Goal: Task Accomplishment & Management: Complete application form

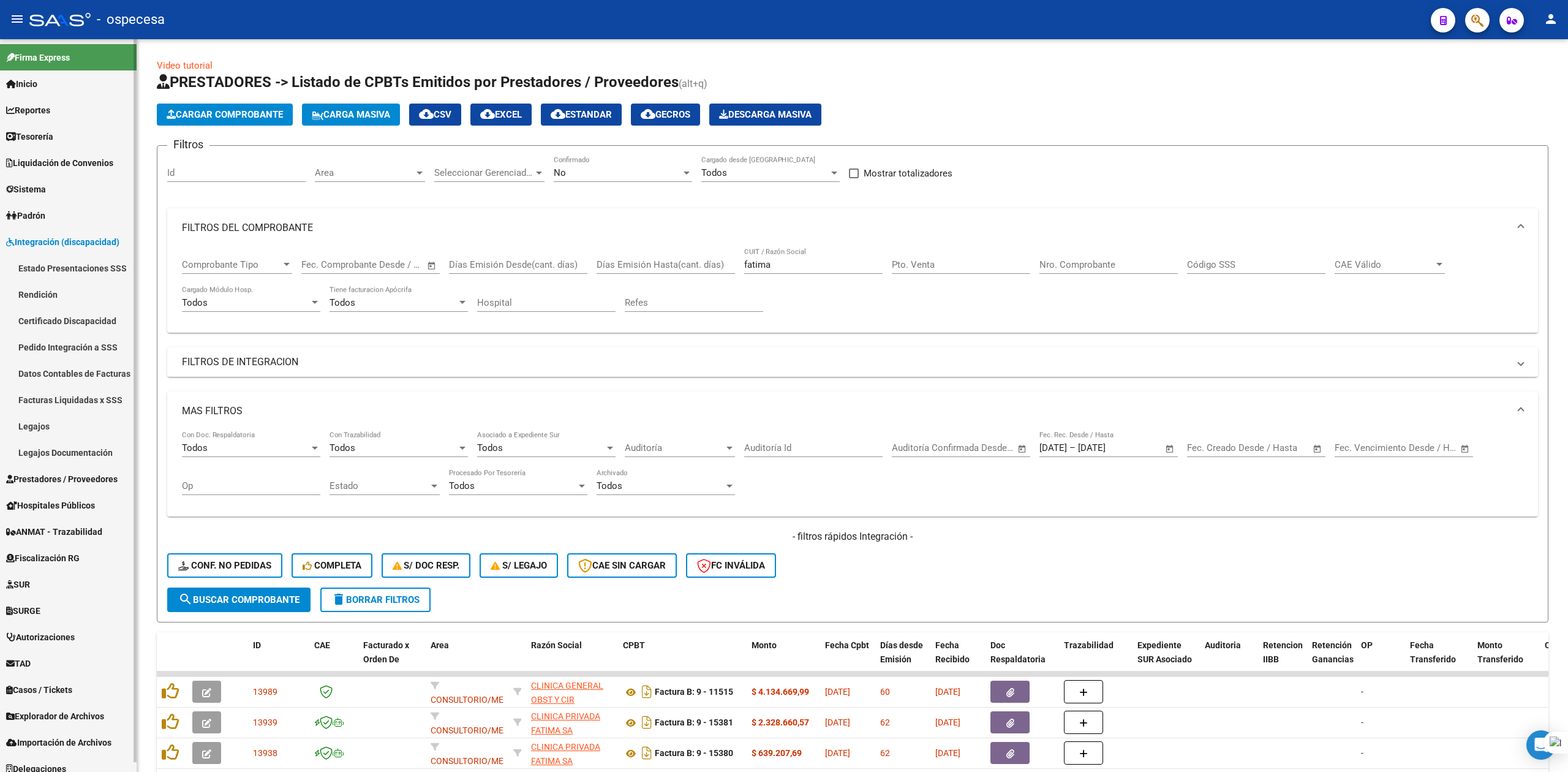
click at [52, 295] on link "Rendición" at bounding box center [68, 294] width 136 height 26
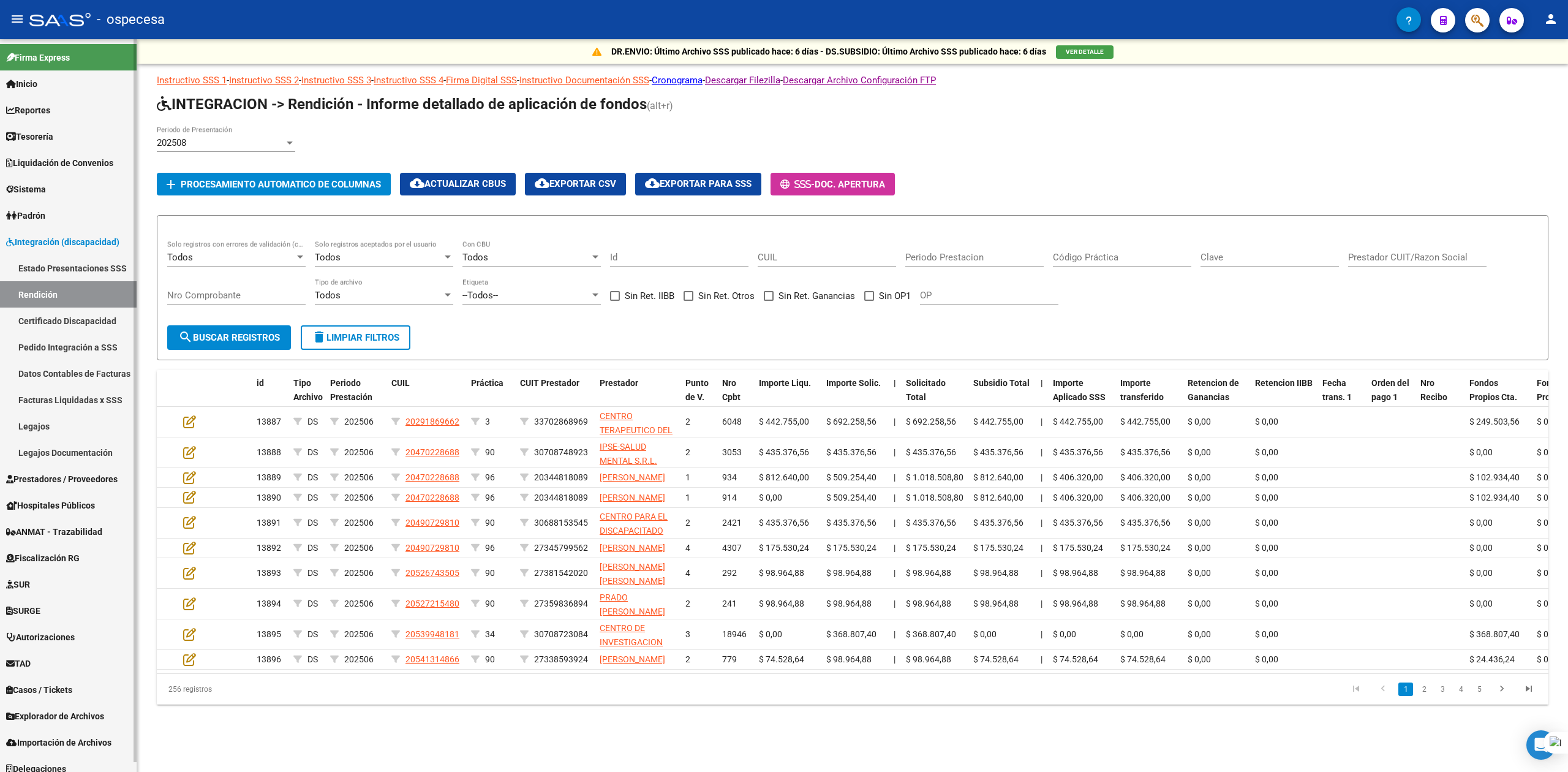
click at [58, 370] on link "Datos Contables de Facturas" at bounding box center [68, 373] width 136 height 26
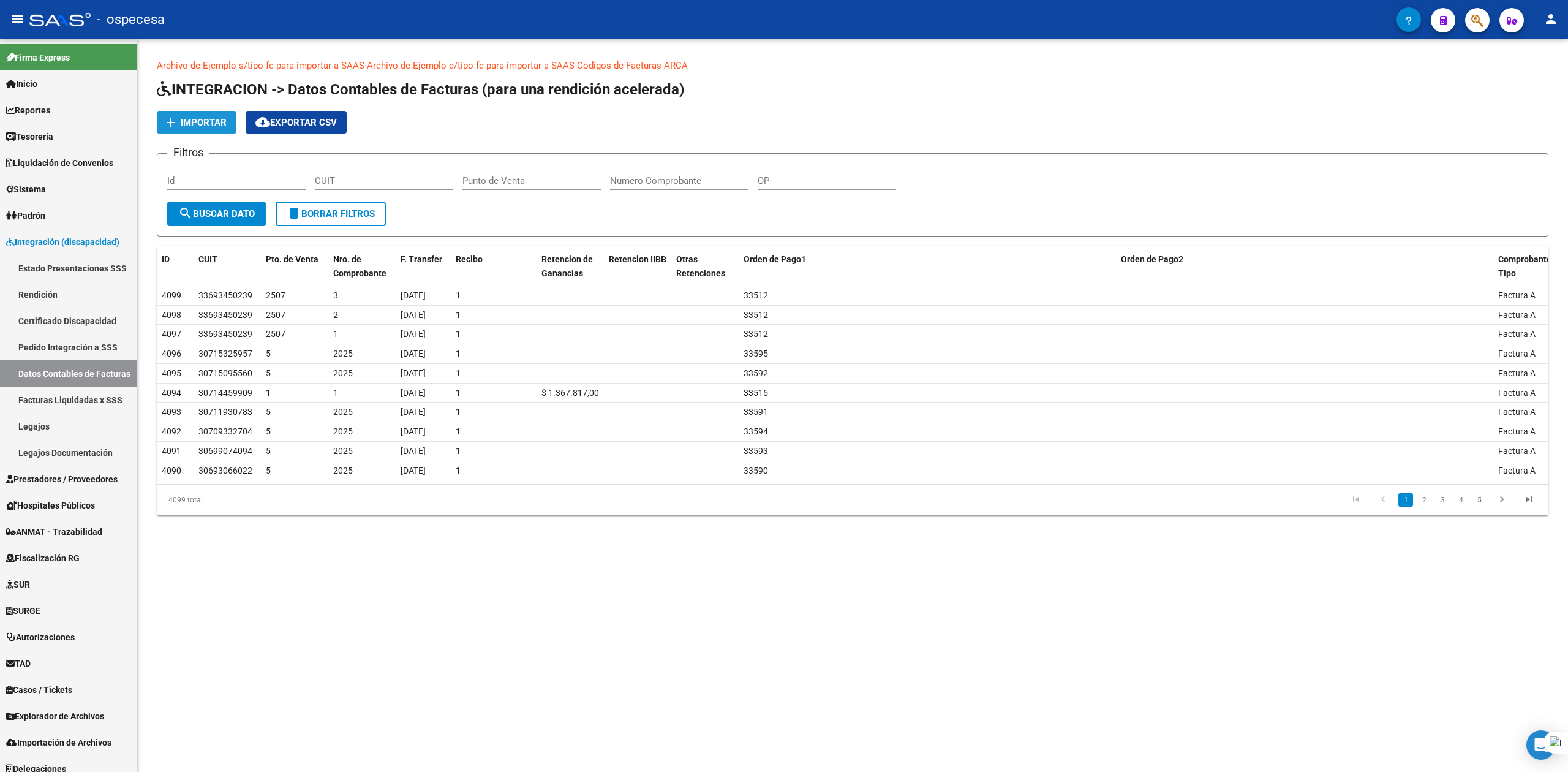
click at [190, 121] on span "Importar" at bounding box center [203, 122] width 46 height 11
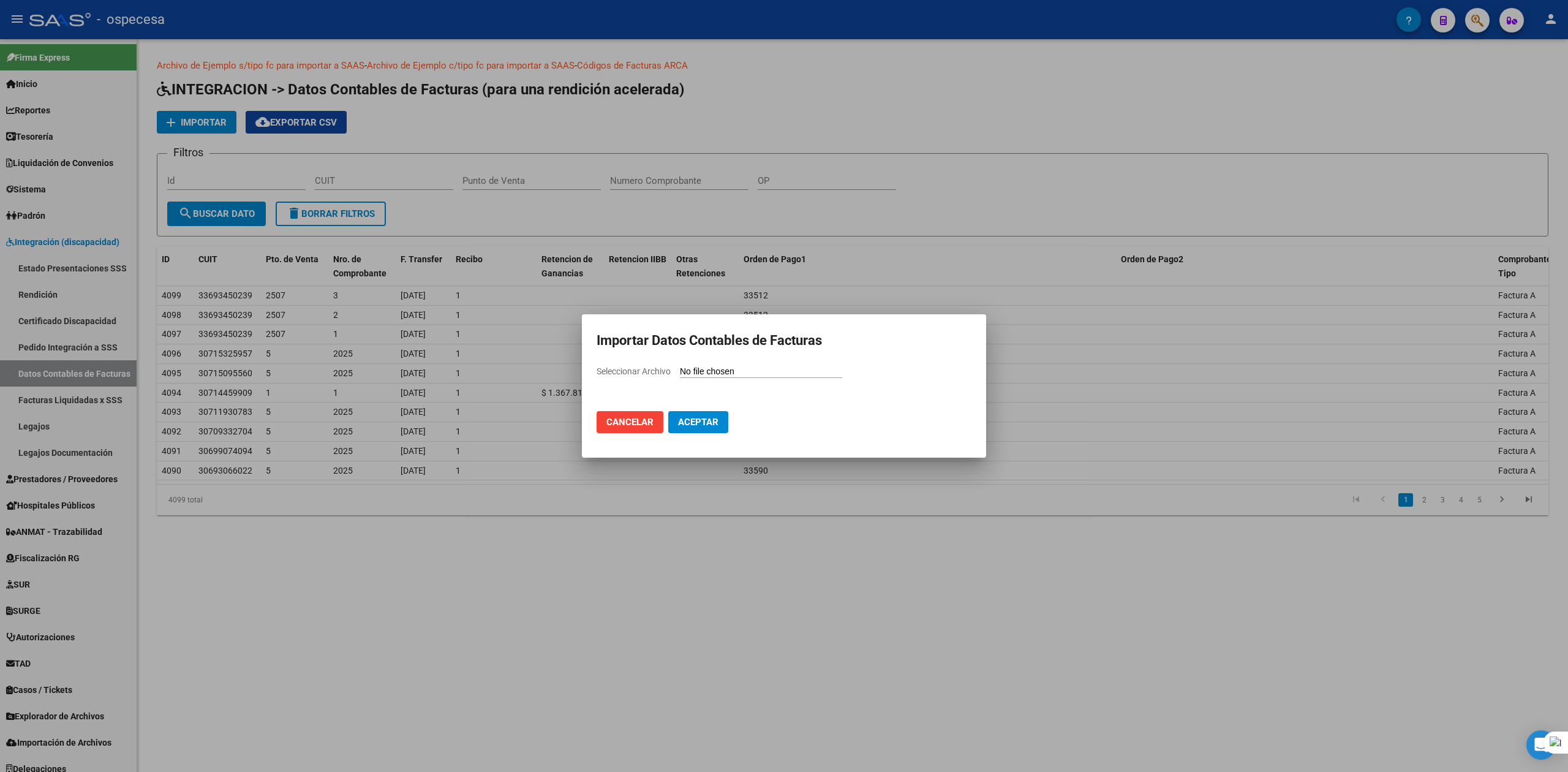
click at [734, 378] on div "Seleccionar Archivo" at bounding box center [784, 376] width 375 height 23
click at [729, 373] on input "Seleccionar Archivo" at bounding box center [761, 373] width 163 height 12
type input "C:\fakepath\AGOSTO 2025.csv"
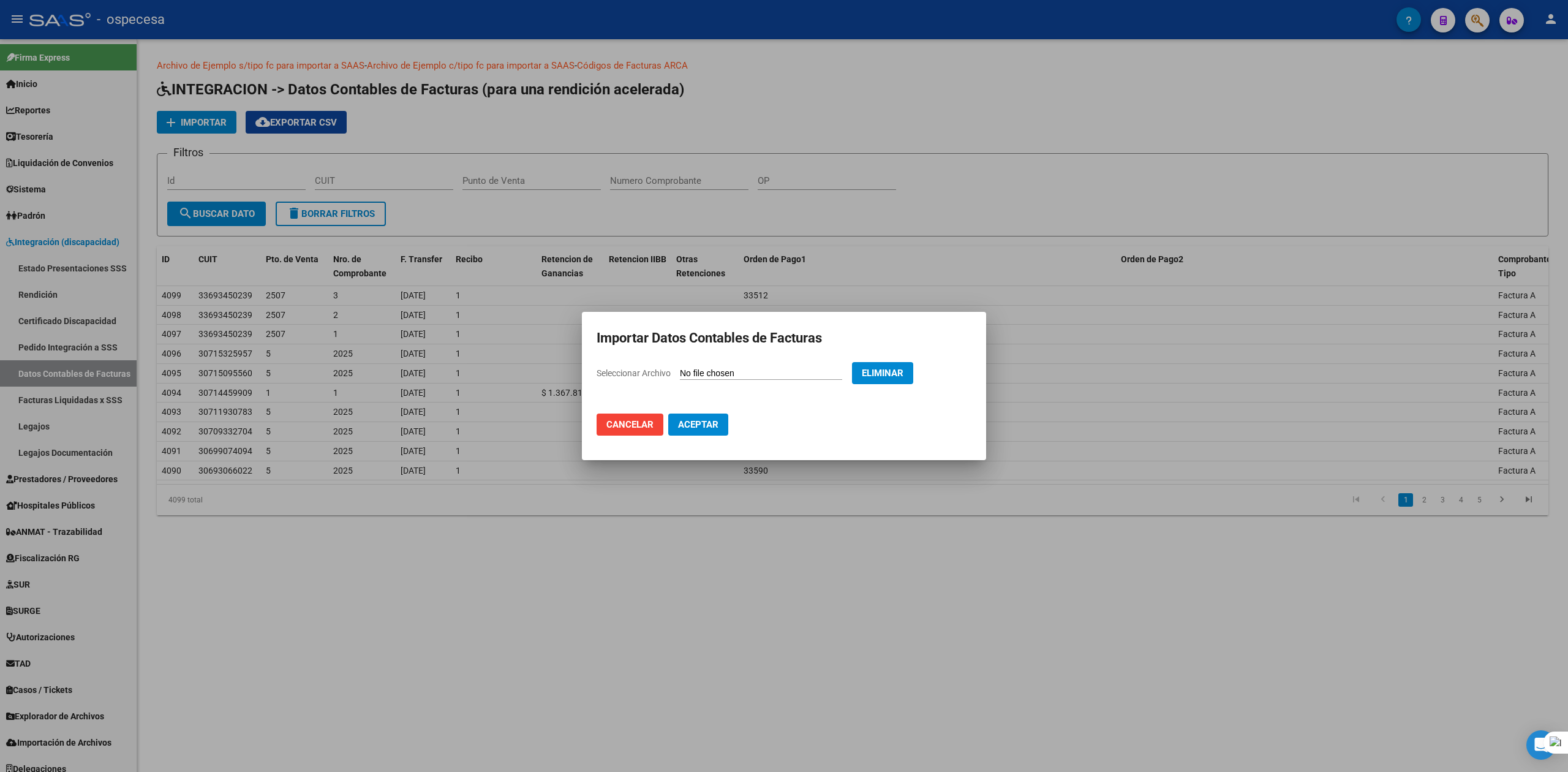
click at [709, 434] on button "Aceptar" at bounding box center [698, 424] width 60 height 22
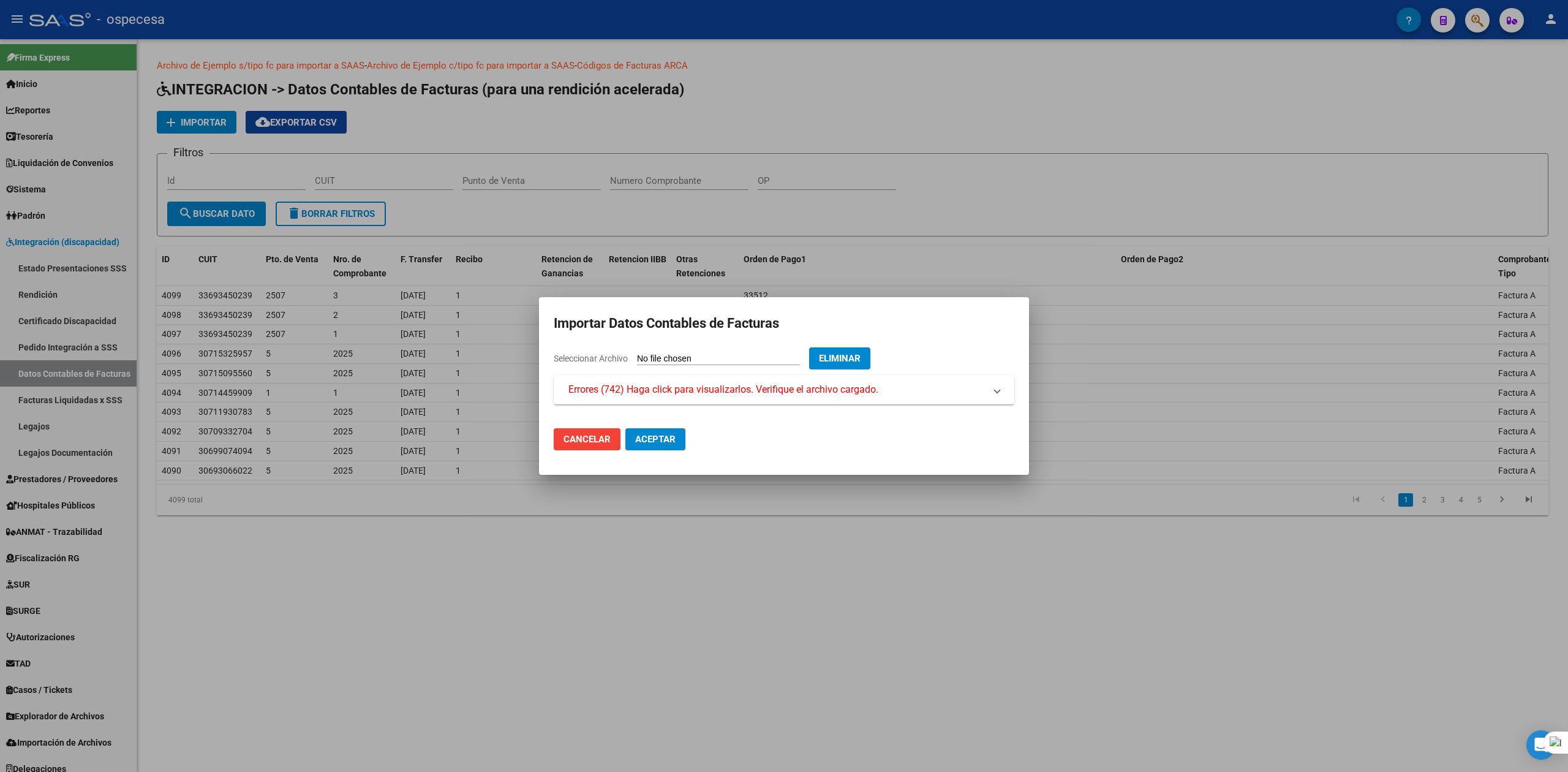
click at [701, 390] on span "Errores (742) Haga click para visualizarlos. Verifique el archivo cargado." at bounding box center [723, 390] width 310 height 15
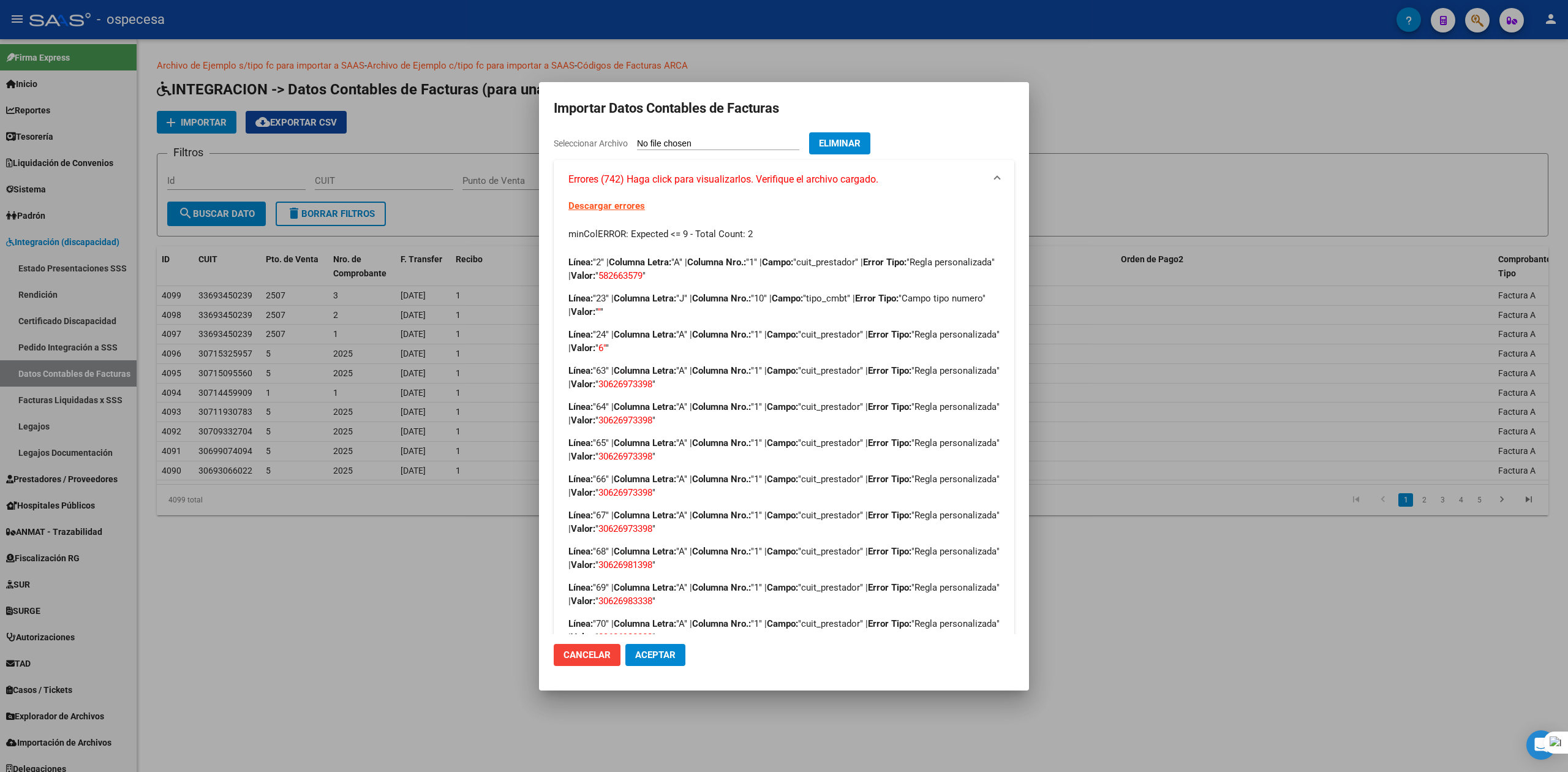
click at [480, 687] on div at bounding box center [784, 386] width 1568 height 772
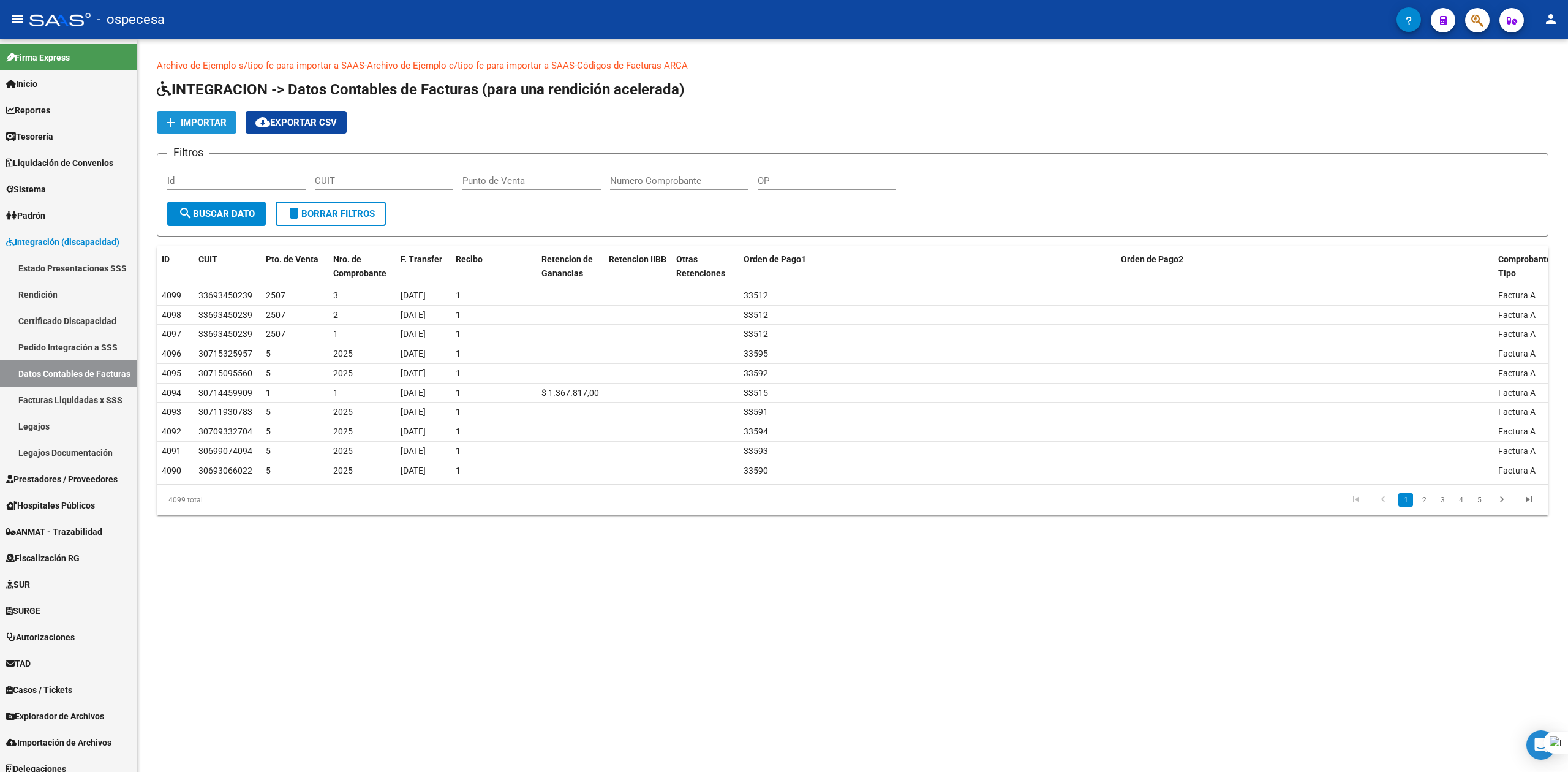
click at [220, 111] on button "add Importar" at bounding box center [196, 122] width 79 height 22
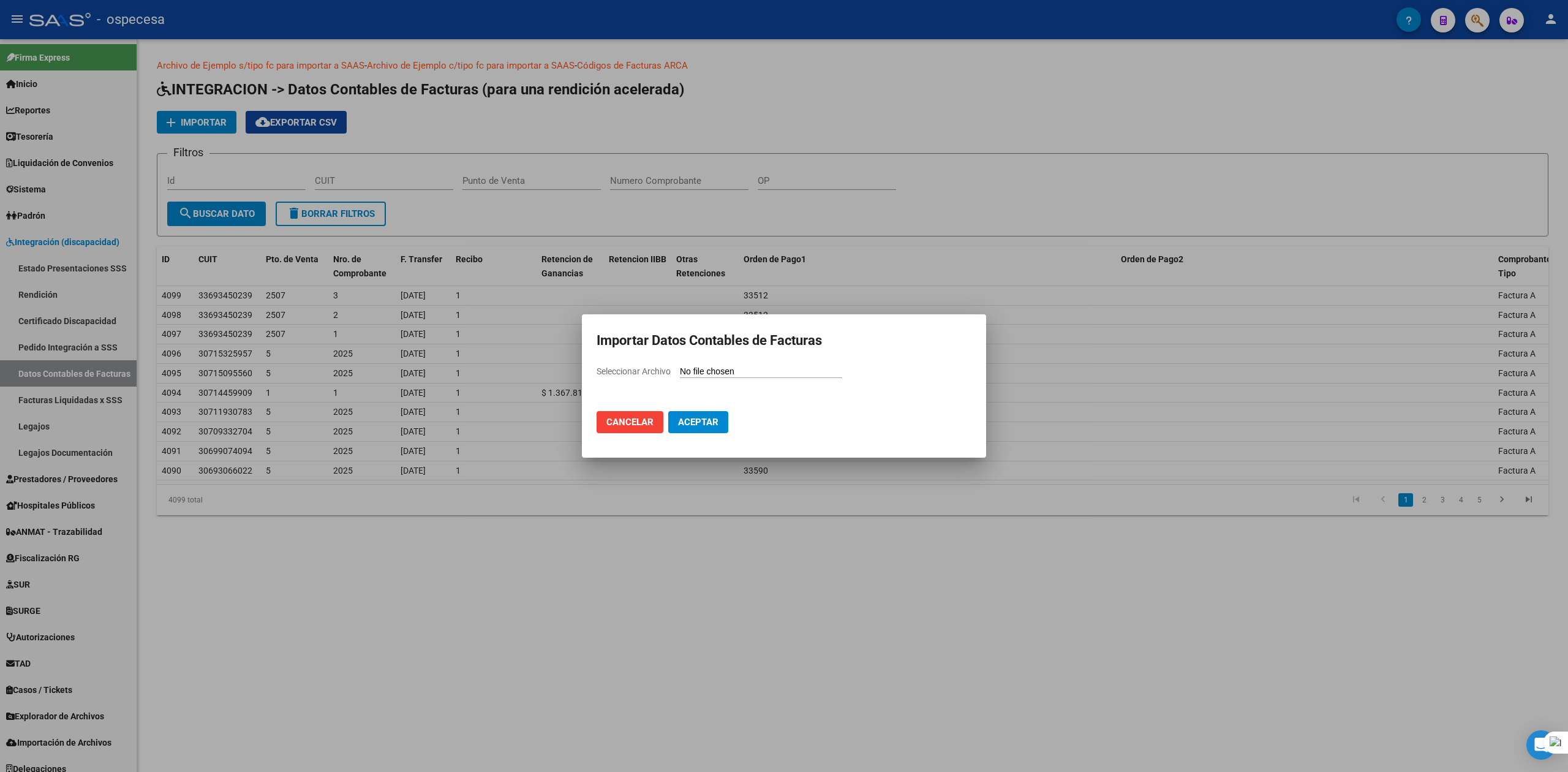
click at [726, 373] on input "Seleccionar Archivo" at bounding box center [761, 373] width 163 height 12
type input "C:\fakepath\AGOSTO 2025.csv"
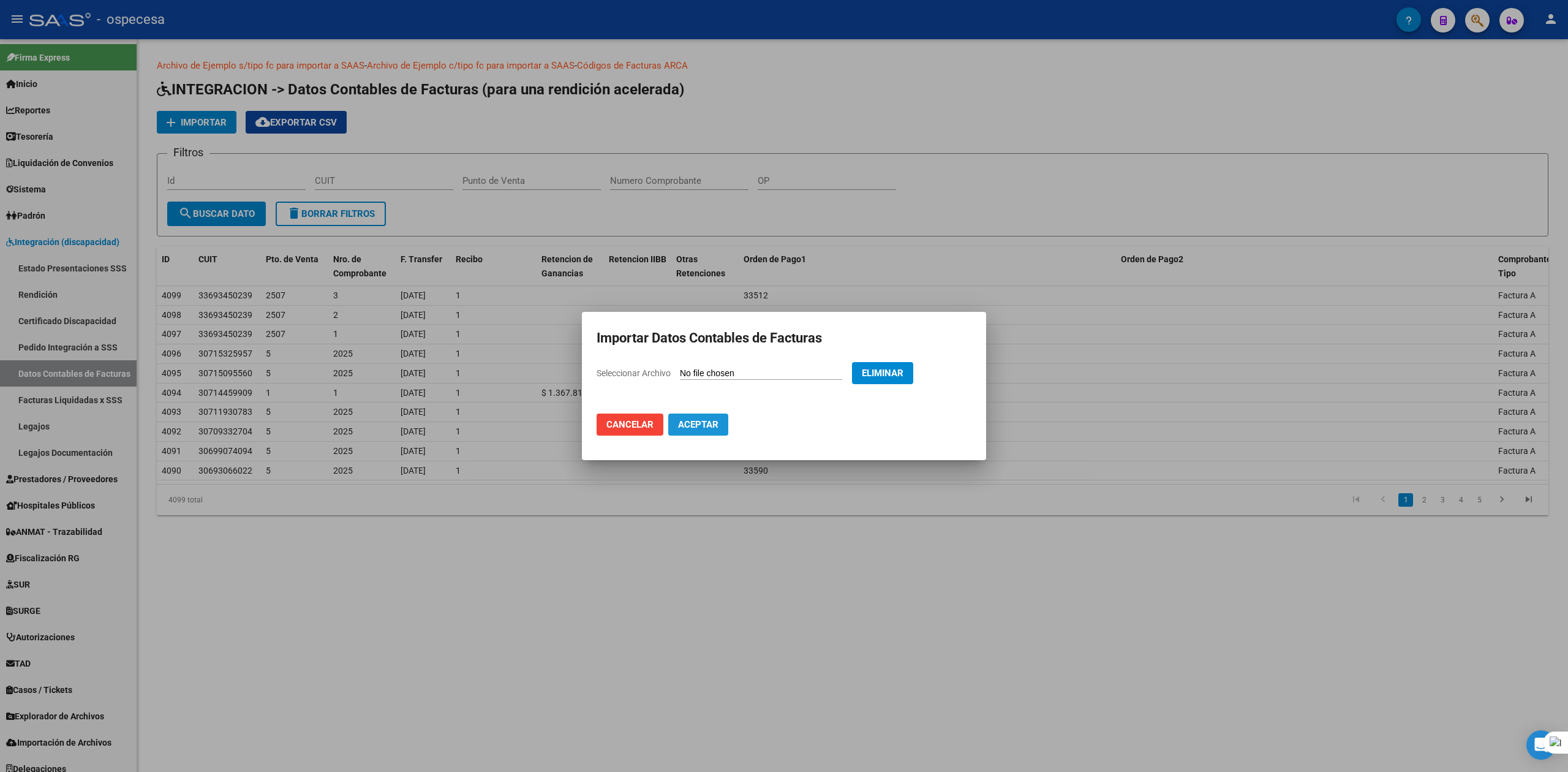
click at [705, 430] on button "Aceptar" at bounding box center [698, 424] width 60 height 22
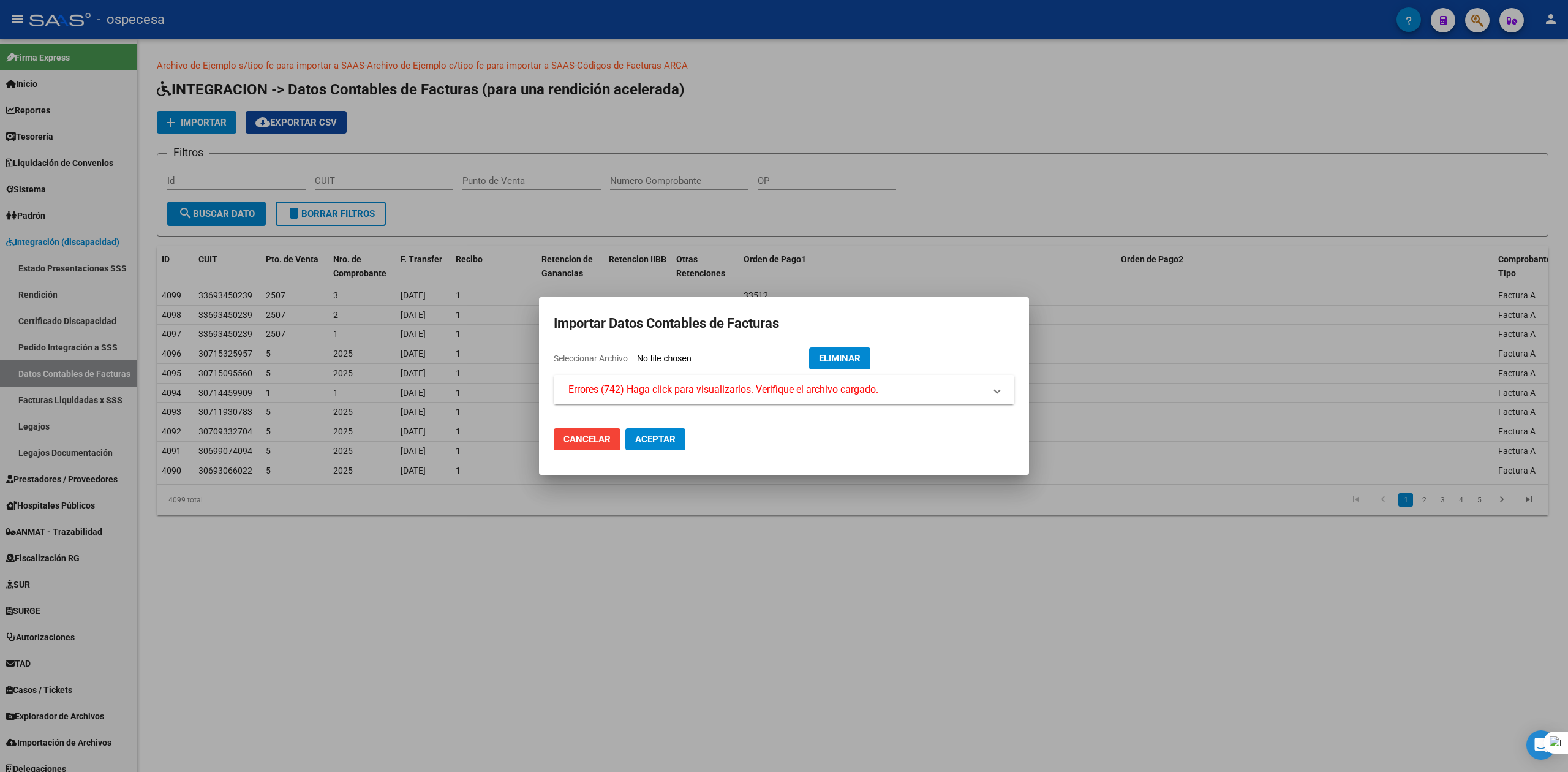
click at [699, 392] on span "Errores (742) Haga click para visualizarlos. Verifique el archivo cargado." at bounding box center [723, 390] width 310 height 15
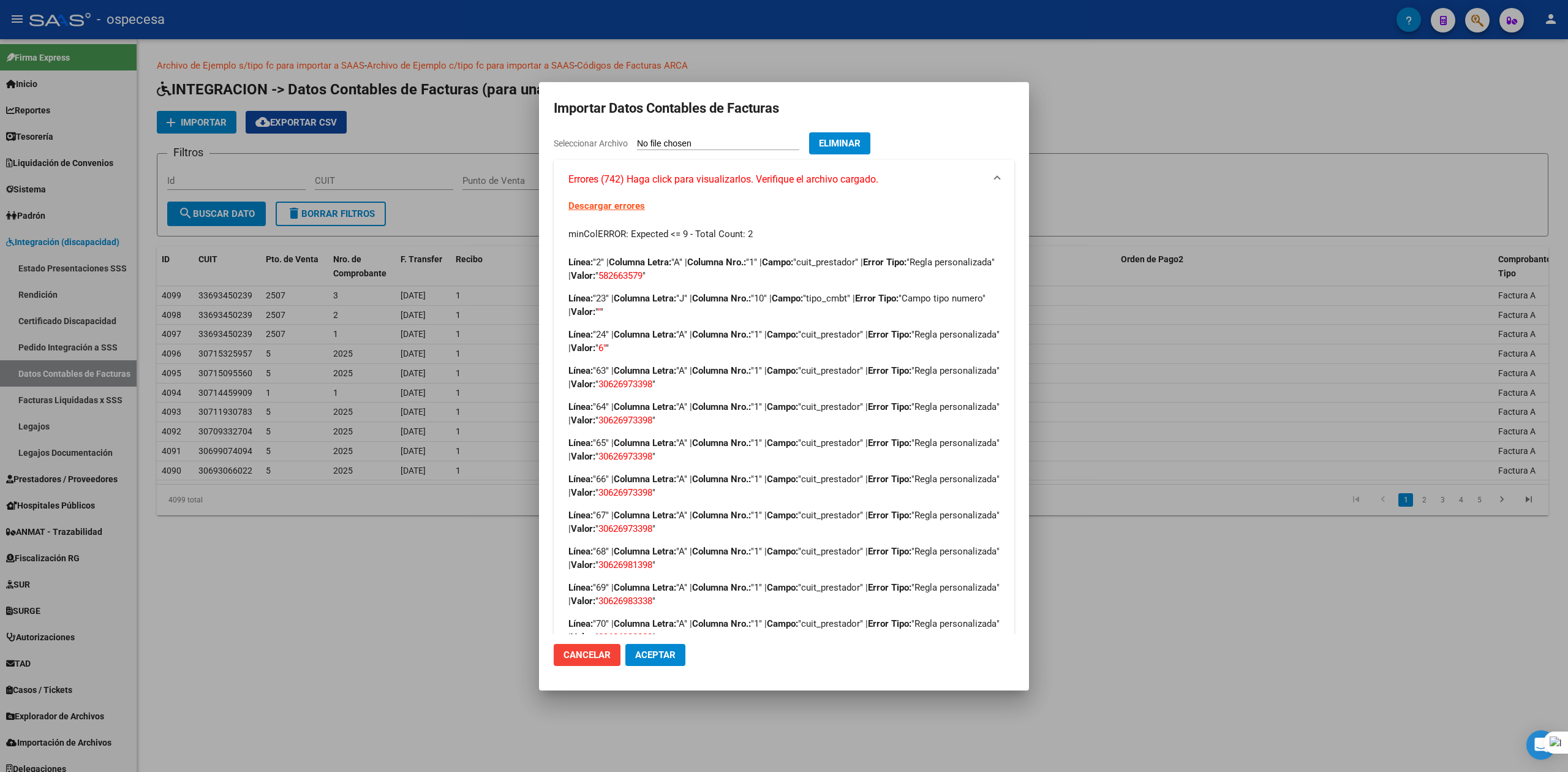
click at [444, 545] on div at bounding box center [784, 386] width 1568 height 772
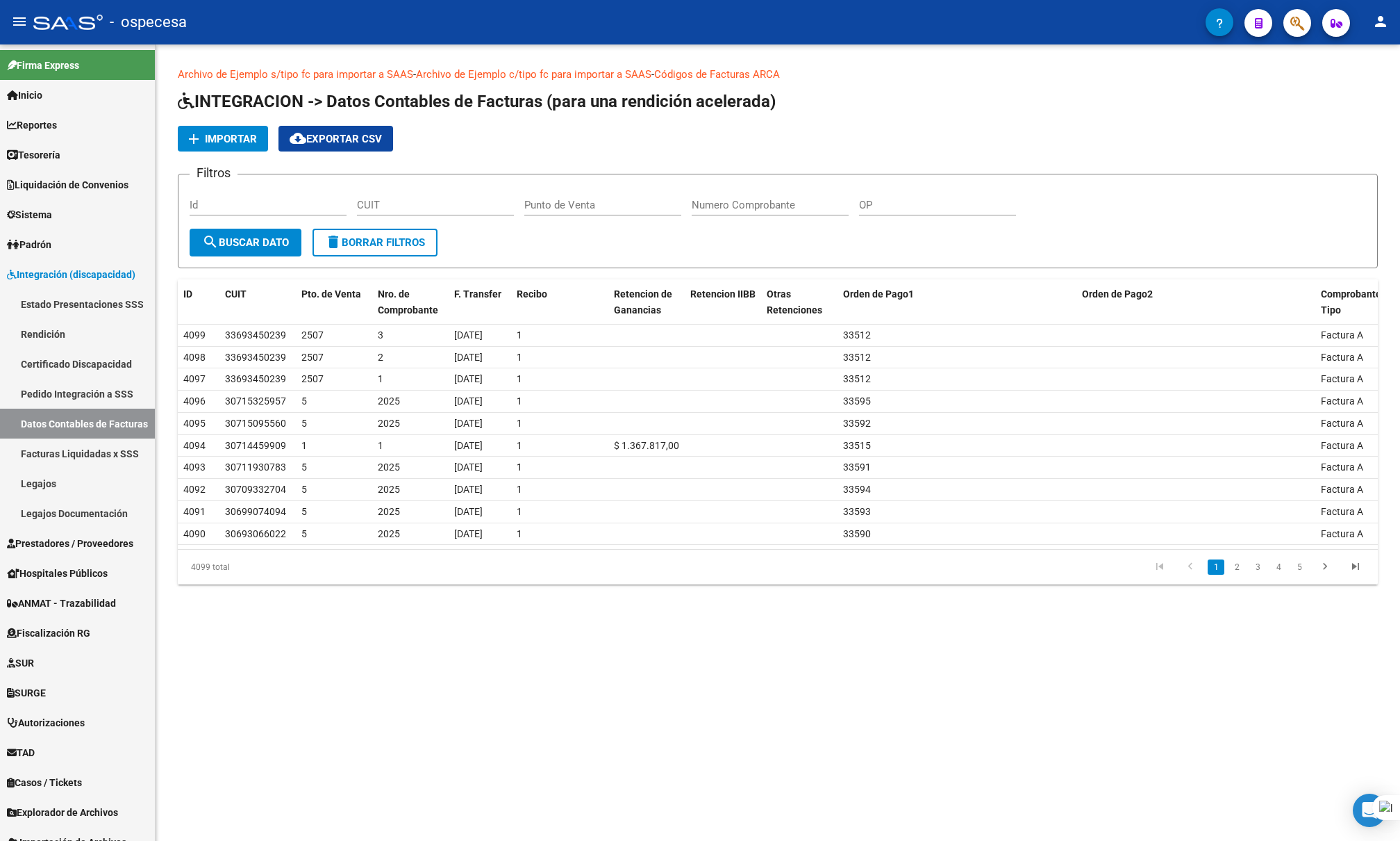
click at [1025, 78] on p "Archivo de Ejemplo s/tipo fc para importar a SAAS - Archivo de Ejemplo c/tipo f…" at bounding box center [778, 74] width 1200 height 15
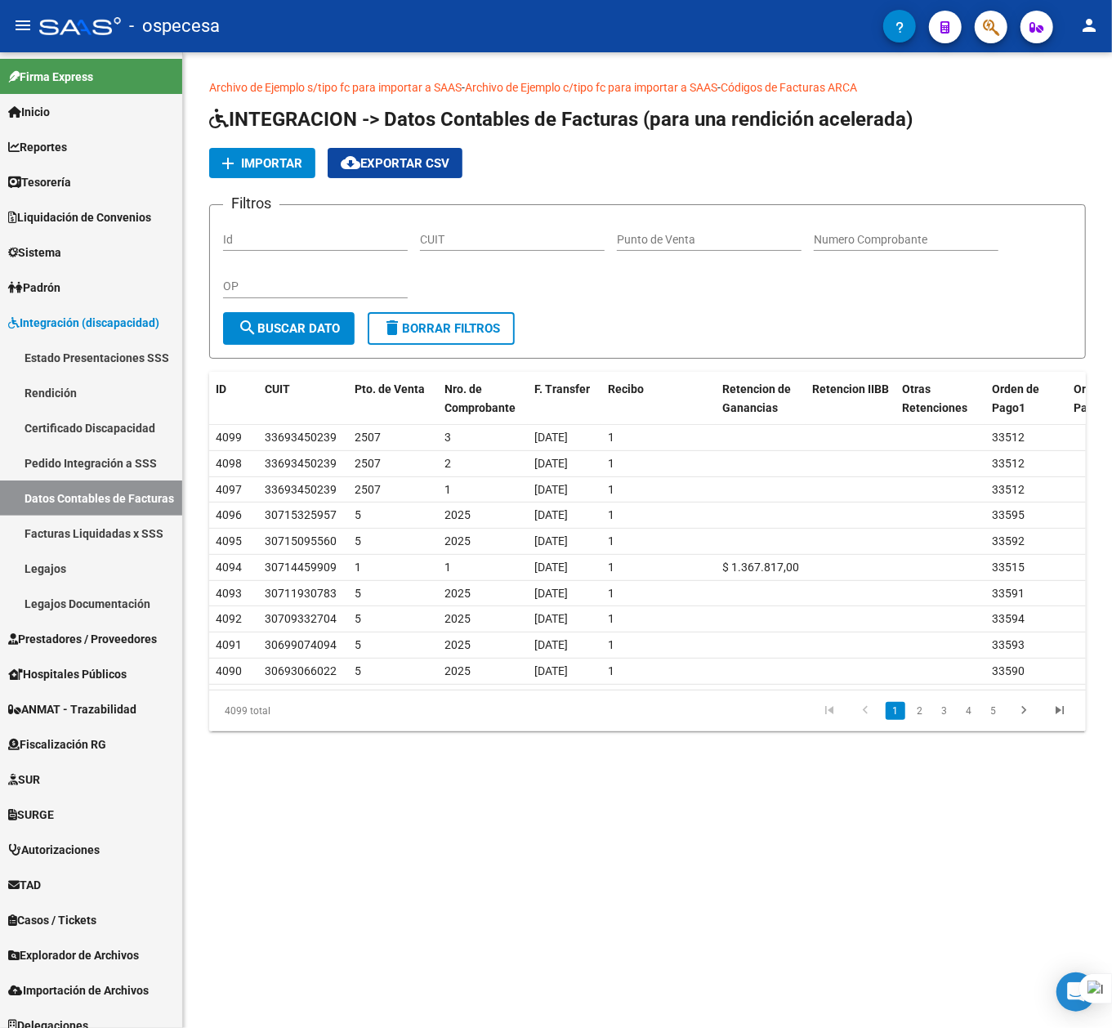
click at [272, 165] on span "Importar" at bounding box center [271, 163] width 61 height 15
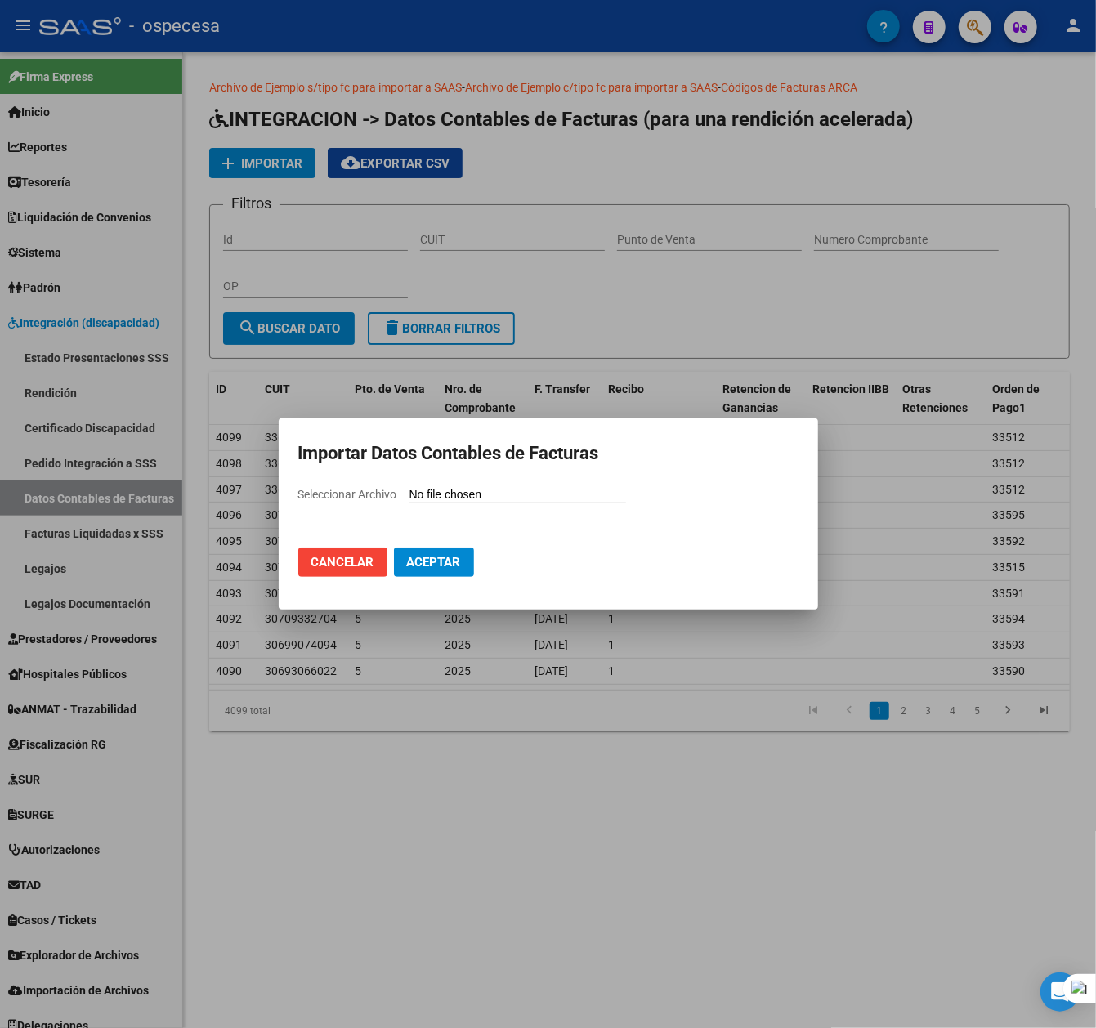
click at [494, 492] on input "Seleccionar Archivo" at bounding box center [517, 496] width 217 height 16
type input "C:\fakepath\AGOSTO 2025.csv"
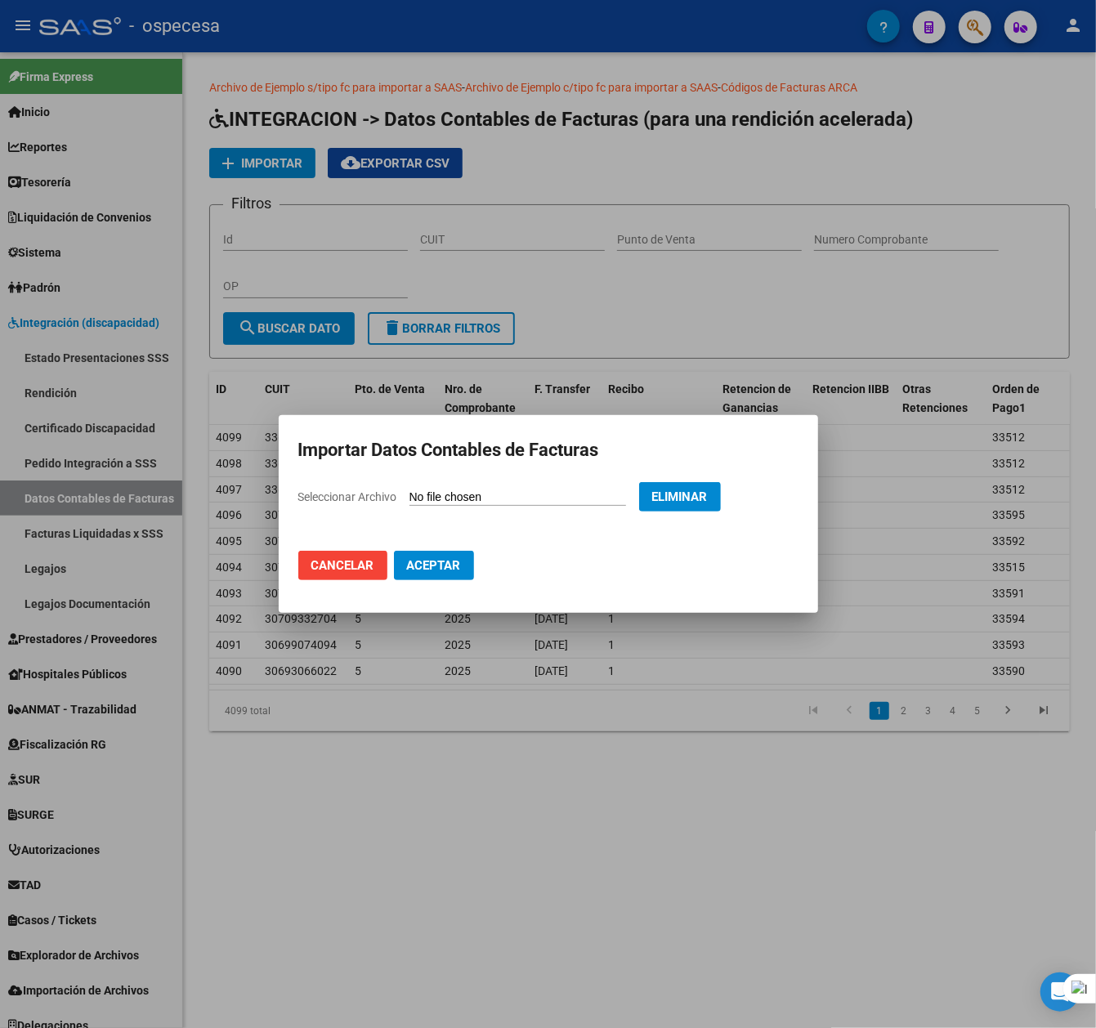
click at [455, 566] on span "Aceptar" at bounding box center [434, 565] width 54 height 15
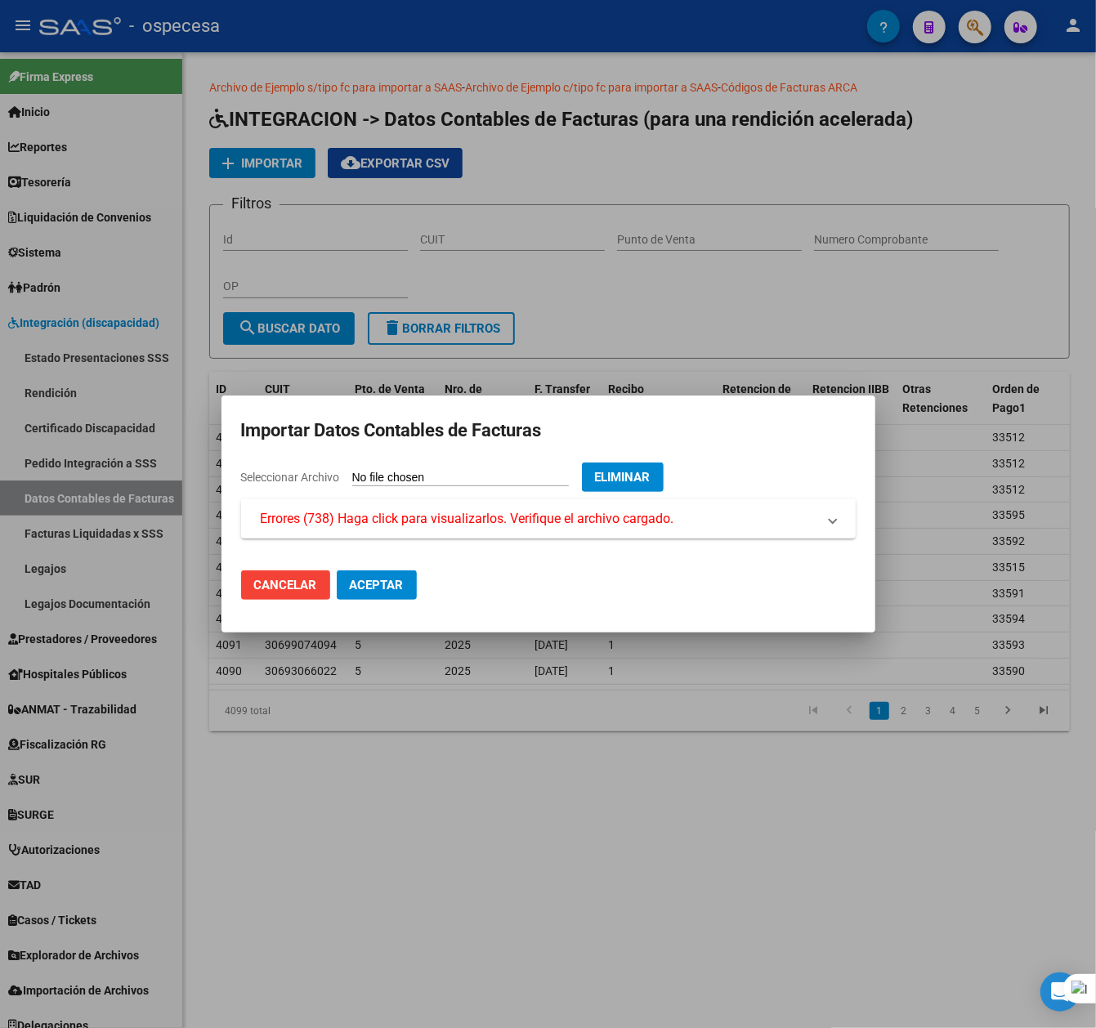
click at [442, 523] on span "Errores (738) Haga click para visualizarlos. Verifique el archivo cargado." at bounding box center [467, 519] width 413 height 20
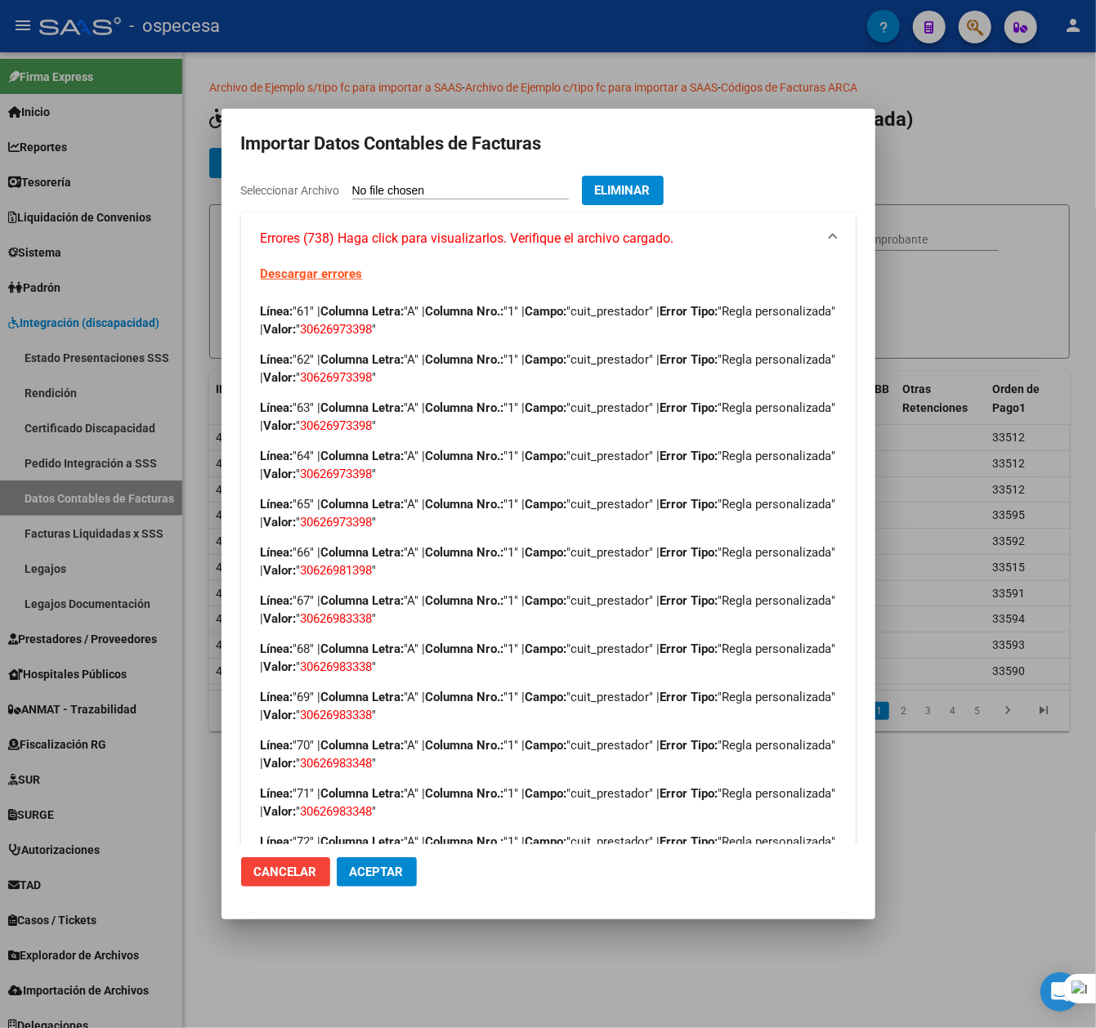
click at [650, 183] on span "Eliminar" at bounding box center [623, 190] width 56 height 15
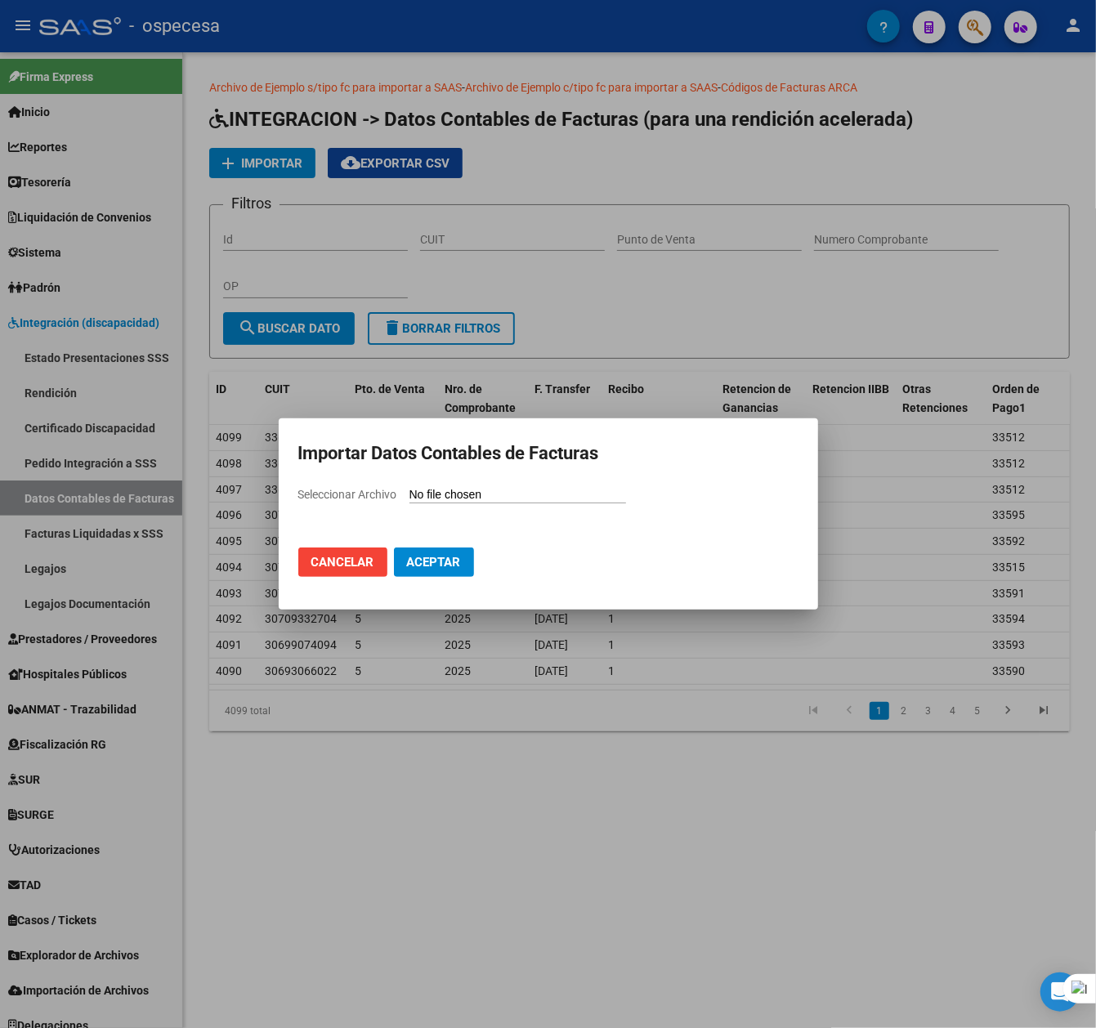
click at [449, 494] on input "Seleccionar Archivo" at bounding box center [517, 496] width 217 height 16
type input "C:\fakepath\AGOSTO 2025.csv"
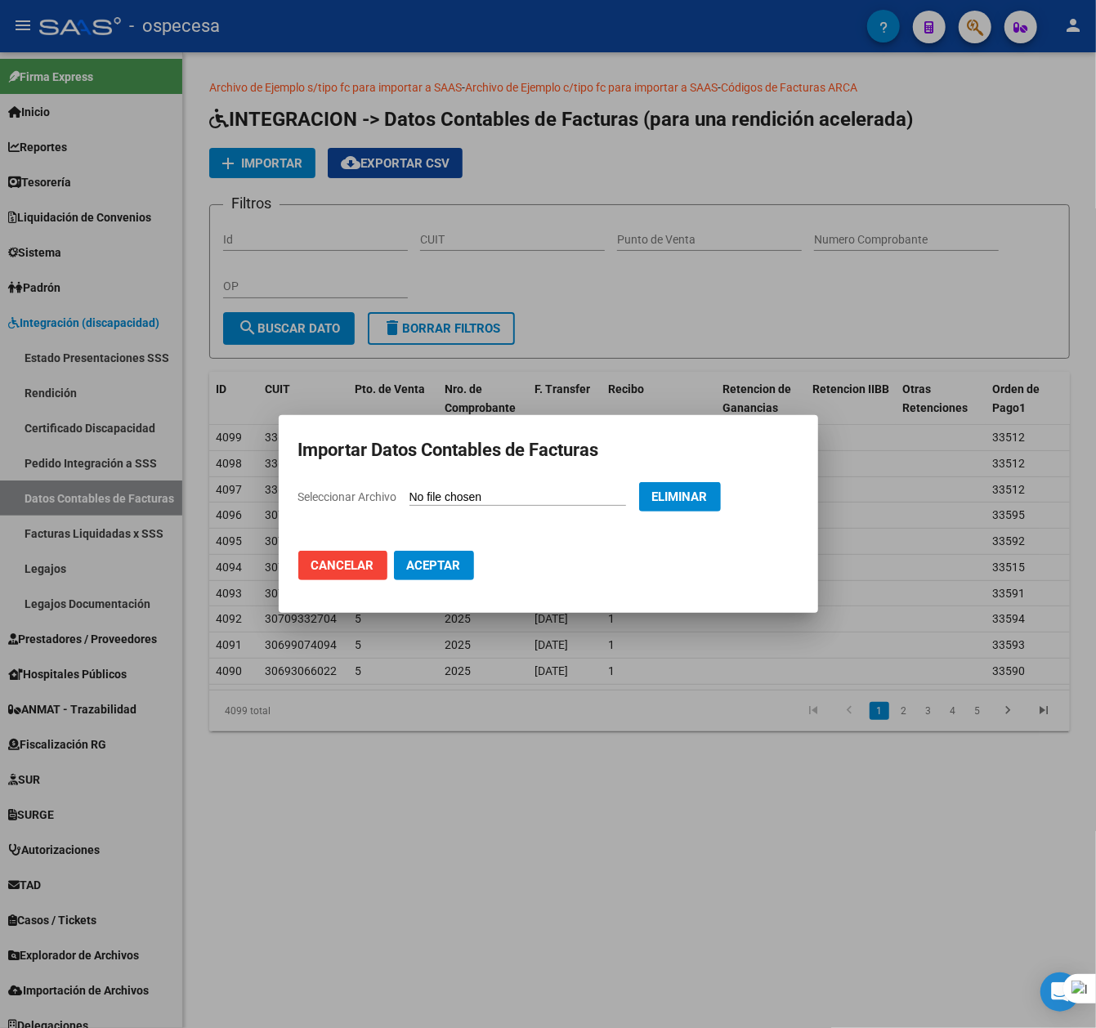
click at [442, 566] on span "Aceptar" at bounding box center [434, 565] width 54 height 15
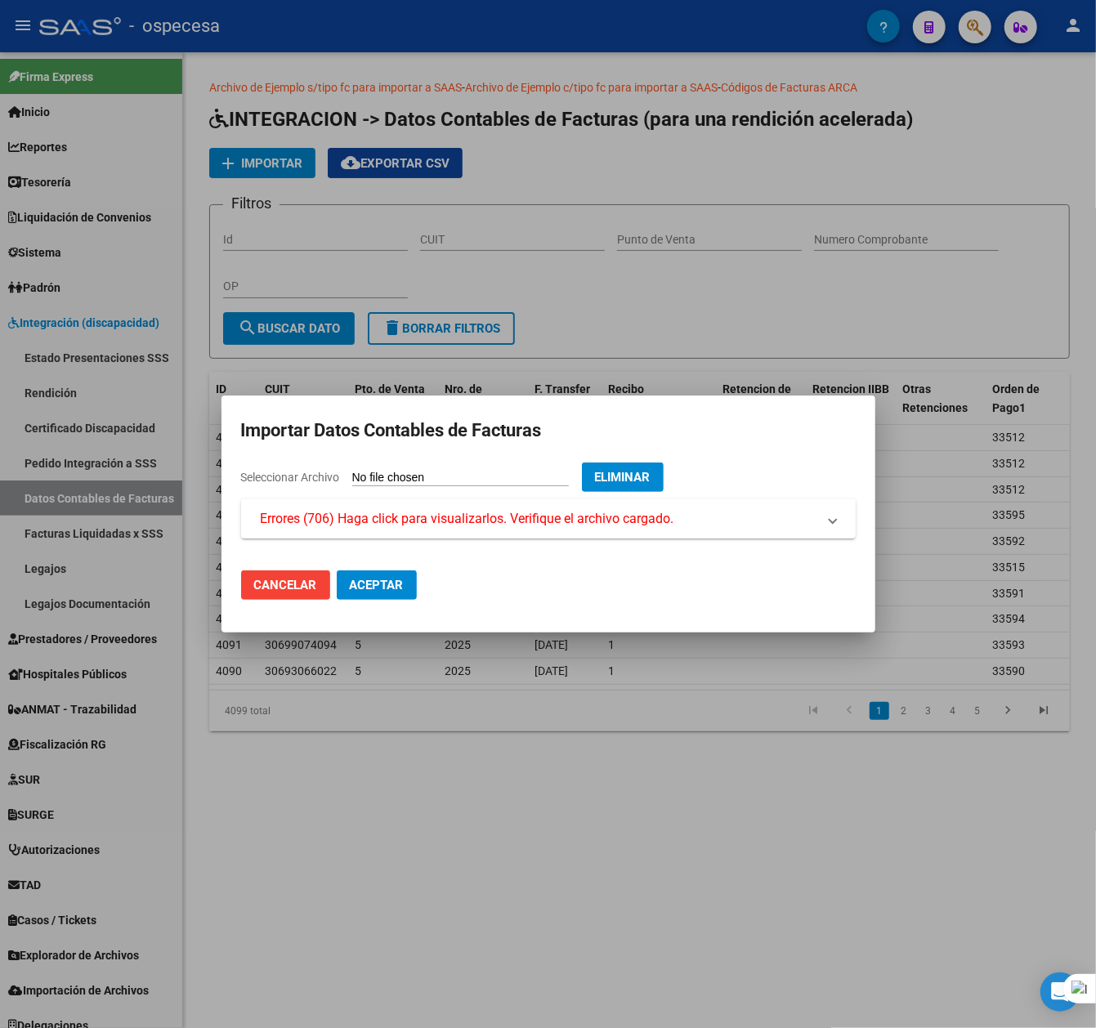
click at [432, 512] on span "Errores (706) Haga click para visualizarlos. Verifique el archivo cargado." at bounding box center [467, 519] width 413 height 20
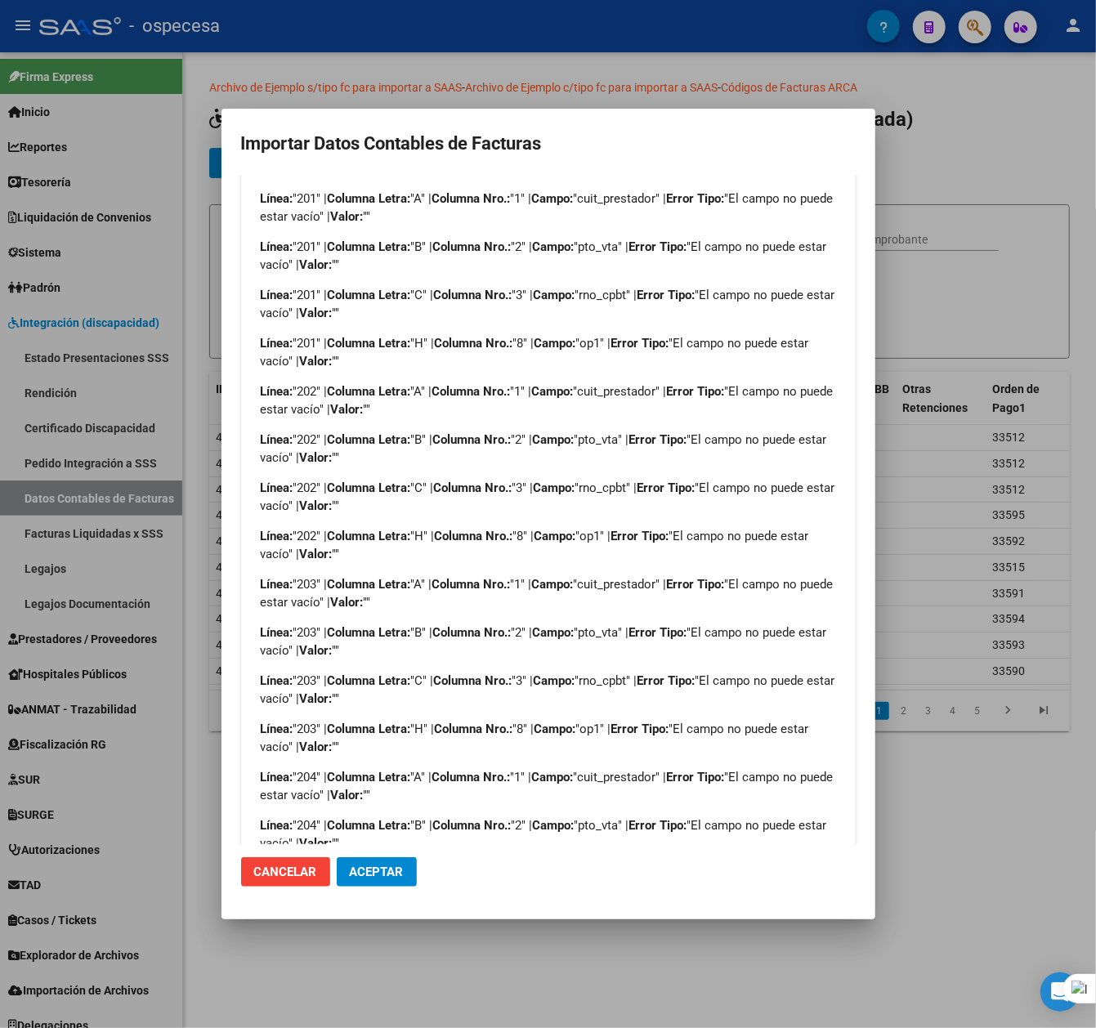
scroll to position [1899, 0]
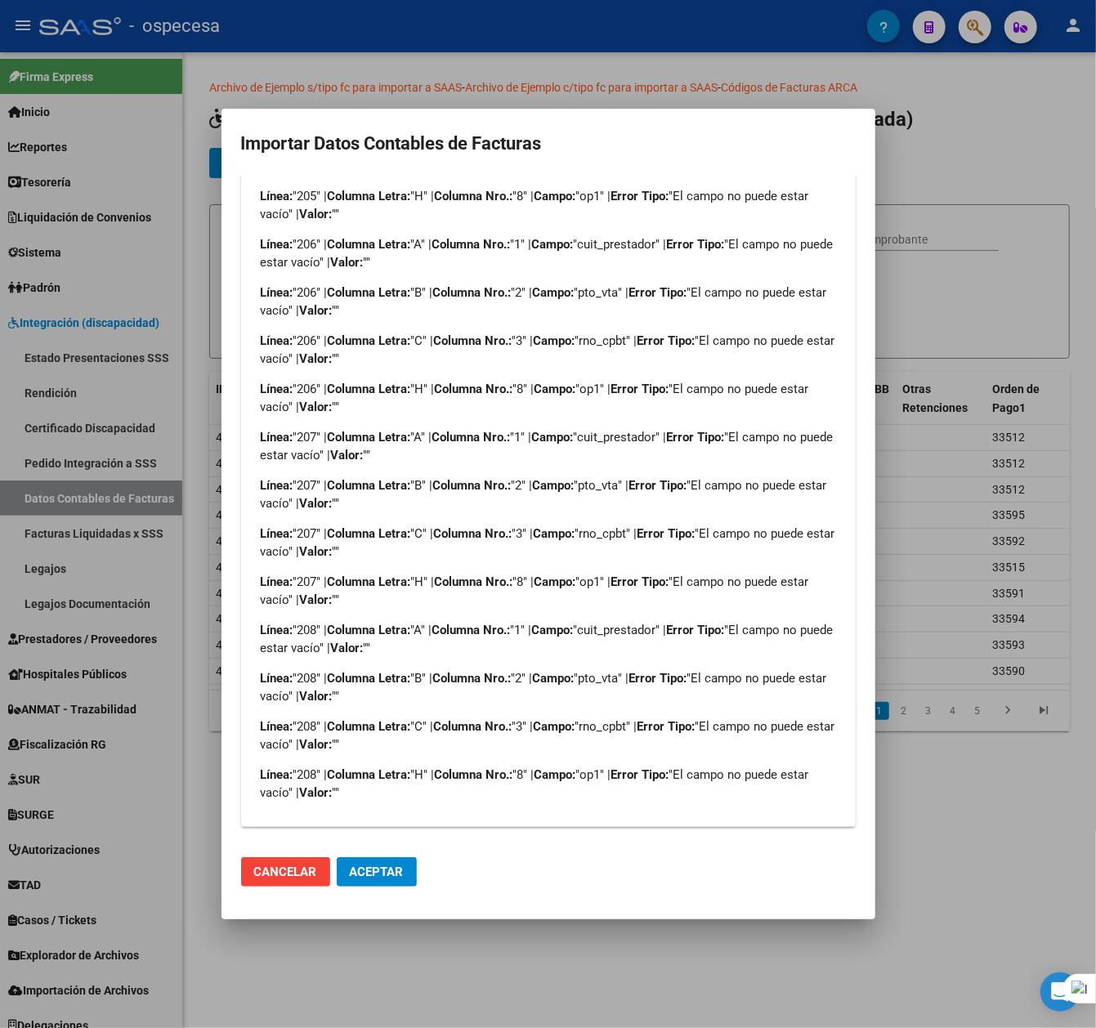
click at [936, 163] on div at bounding box center [548, 514] width 1096 height 1028
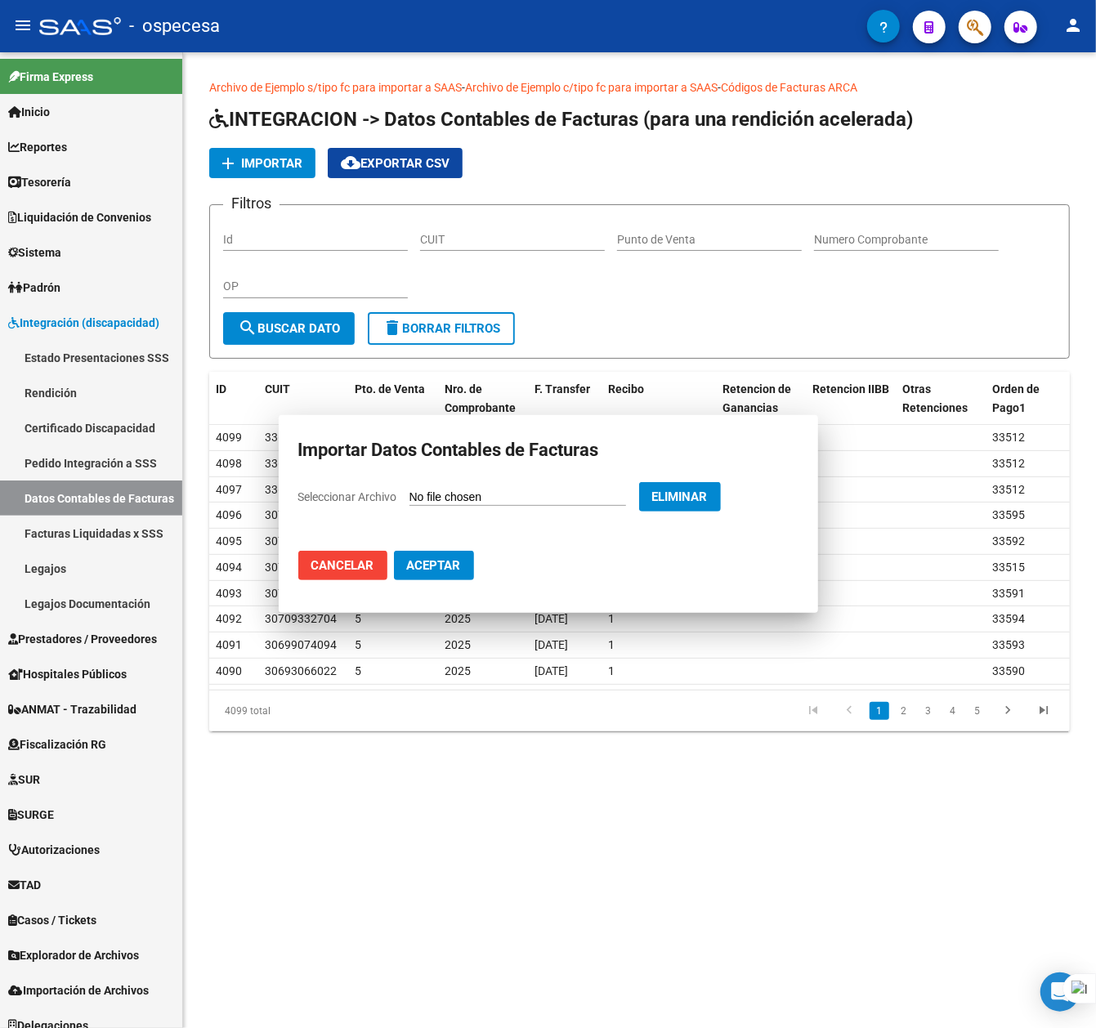
scroll to position [0, 0]
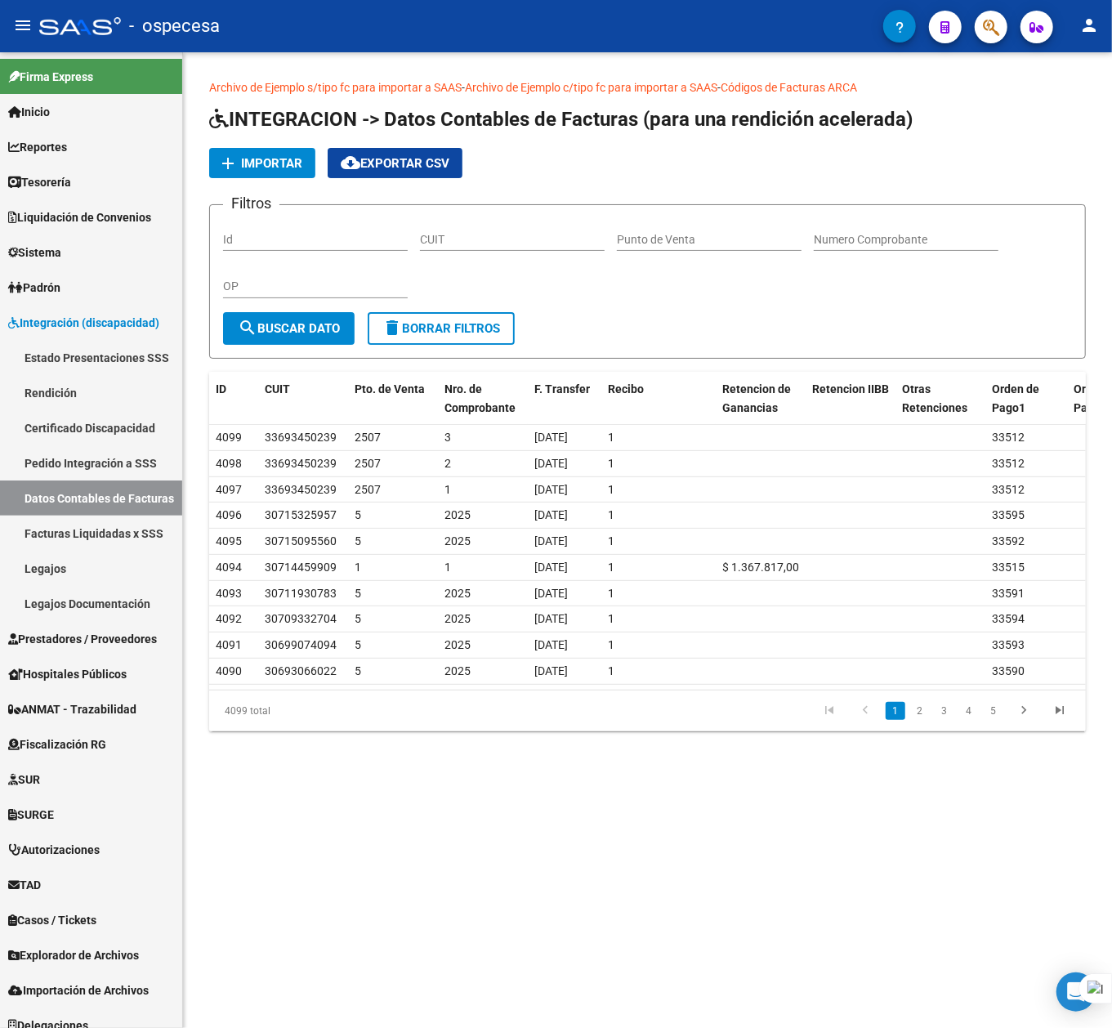
click at [289, 160] on span "Importar" at bounding box center [271, 163] width 61 height 15
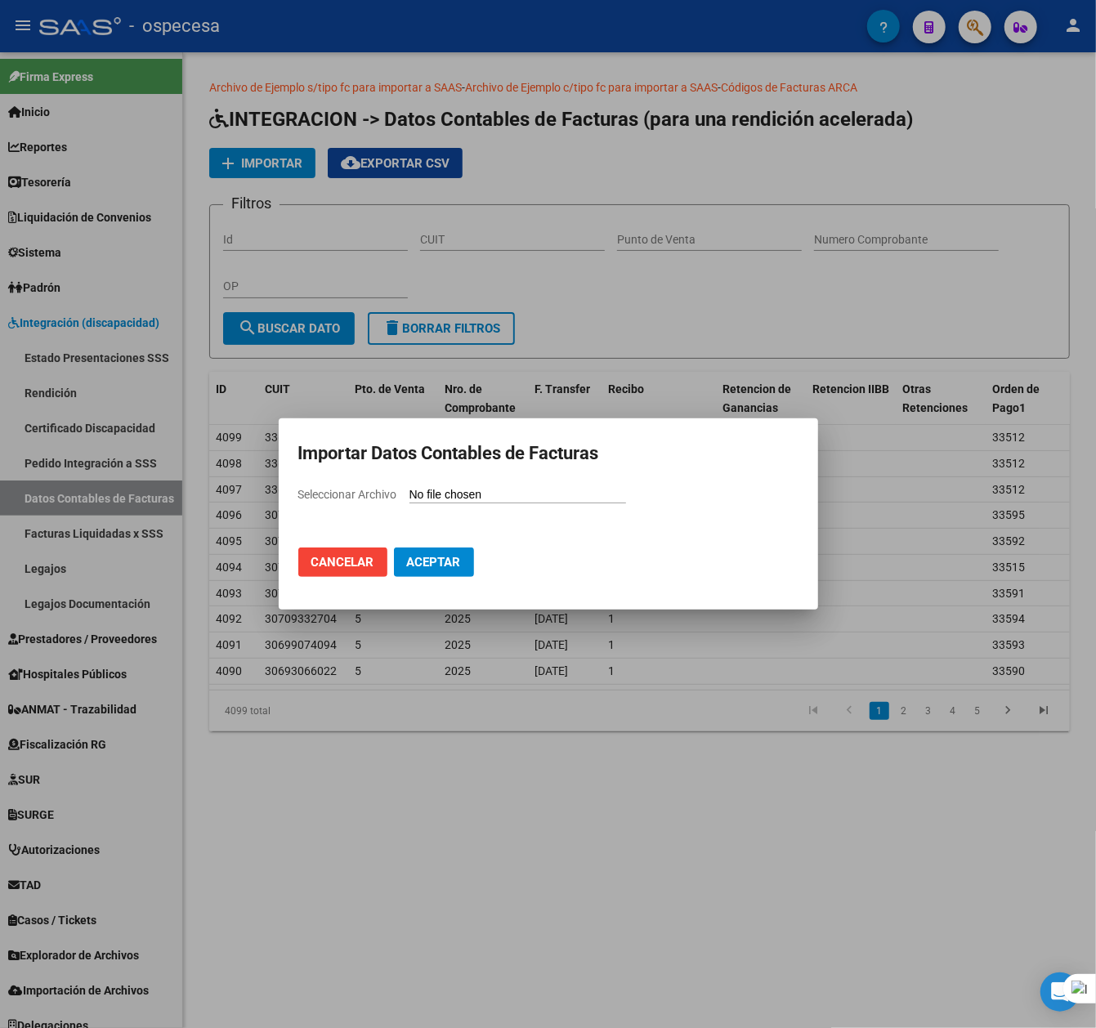
click at [510, 491] on input "Seleccionar Archivo" at bounding box center [517, 496] width 217 height 16
type input "C:\fakepath\AGOSTO 2025.csv"
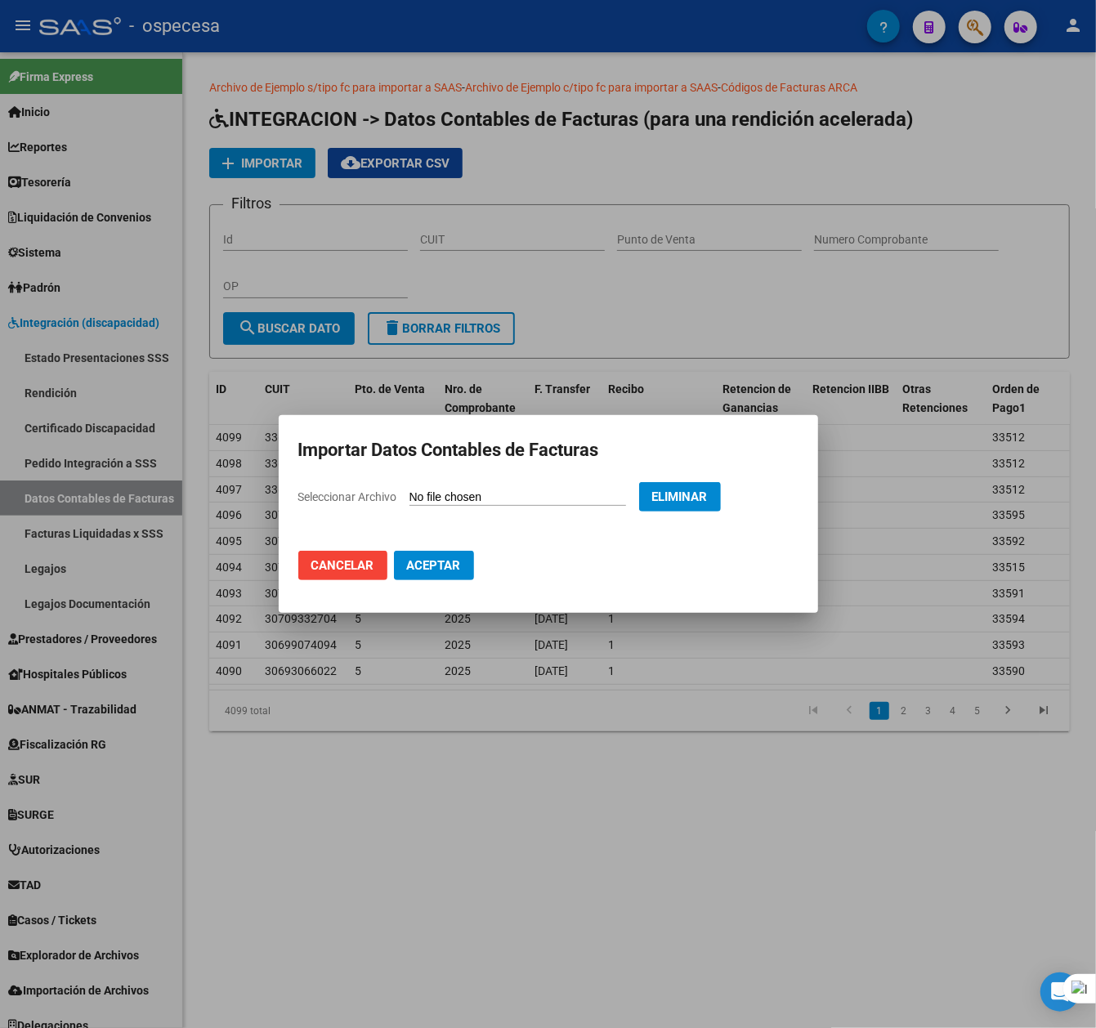
click at [431, 560] on span "Aceptar" at bounding box center [434, 565] width 54 height 15
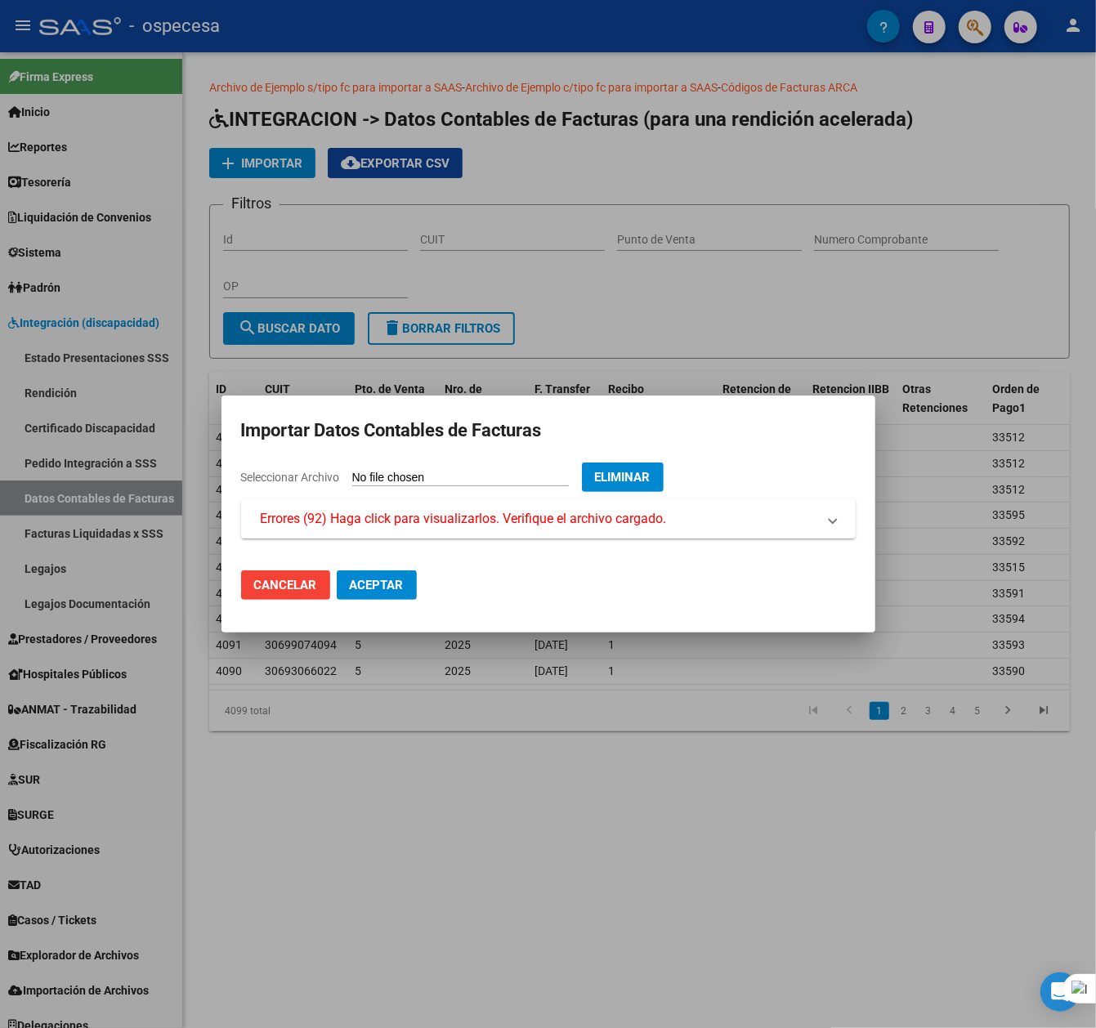
click at [420, 516] on span "Errores (92) Haga click para visualizarlos. Verifique el archivo cargado." at bounding box center [464, 519] width 406 height 20
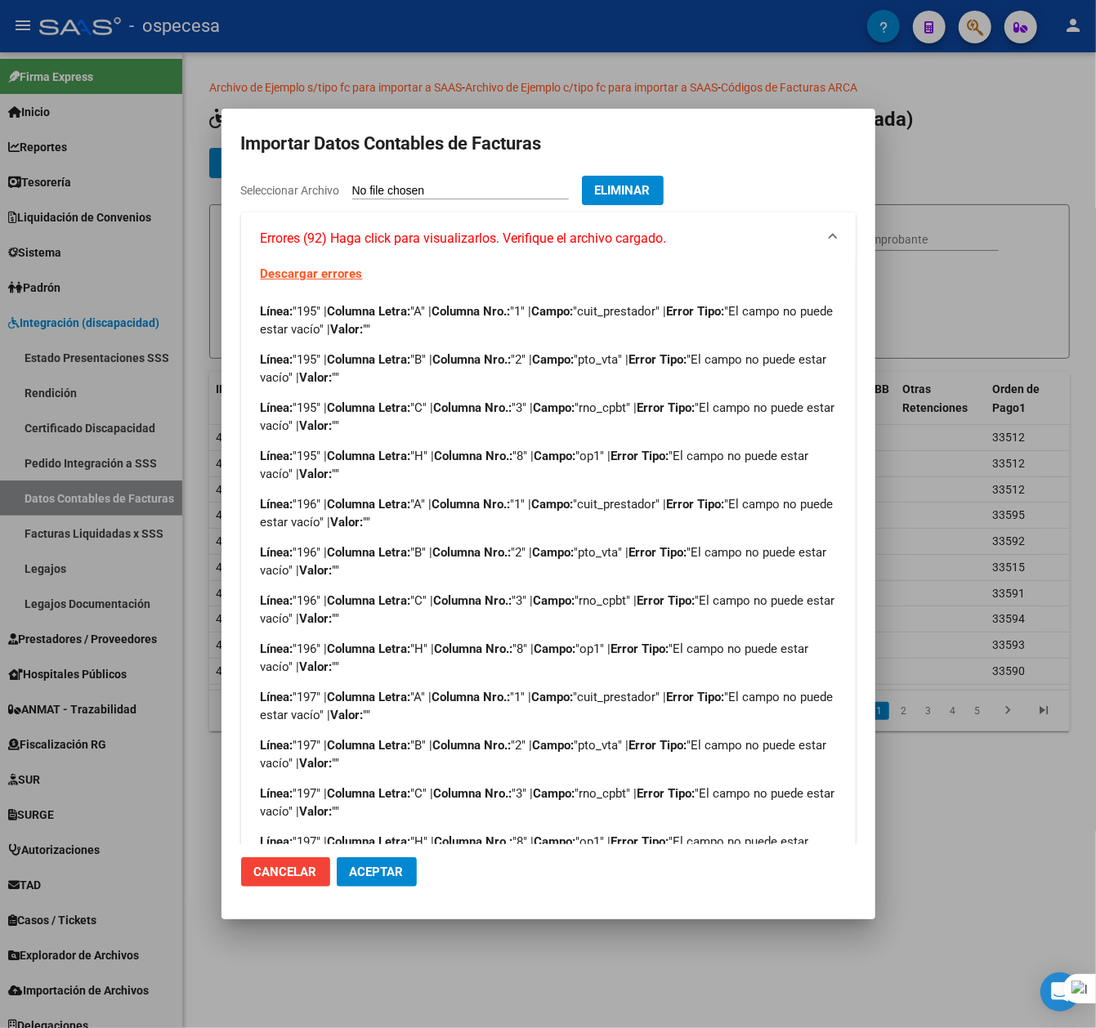
click at [409, 239] on span "Errores (92) Haga click para visualizarlos. Verifique el archivo cargado." at bounding box center [464, 239] width 406 height 20
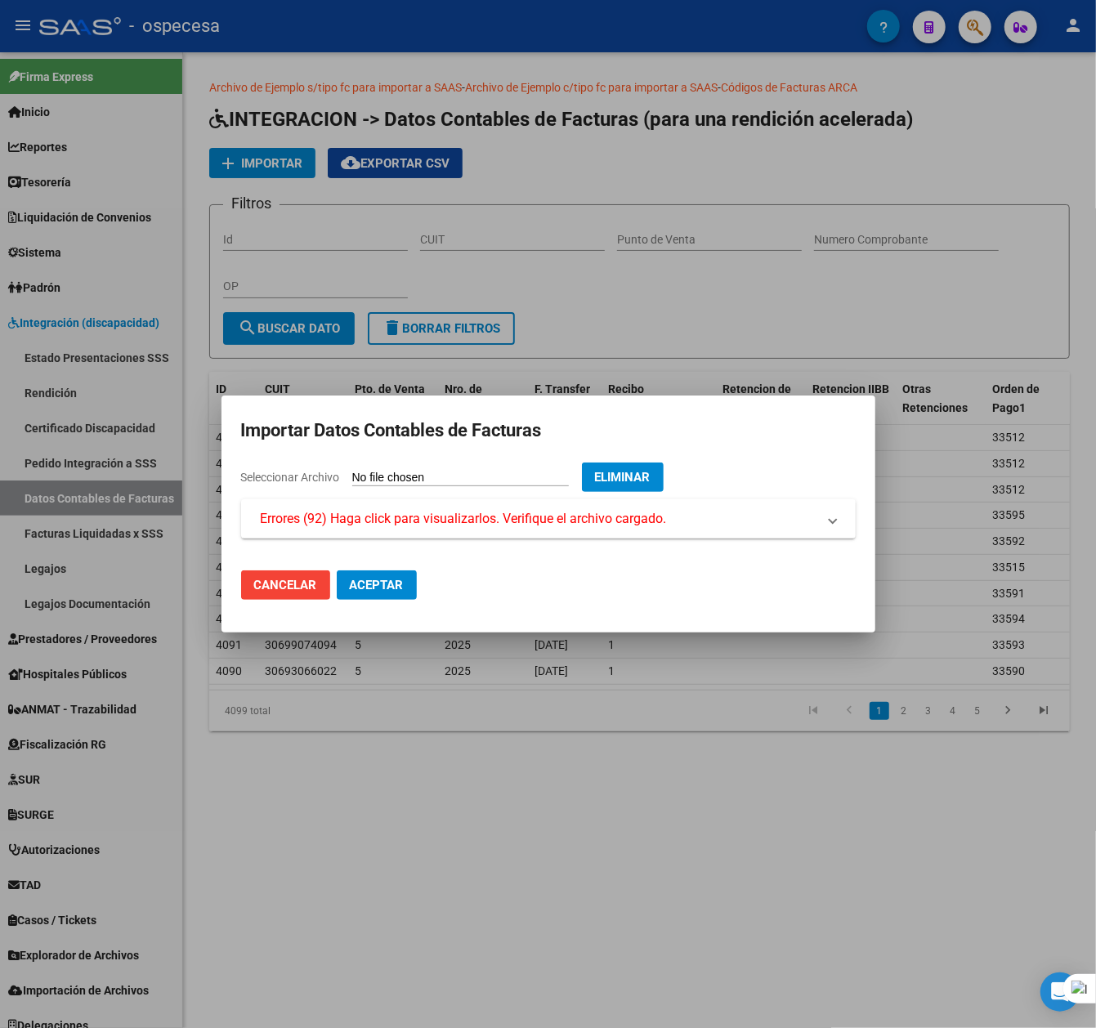
drag, startPoint x: 673, startPoint y: 477, endPoint x: 635, endPoint y: 464, distance: 40.6
click at [650, 477] on span "Eliminar" at bounding box center [623, 477] width 56 height 15
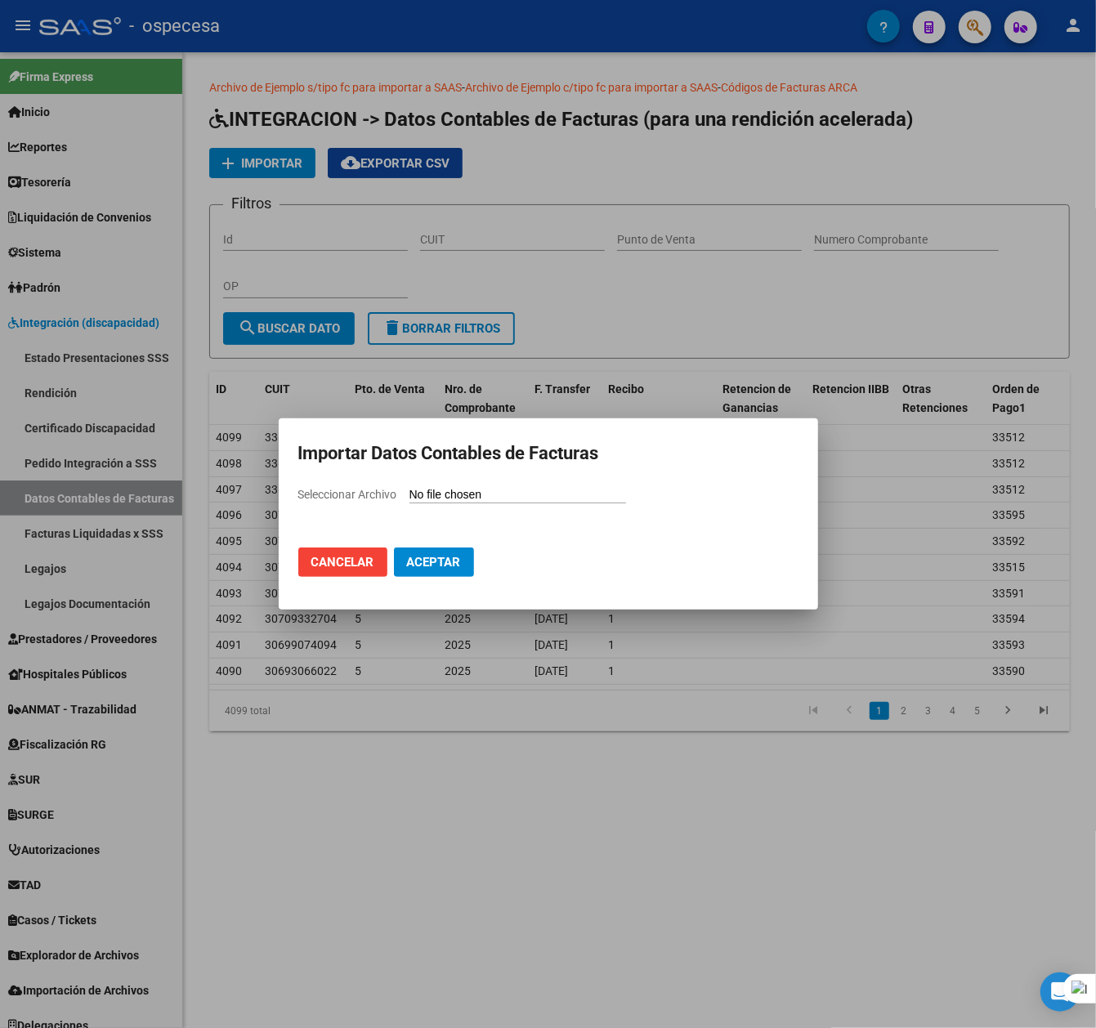
click at [485, 497] on input "Seleccionar Archivo" at bounding box center [517, 496] width 217 height 16
type input "C:\fakepath\AGOSTO 2025.csv"
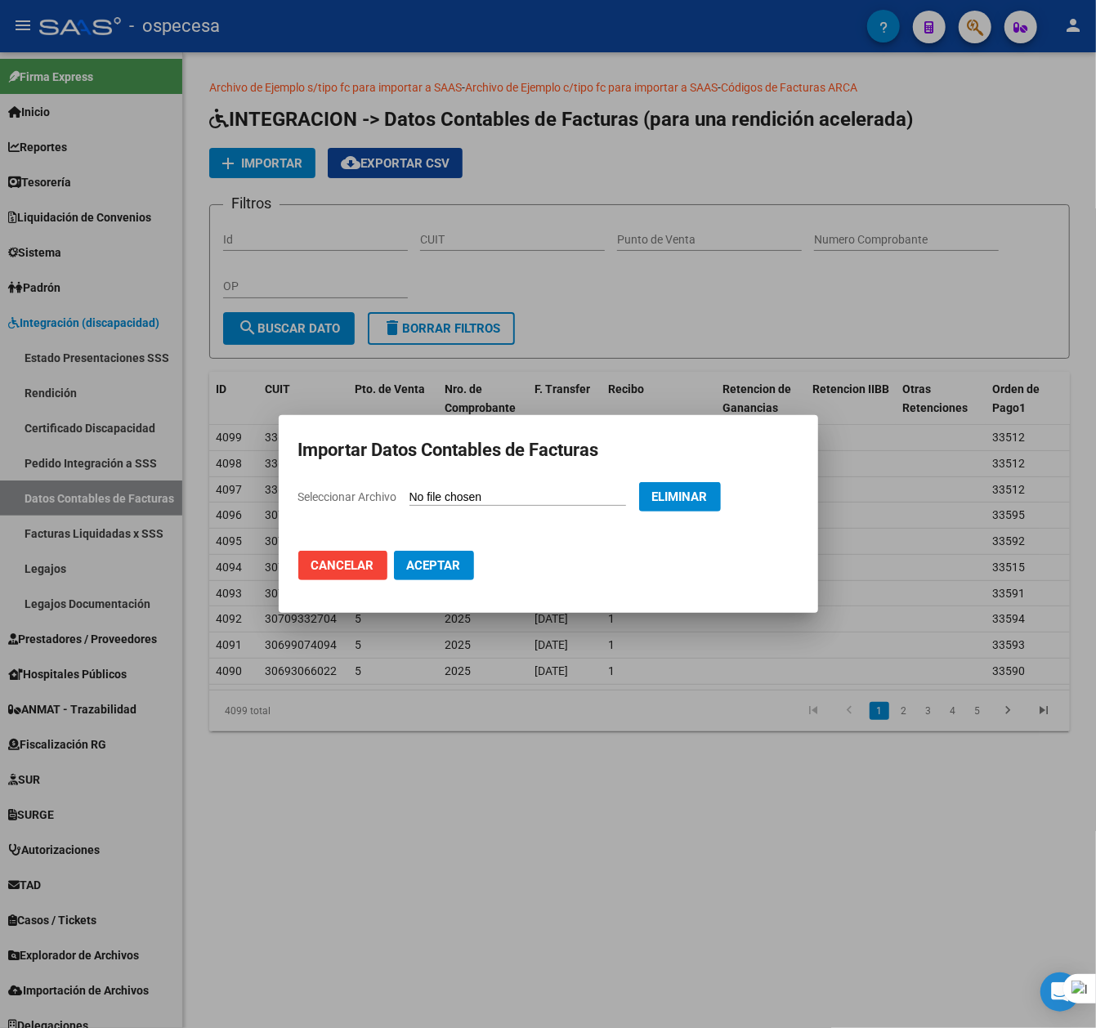
click at [422, 563] on span "Aceptar" at bounding box center [434, 565] width 54 height 15
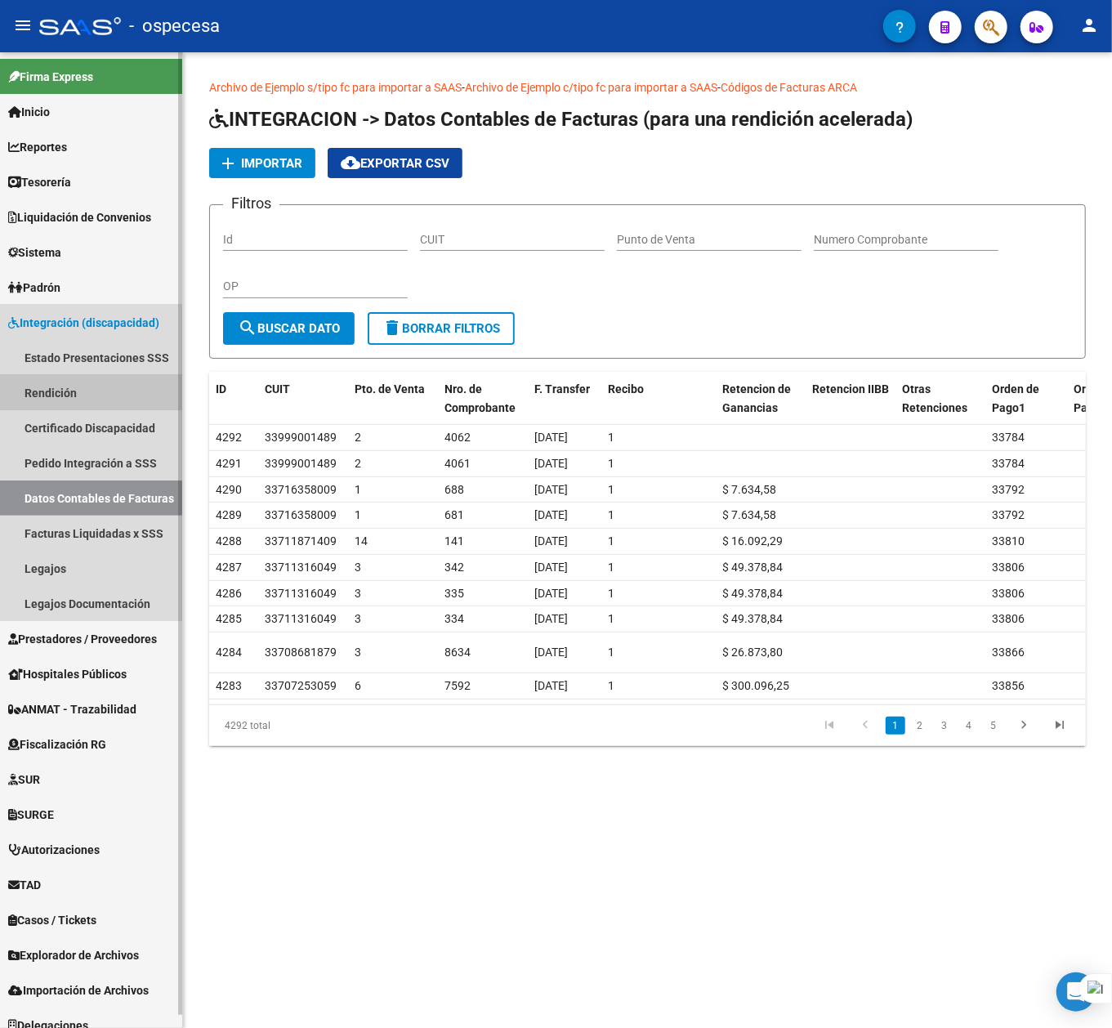
click at [56, 390] on link "Rendición" at bounding box center [91, 392] width 182 height 35
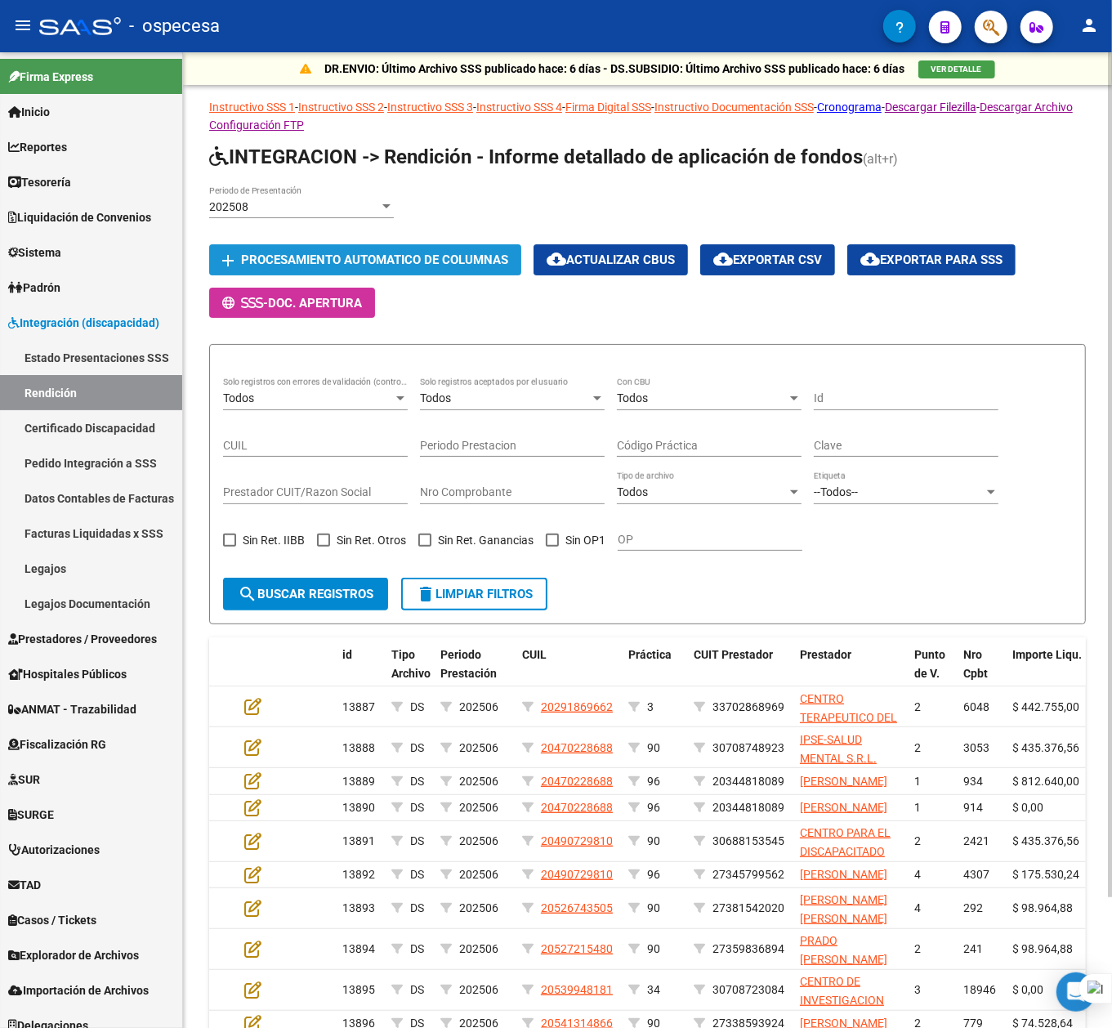
click at [320, 253] on span "Procesamiento automatico de columnas" at bounding box center [374, 260] width 267 height 15
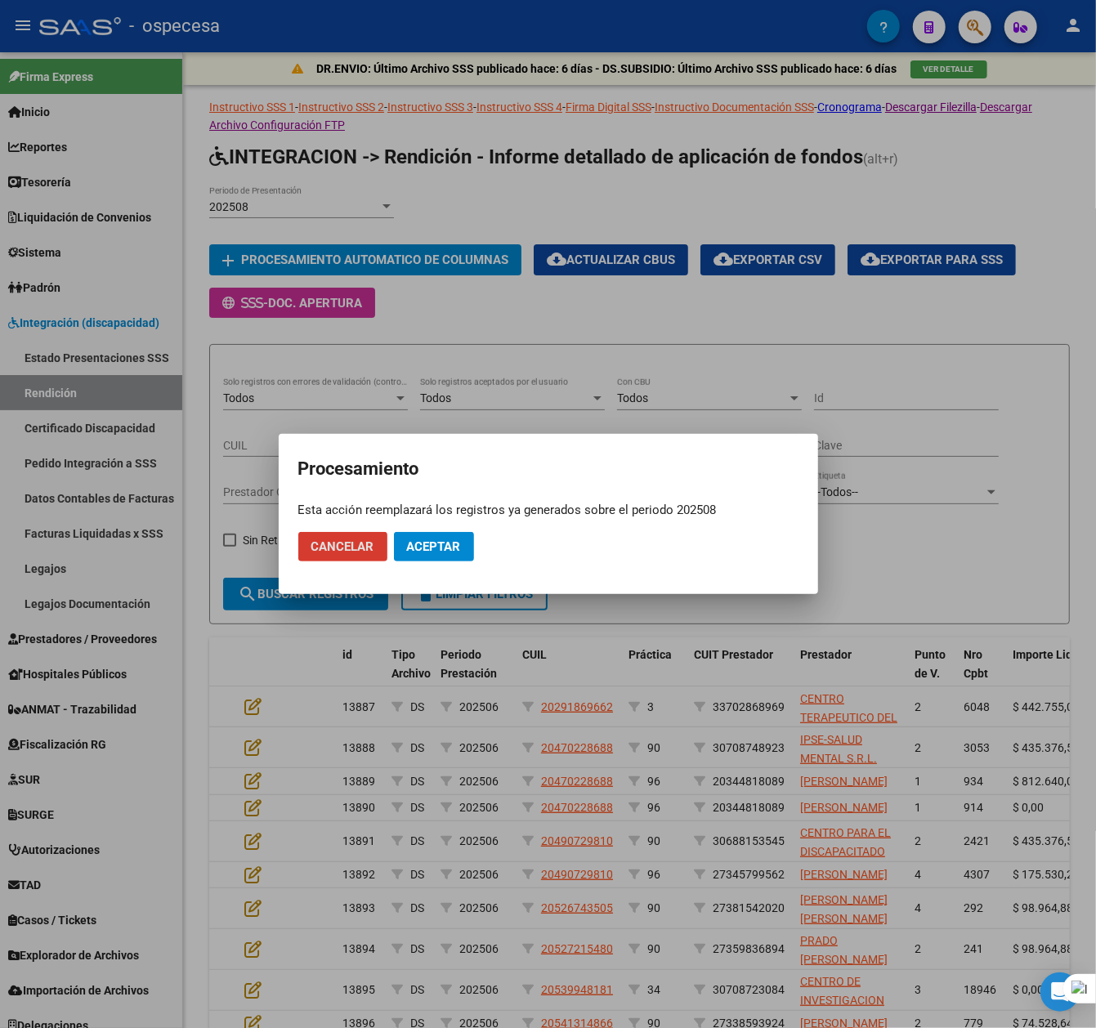
click at [436, 556] on button "Aceptar" at bounding box center [434, 546] width 80 height 29
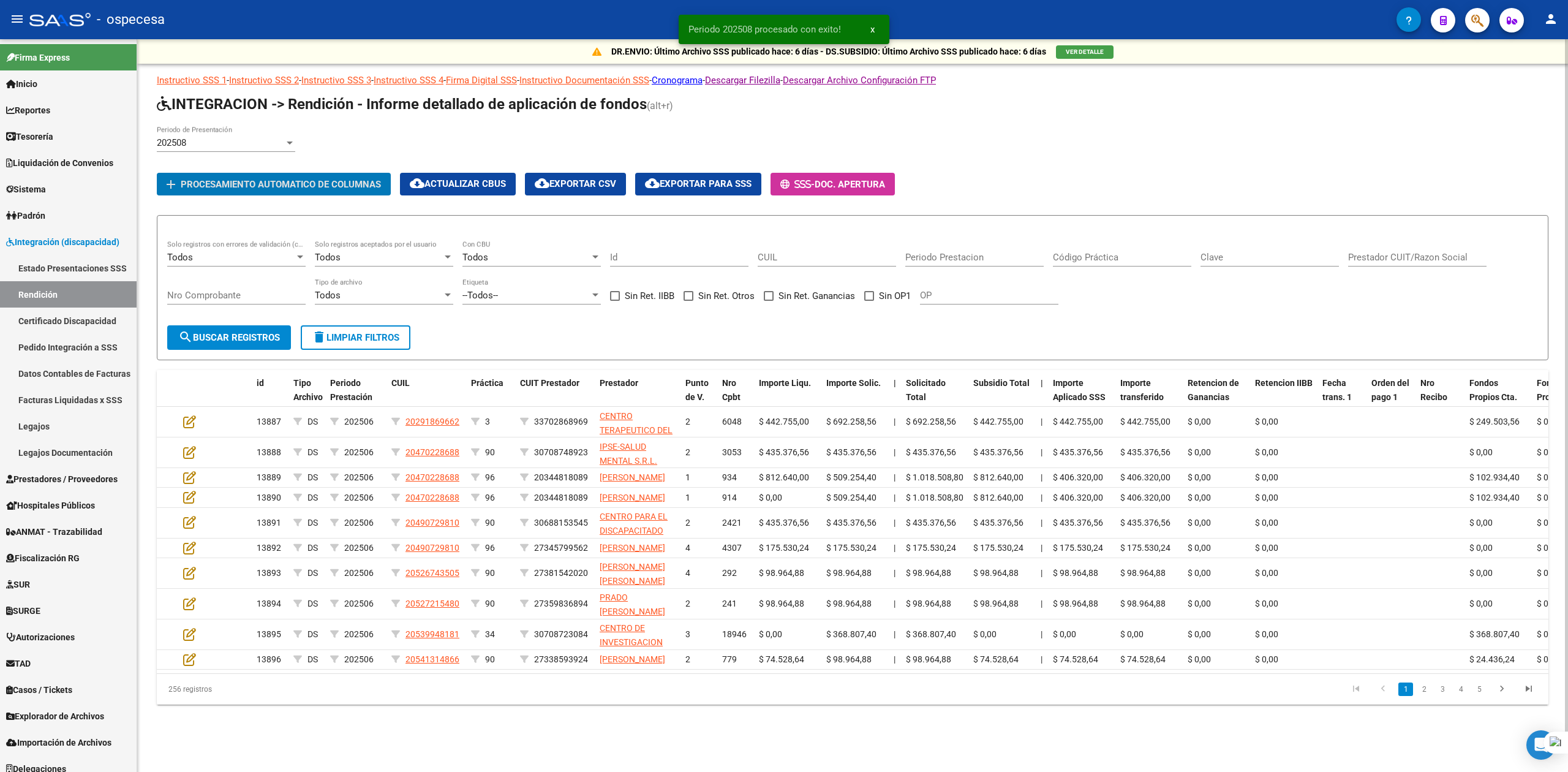
click at [244, 145] on div "202508" at bounding box center [220, 142] width 127 height 11
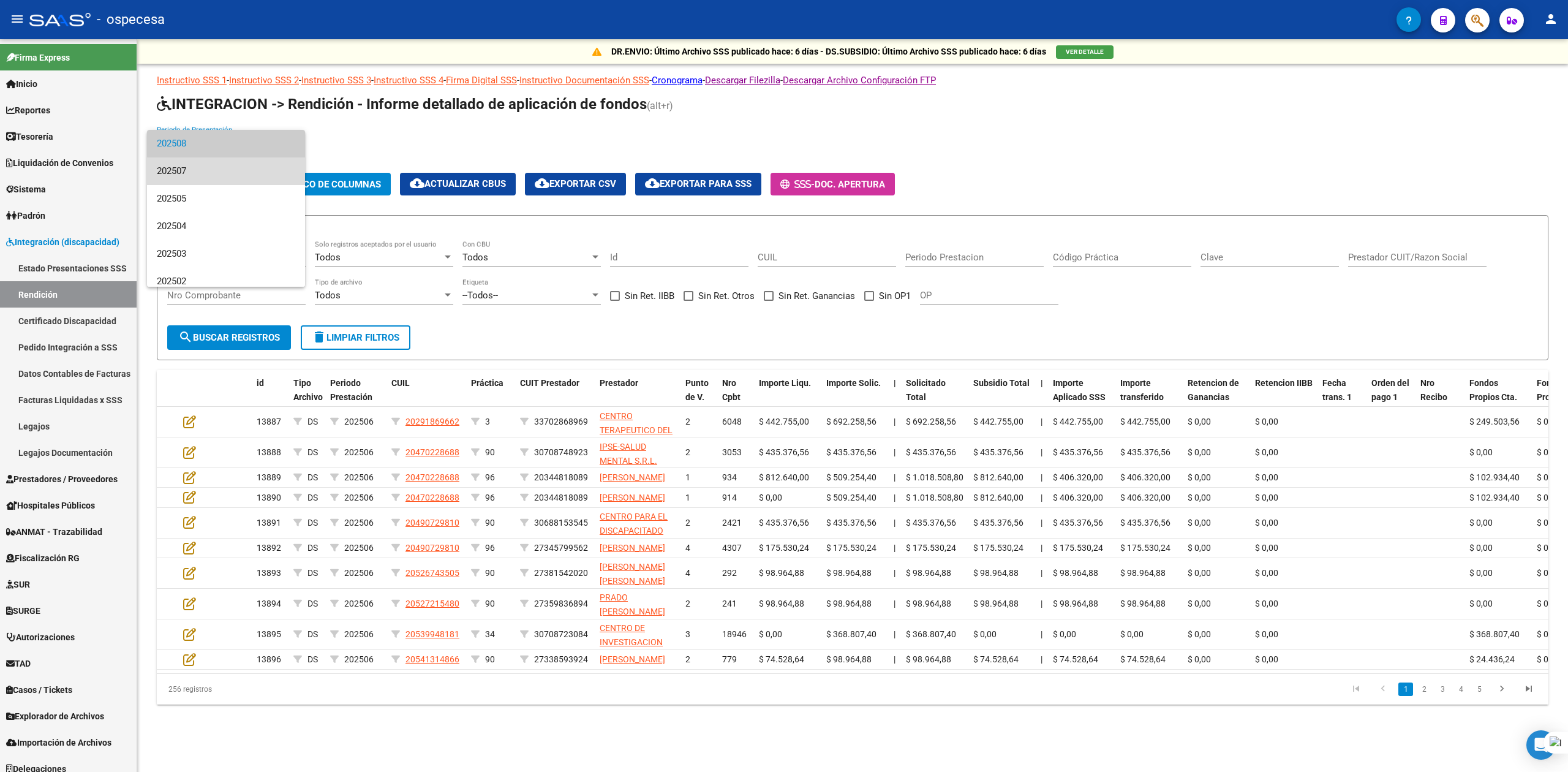
click at [232, 172] on span "202507" at bounding box center [226, 171] width 139 height 28
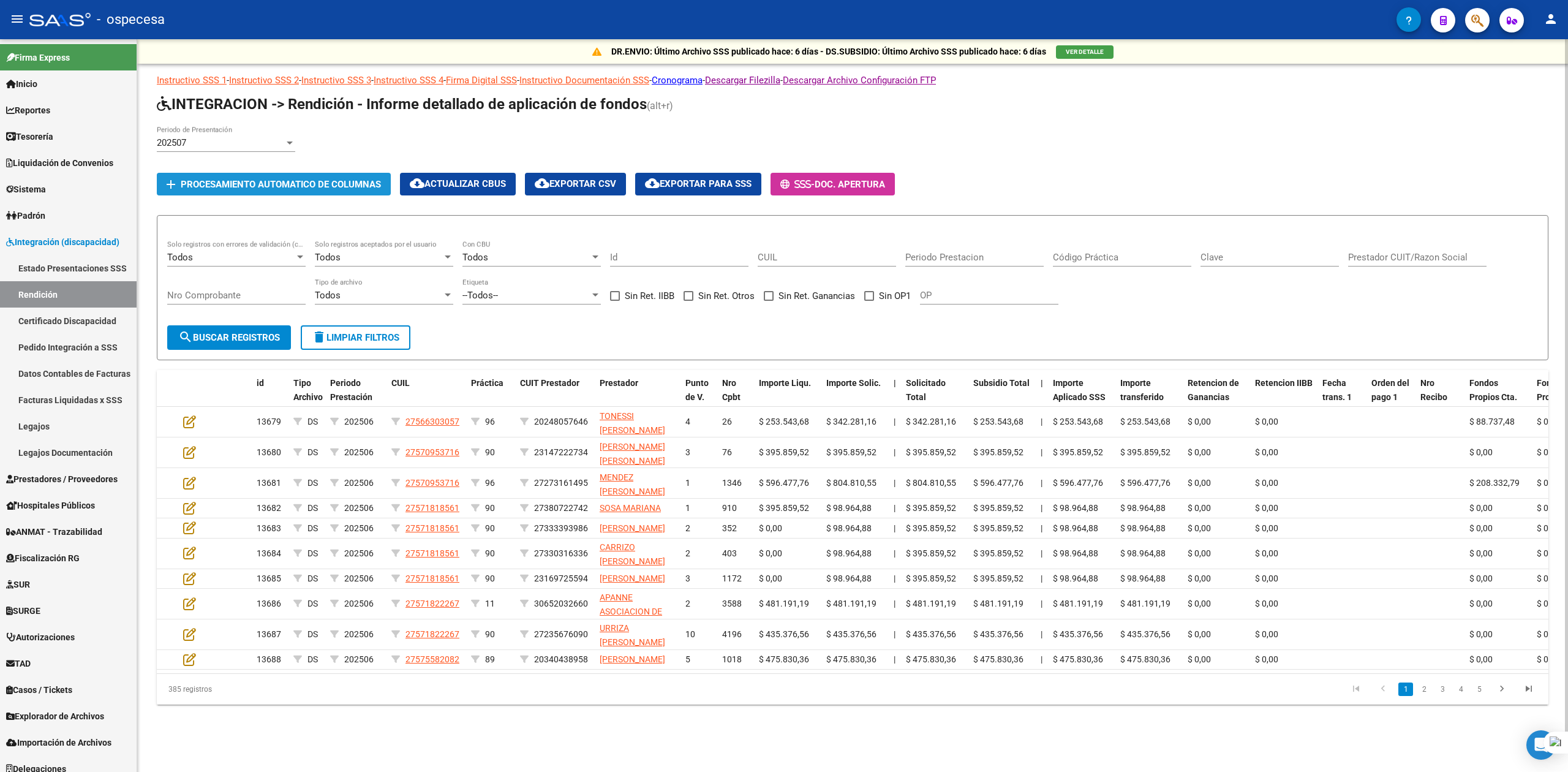
click at [239, 185] on span "Procesamiento automatico de columnas" at bounding box center [280, 184] width 200 height 11
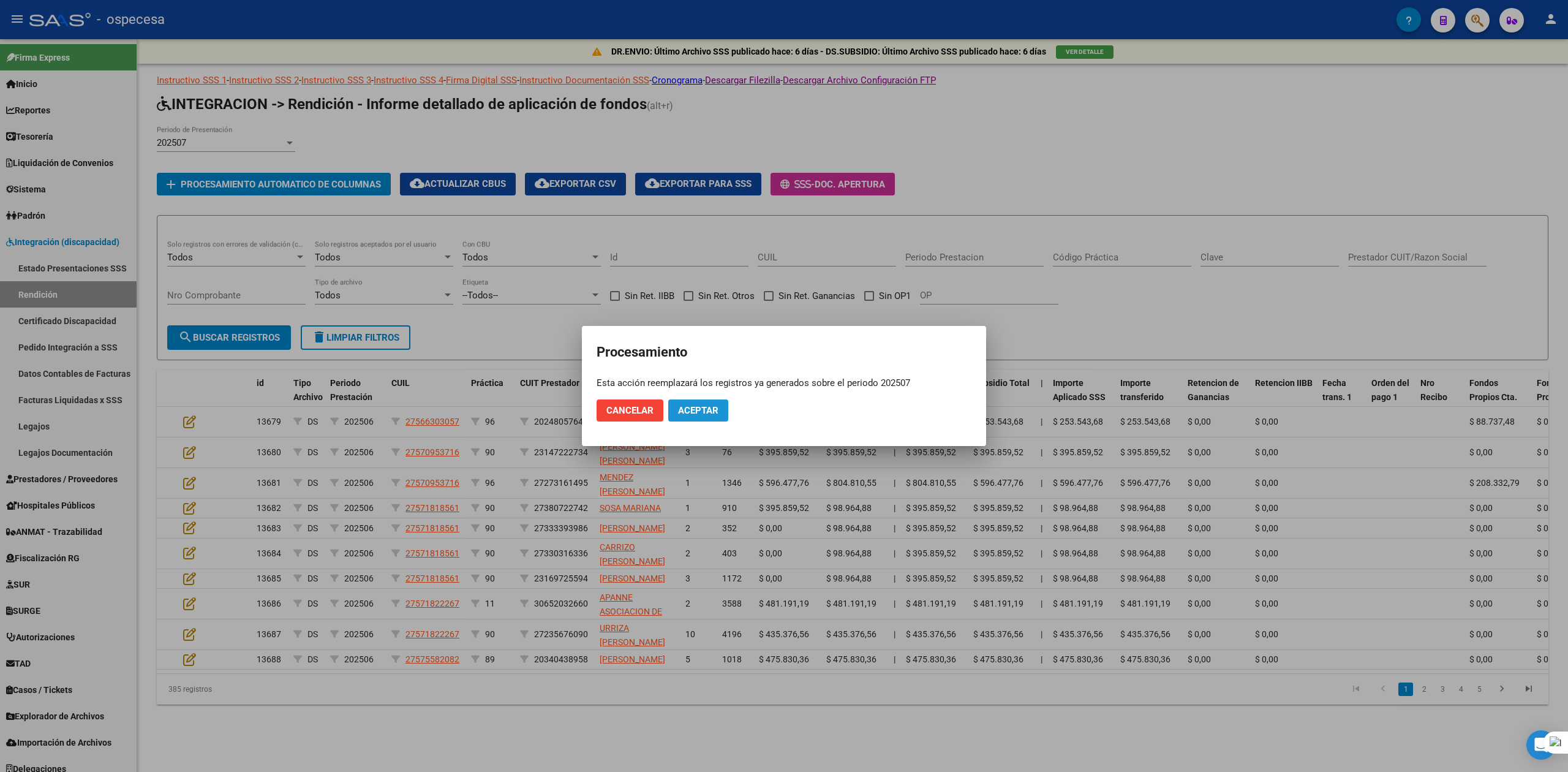
click at [711, 409] on span "Aceptar" at bounding box center [699, 410] width 40 height 11
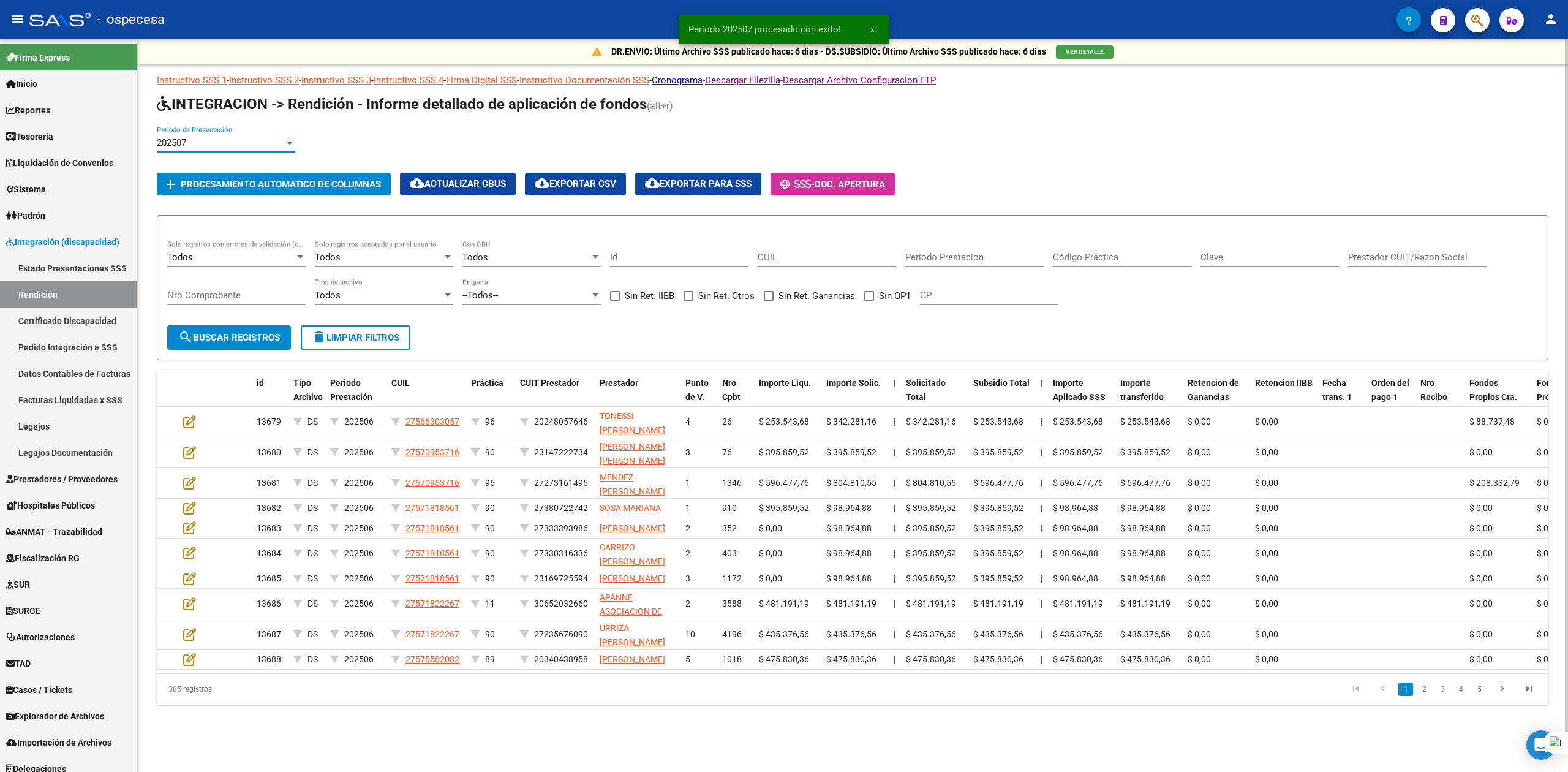
click at [201, 138] on div "202507" at bounding box center [220, 142] width 127 height 11
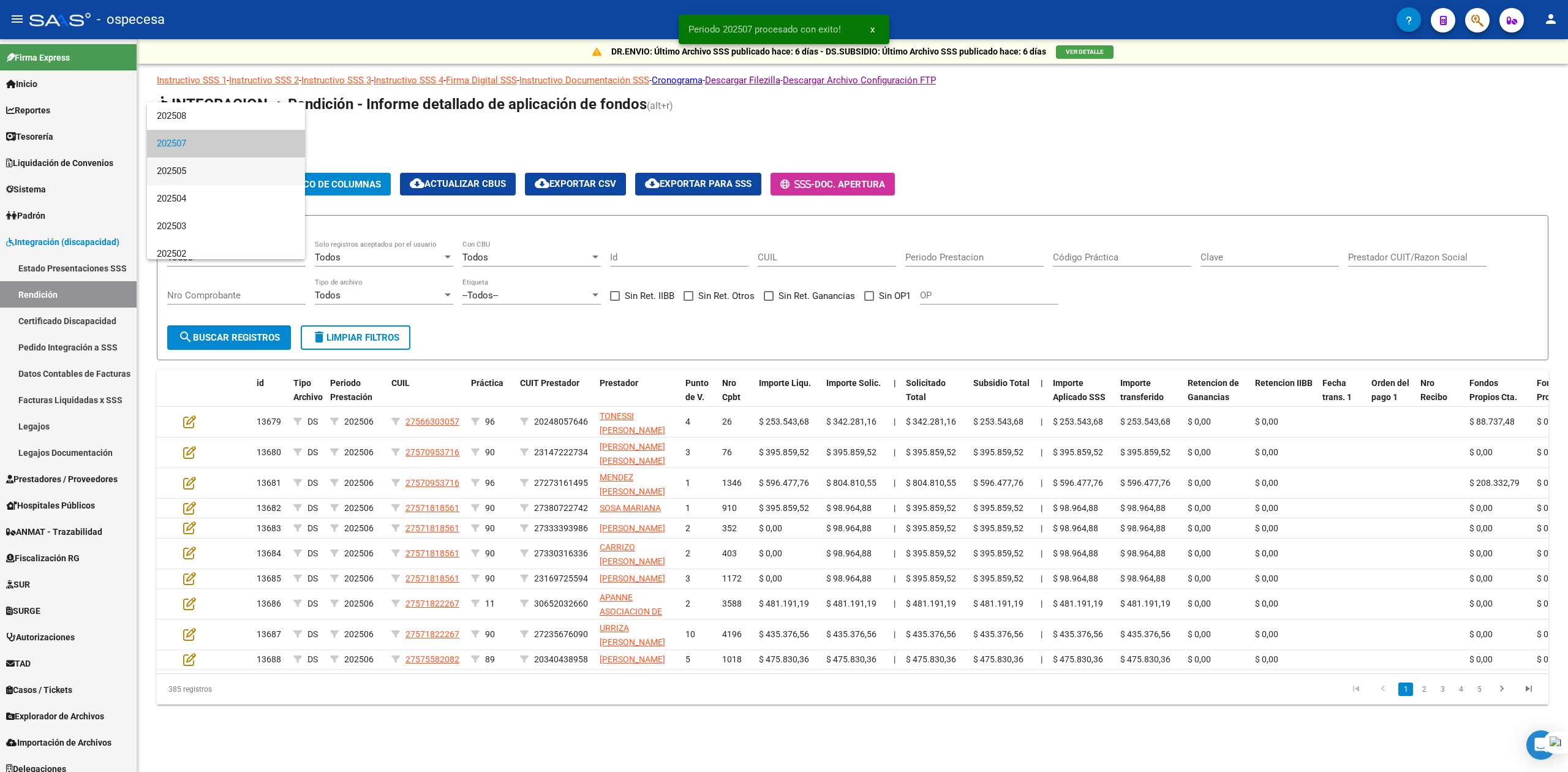
click at [205, 169] on span "202505" at bounding box center [226, 171] width 139 height 28
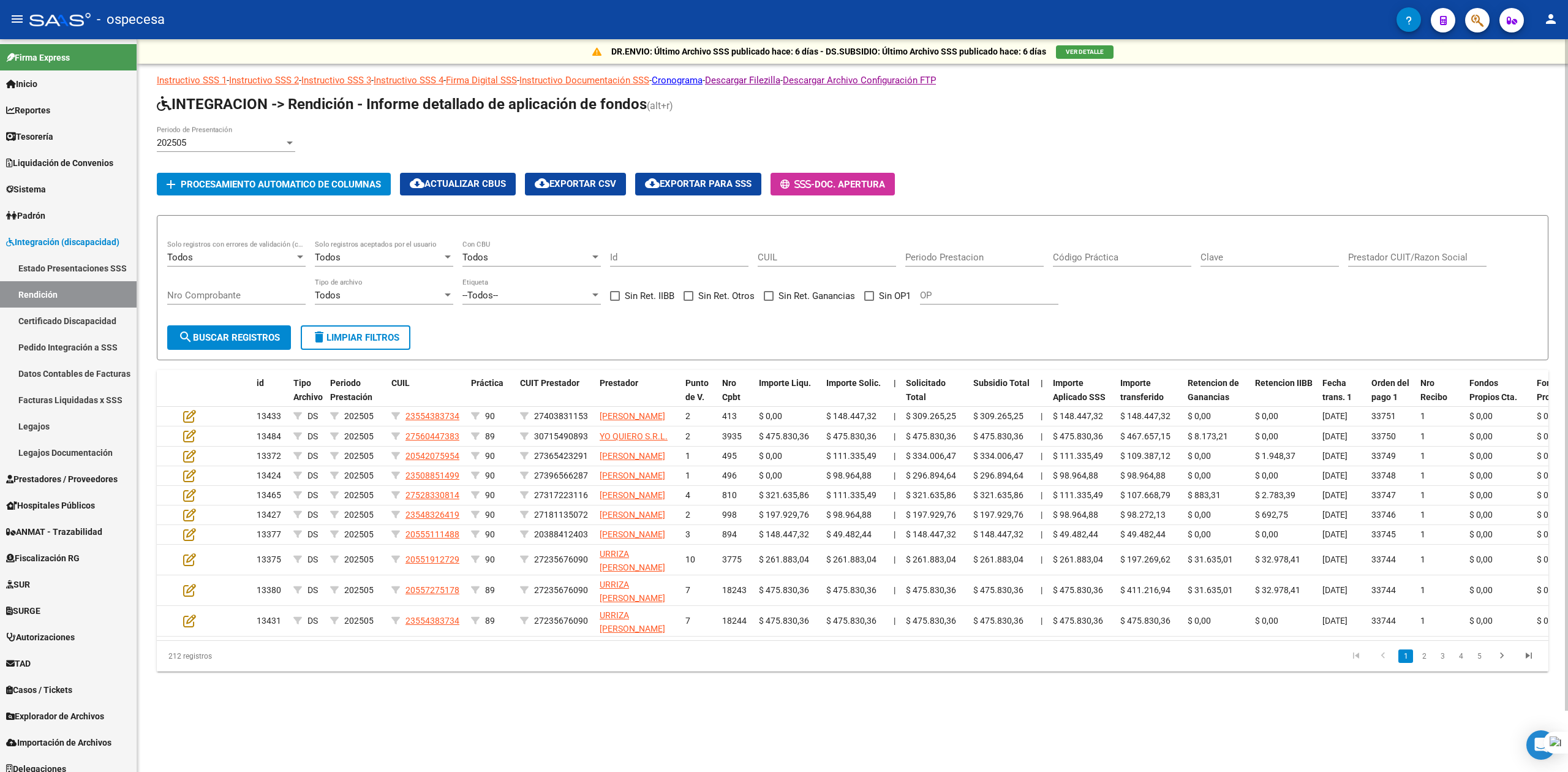
click at [218, 149] on div "202505 Periodo de Presentación" at bounding box center [226, 139] width 139 height 26
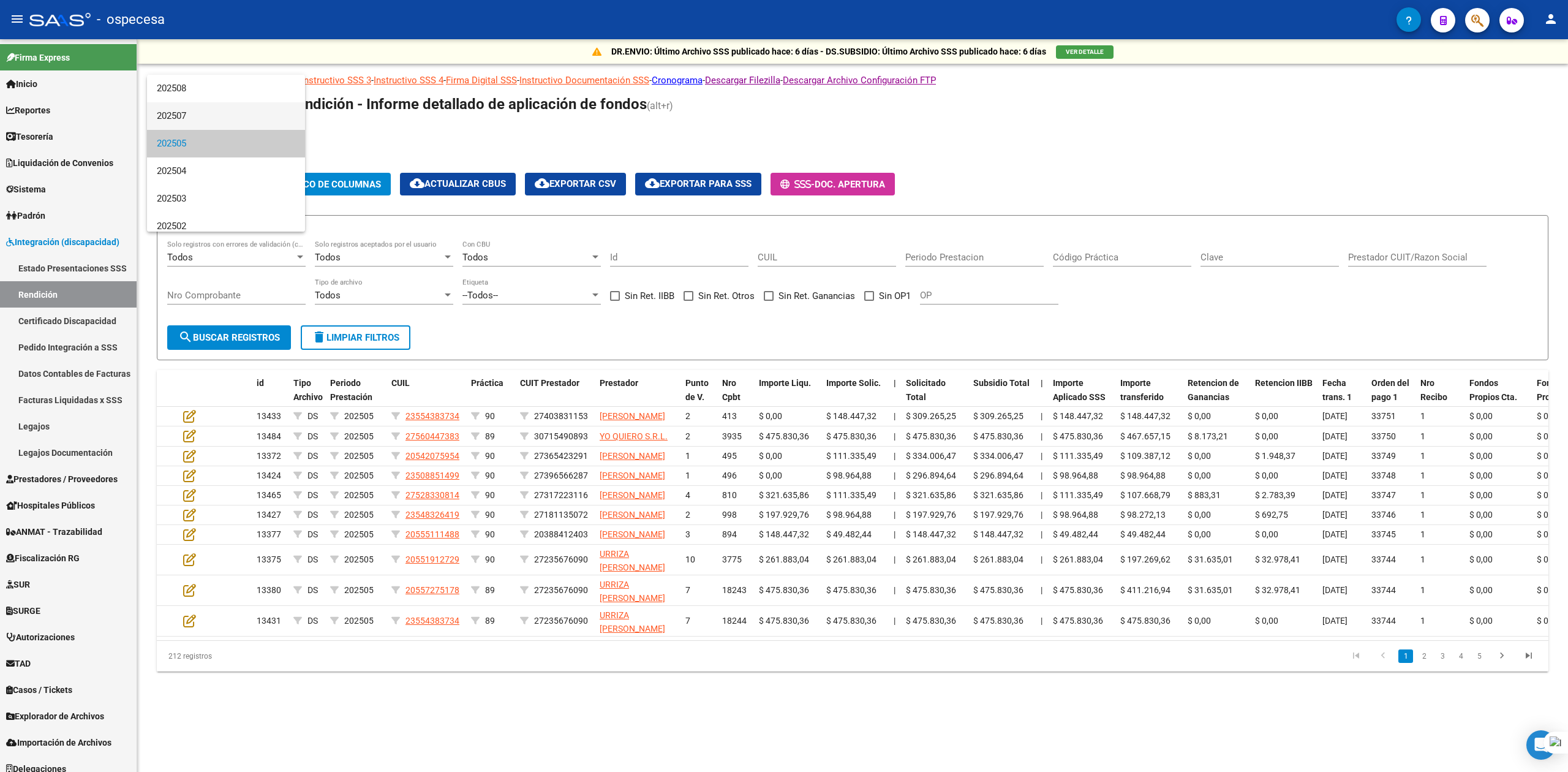
click at [223, 113] on span "202507" at bounding box center [226, 115] width 139 height 28
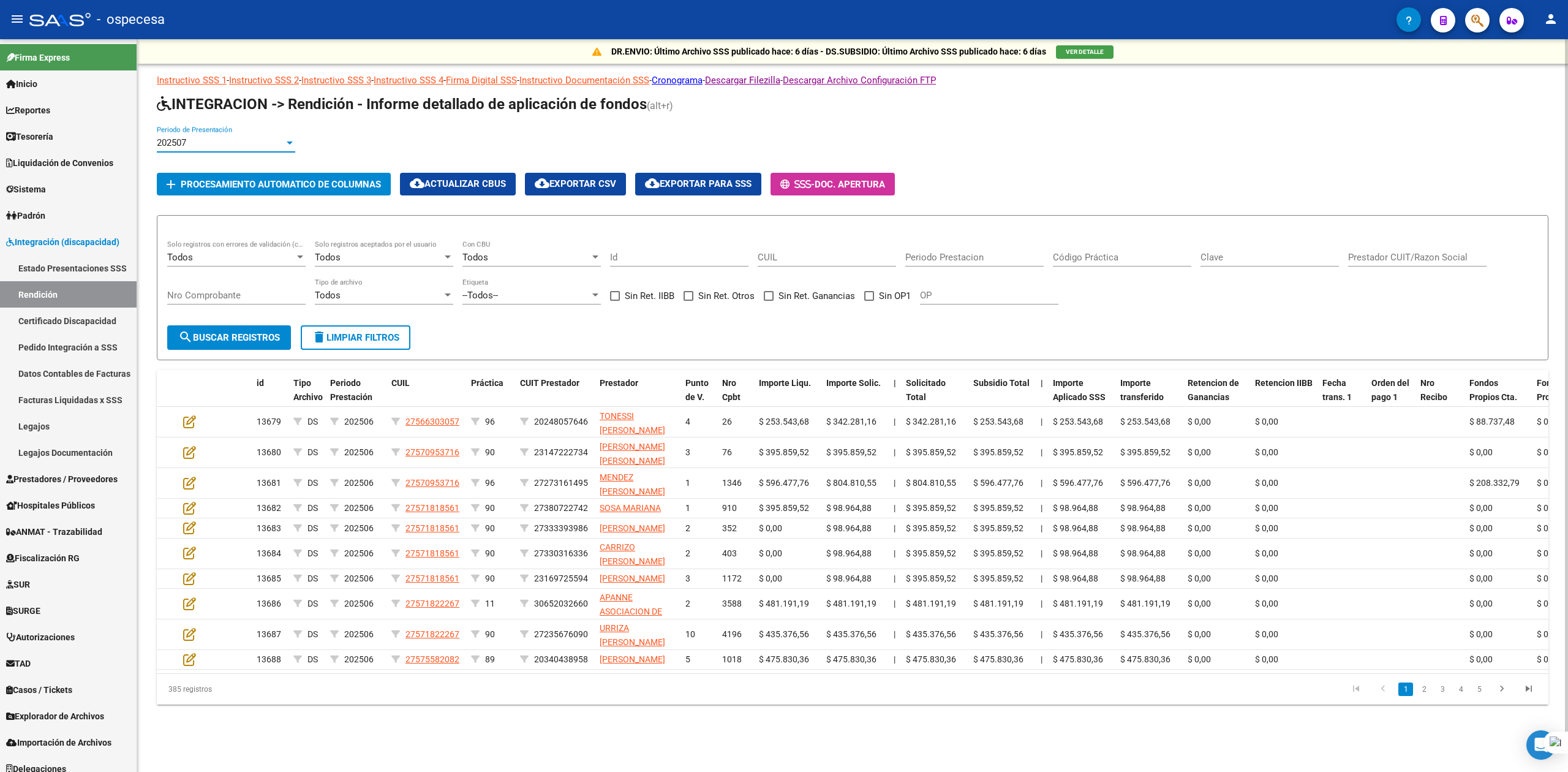
click at [270, 190] on button "add Procesamiento automatico de columnas" at bounding box center [274, 184] width 234 height 22
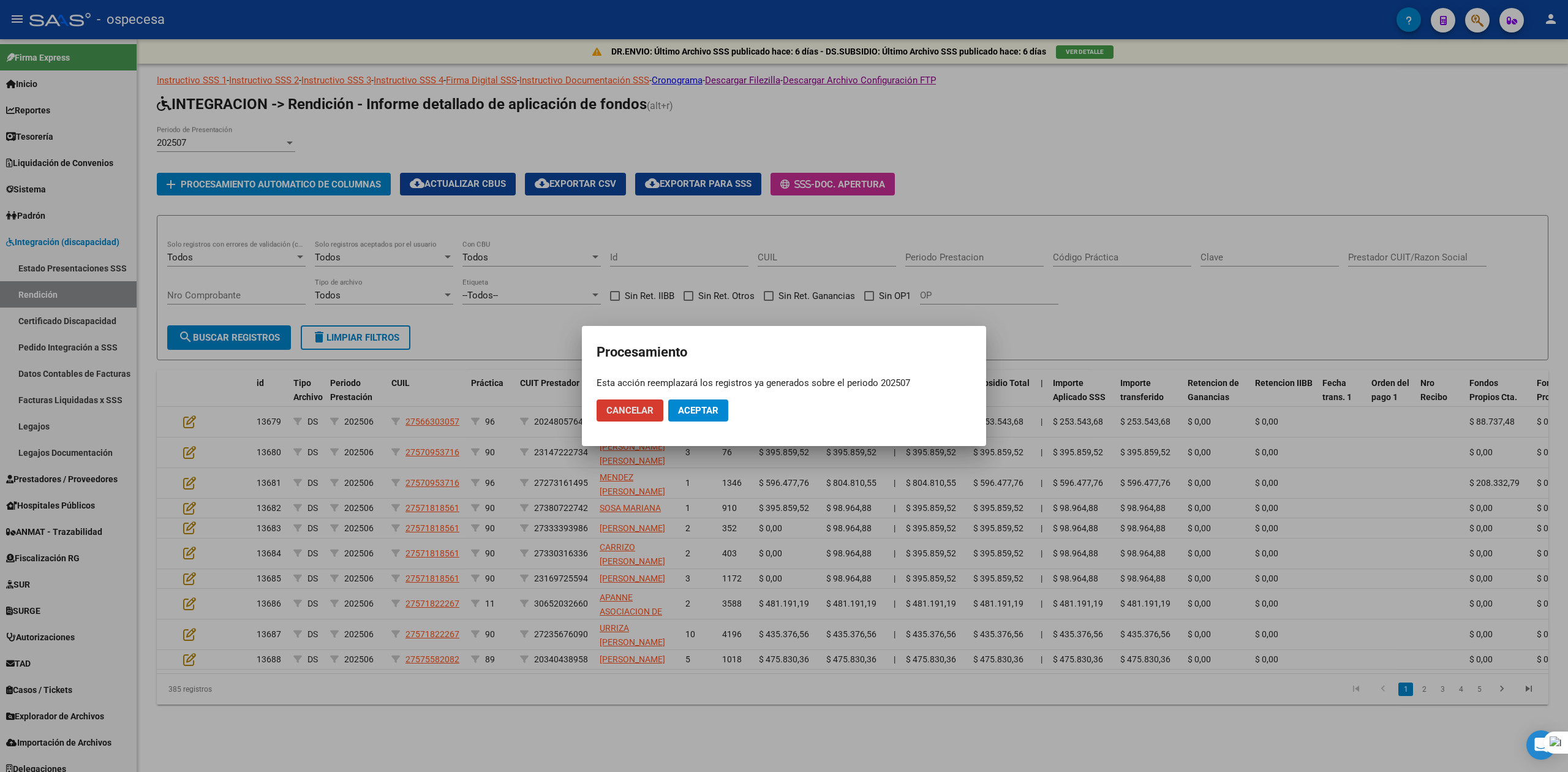
click at [704, 413] on span "Aceptar" at bounding box center [699, 410] width 40 height 11
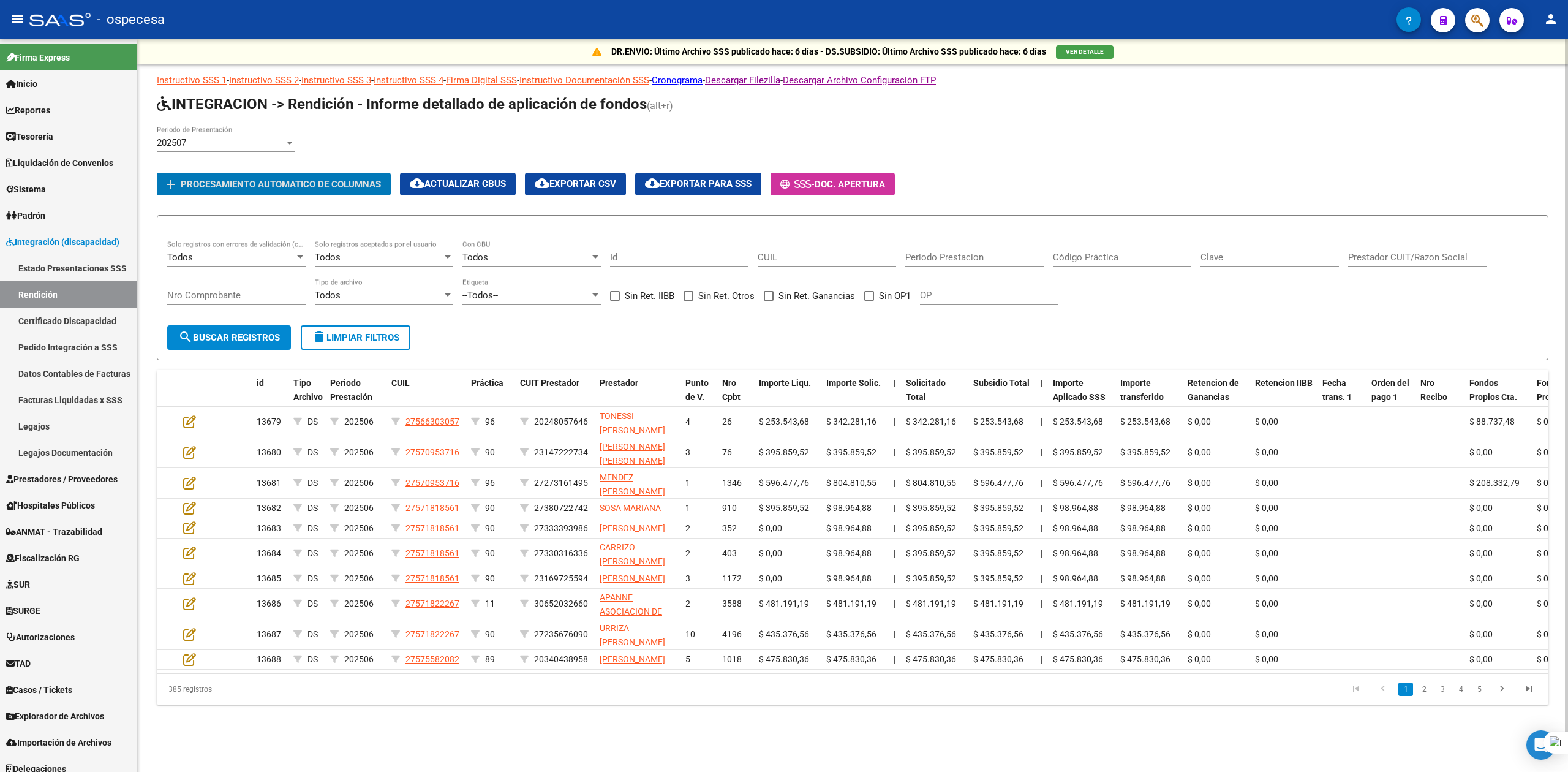
click at [259, 136] on div "202507 Periodo de Presentación" at bounding box center [226, 139] width 139 height 26
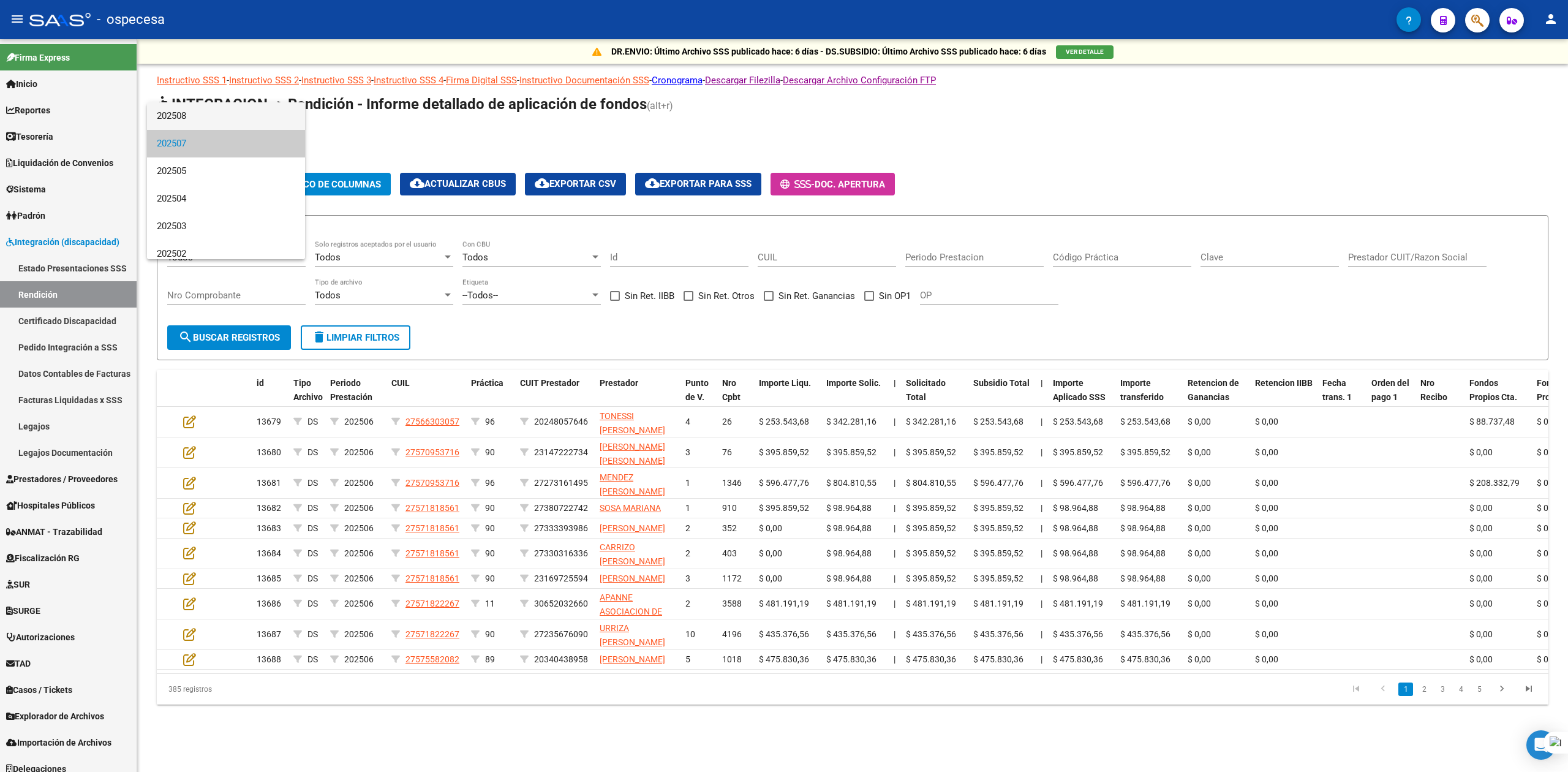
click at [204, 115] on span "202508" at bounding box center [226, 115] width 139 height 28
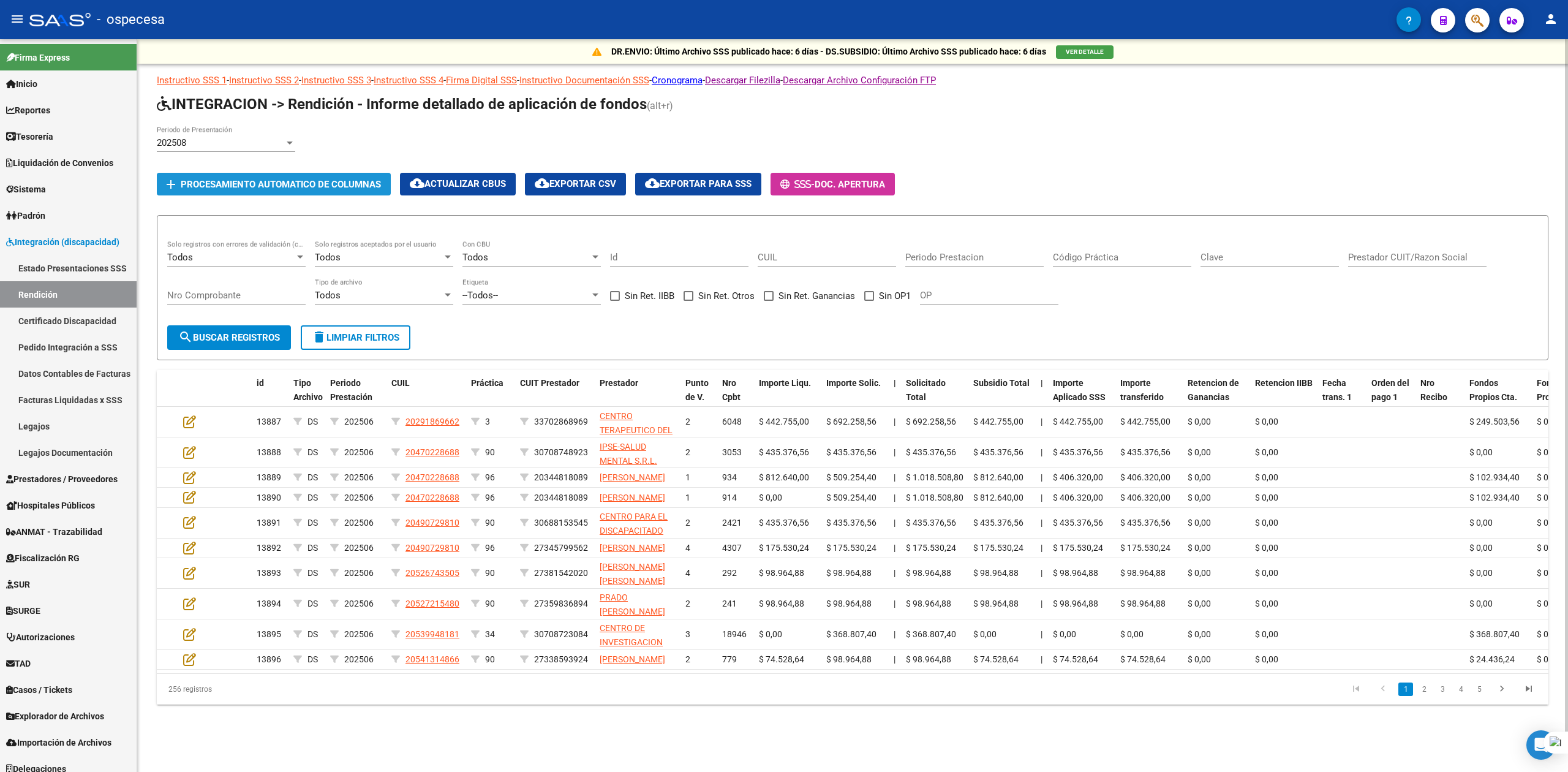
click at [294, 181] on span "Procesamiento automatico de columnas" at bounding box center [280, 184] width 200 height 11
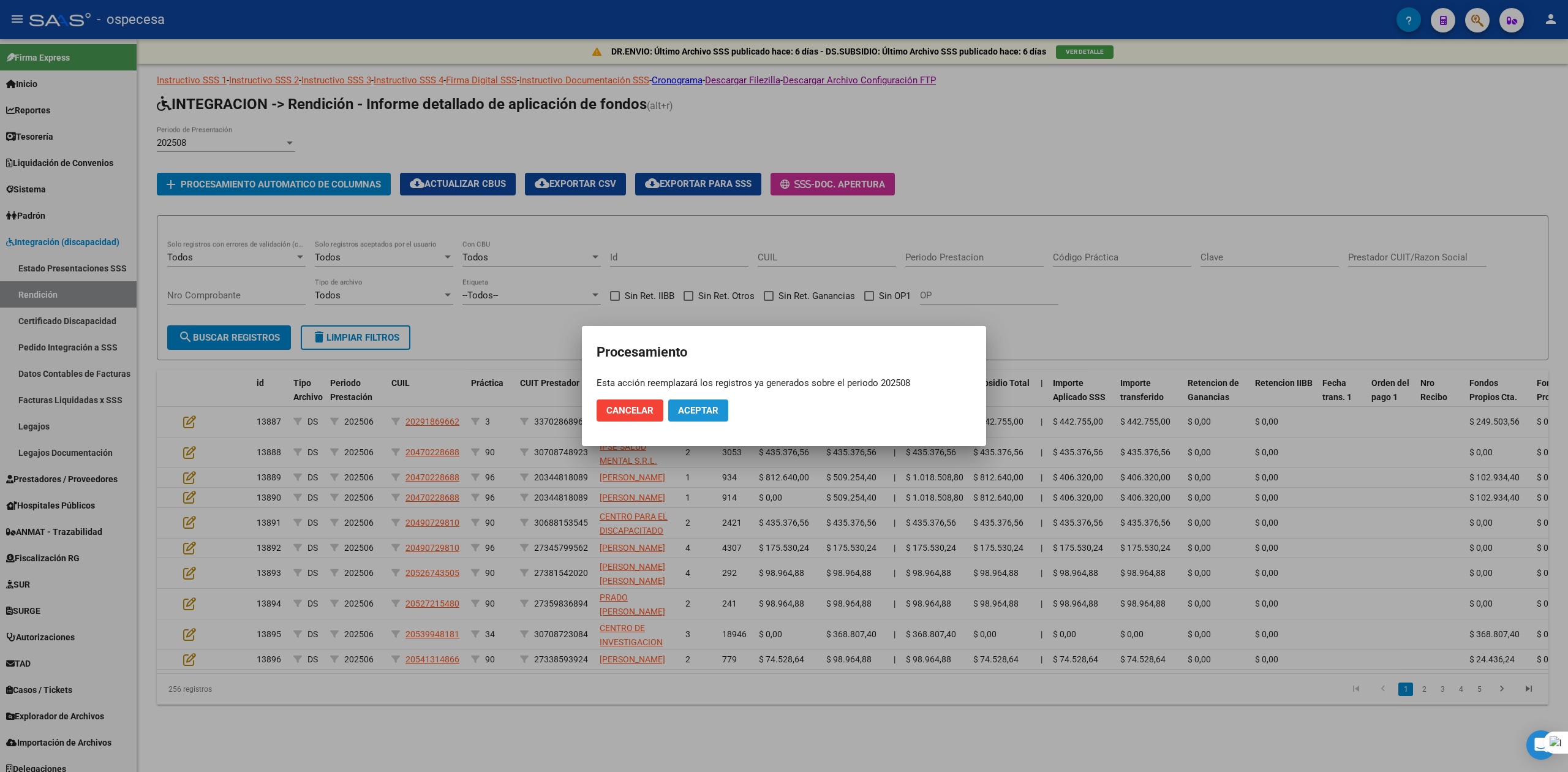
click at [691, 405] on span "Aceptar" at bounding box center [699, 410] width 40 height 11
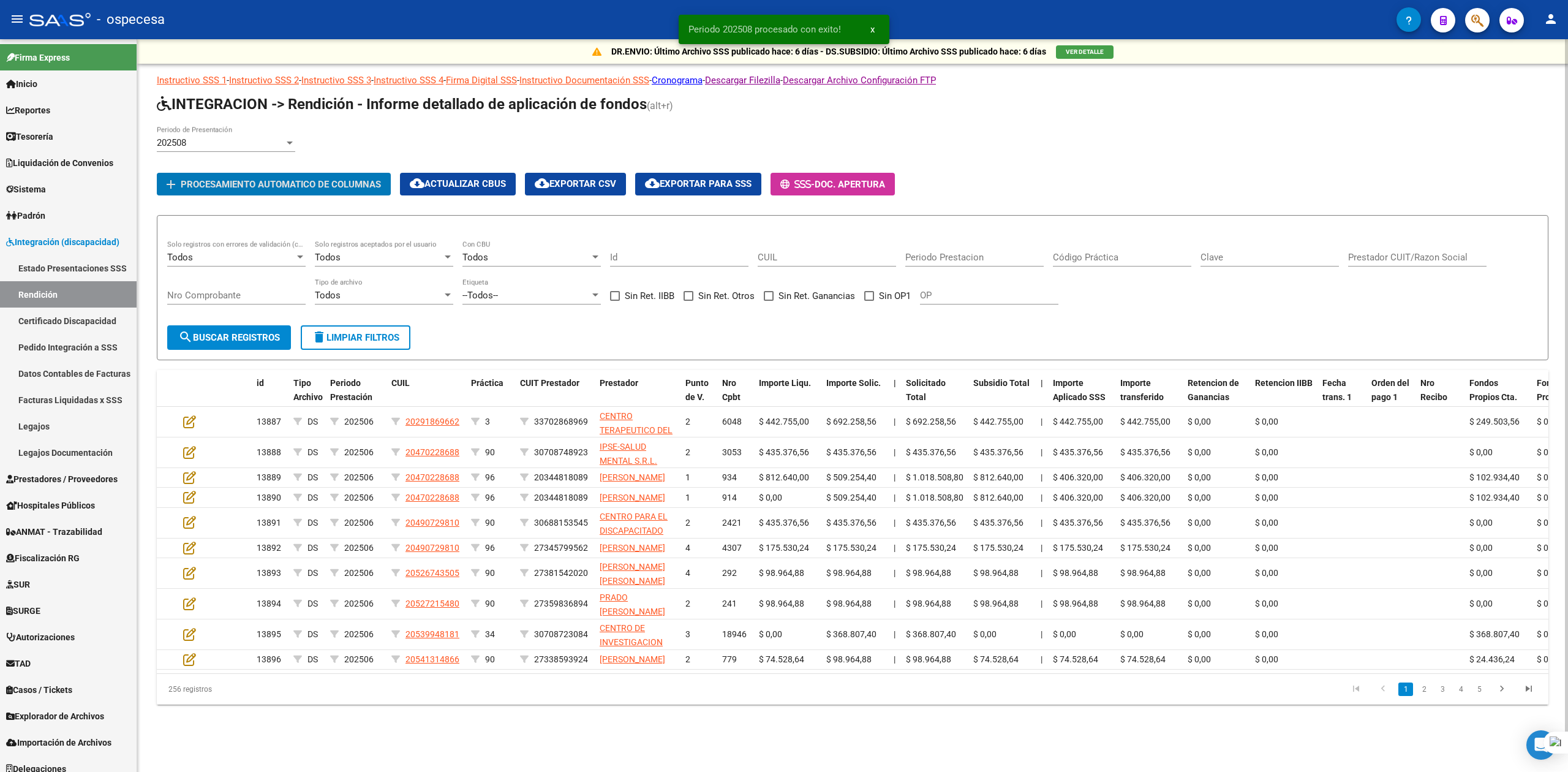
click at [241, 130] on div "202508 Periodo de Presentación" at bounding box center [226, 139] width 139 height 26
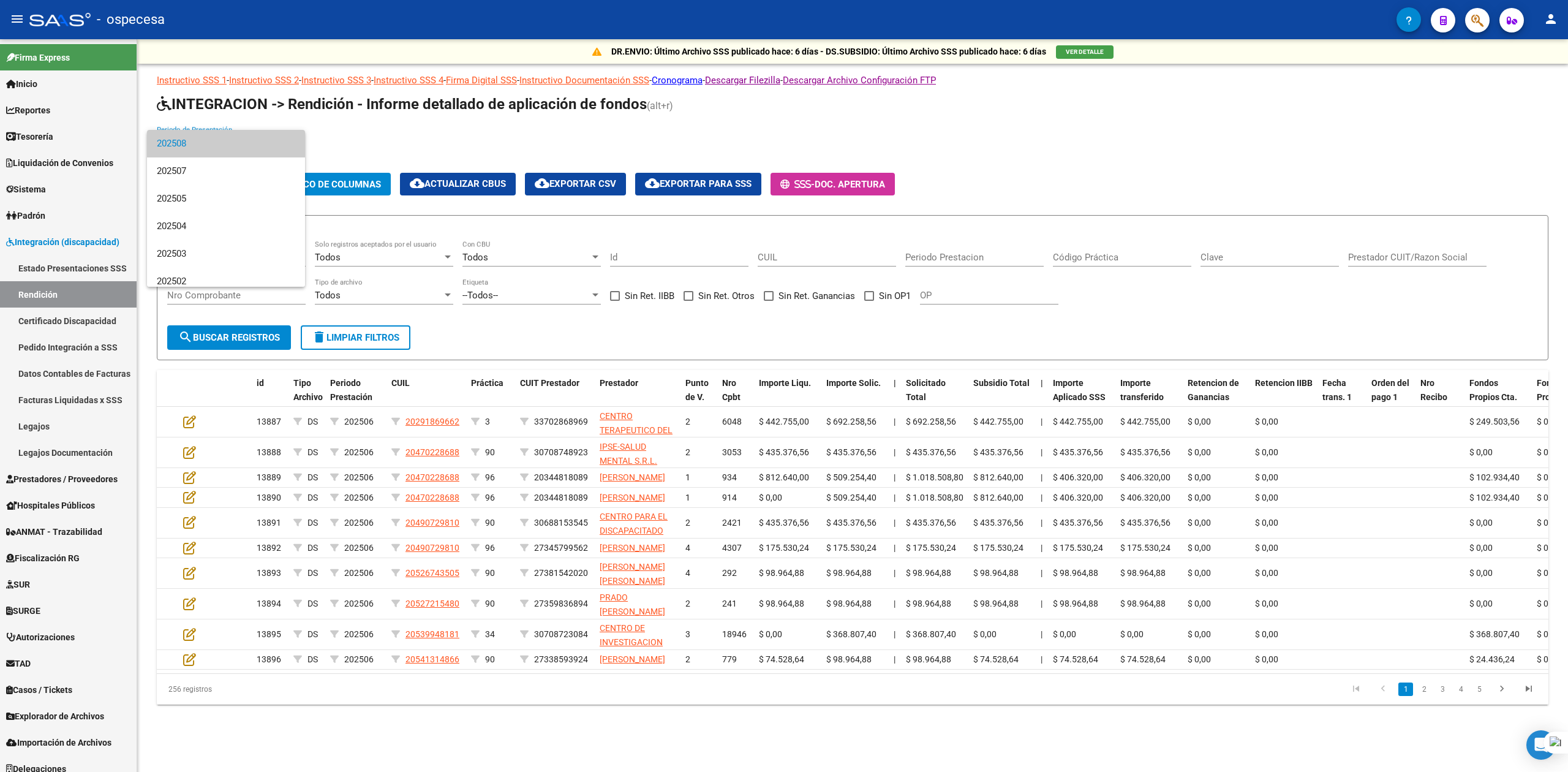
click at [621, 429] on div at bounding box center [784, 386] width 1568 height 772
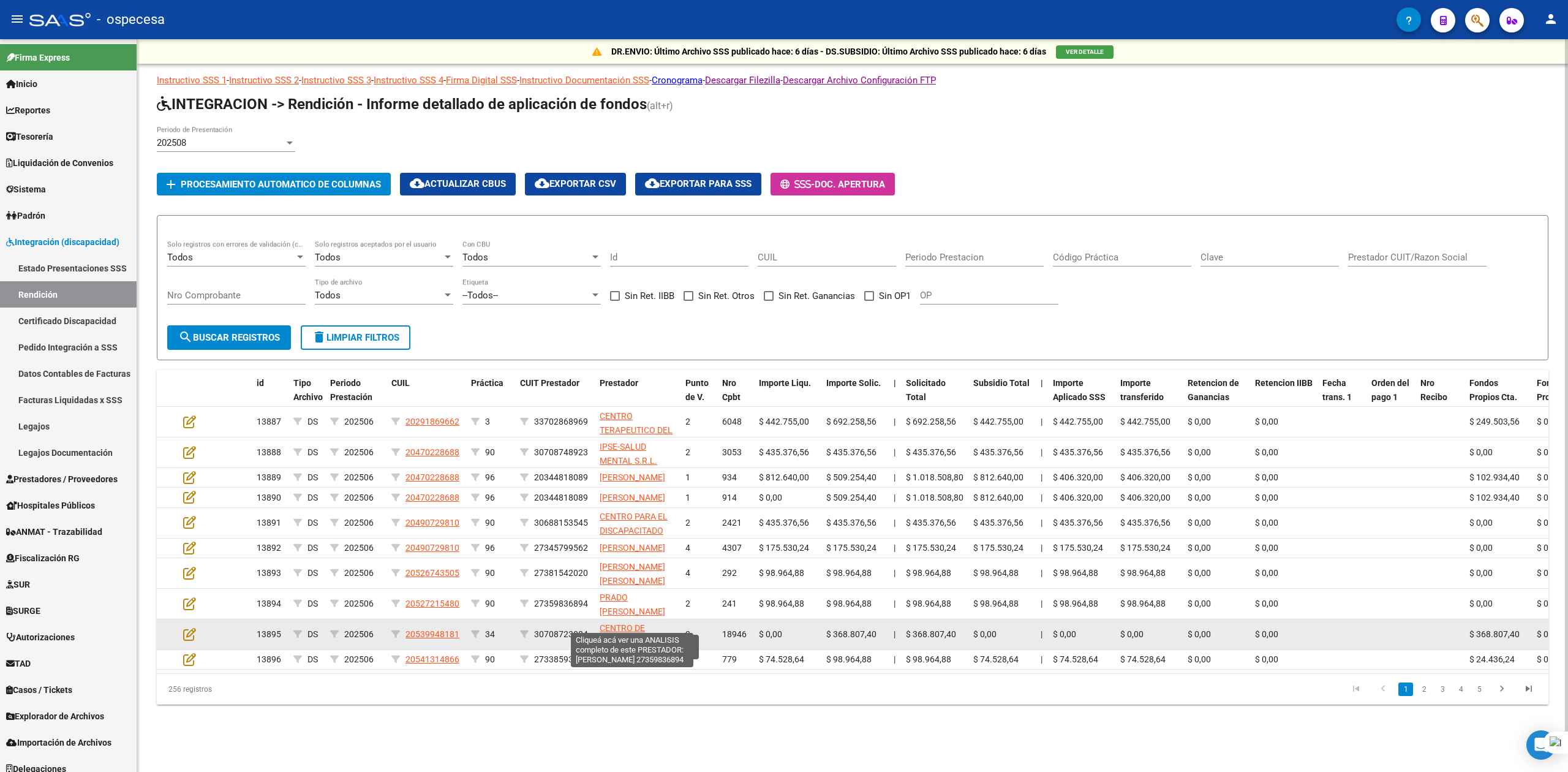
scroll to position [1, 0]
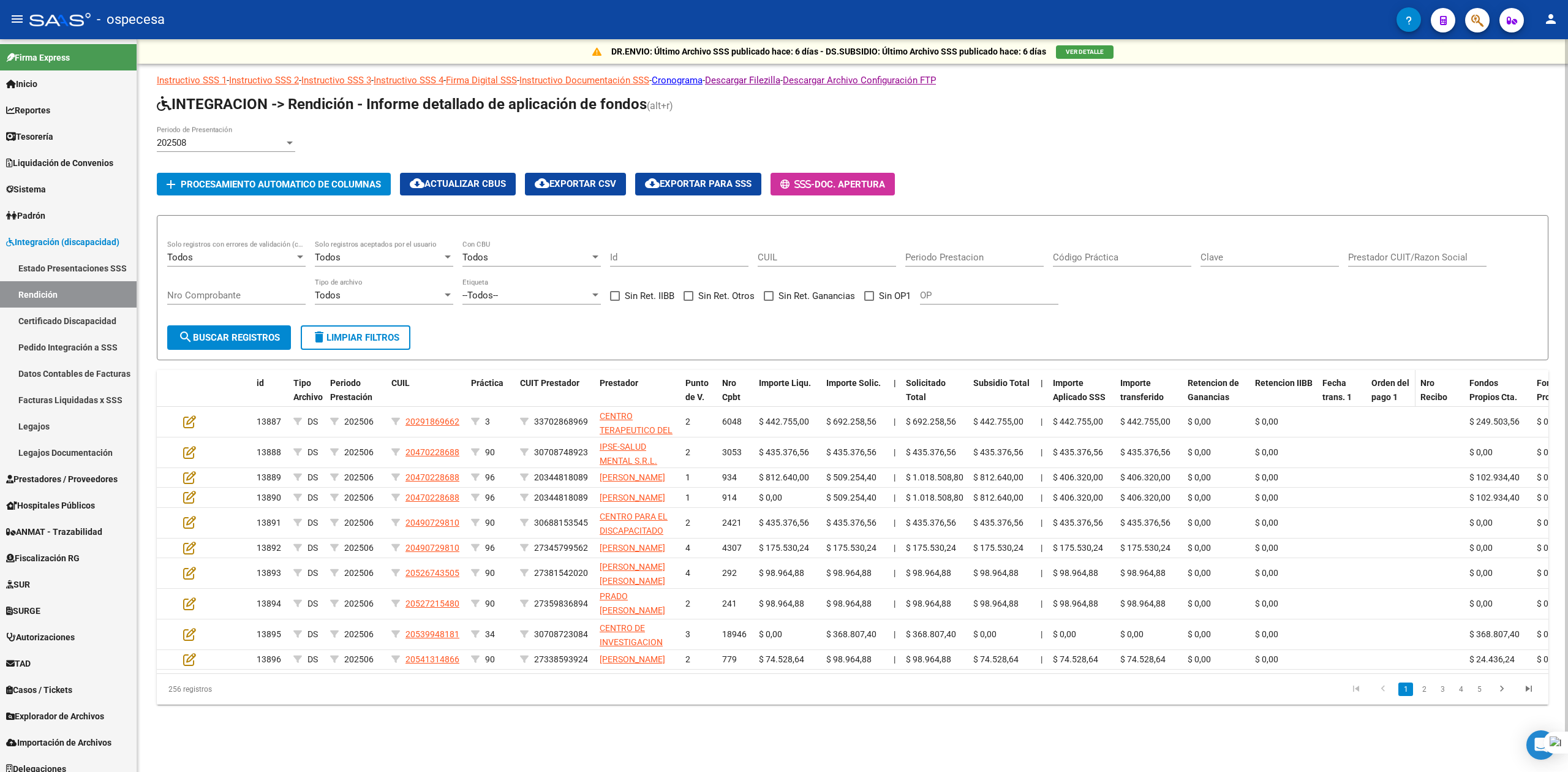
click at [1384, 387] on span "Orden del pago 1" at bounding box center [1390, 390] width 38 height 24
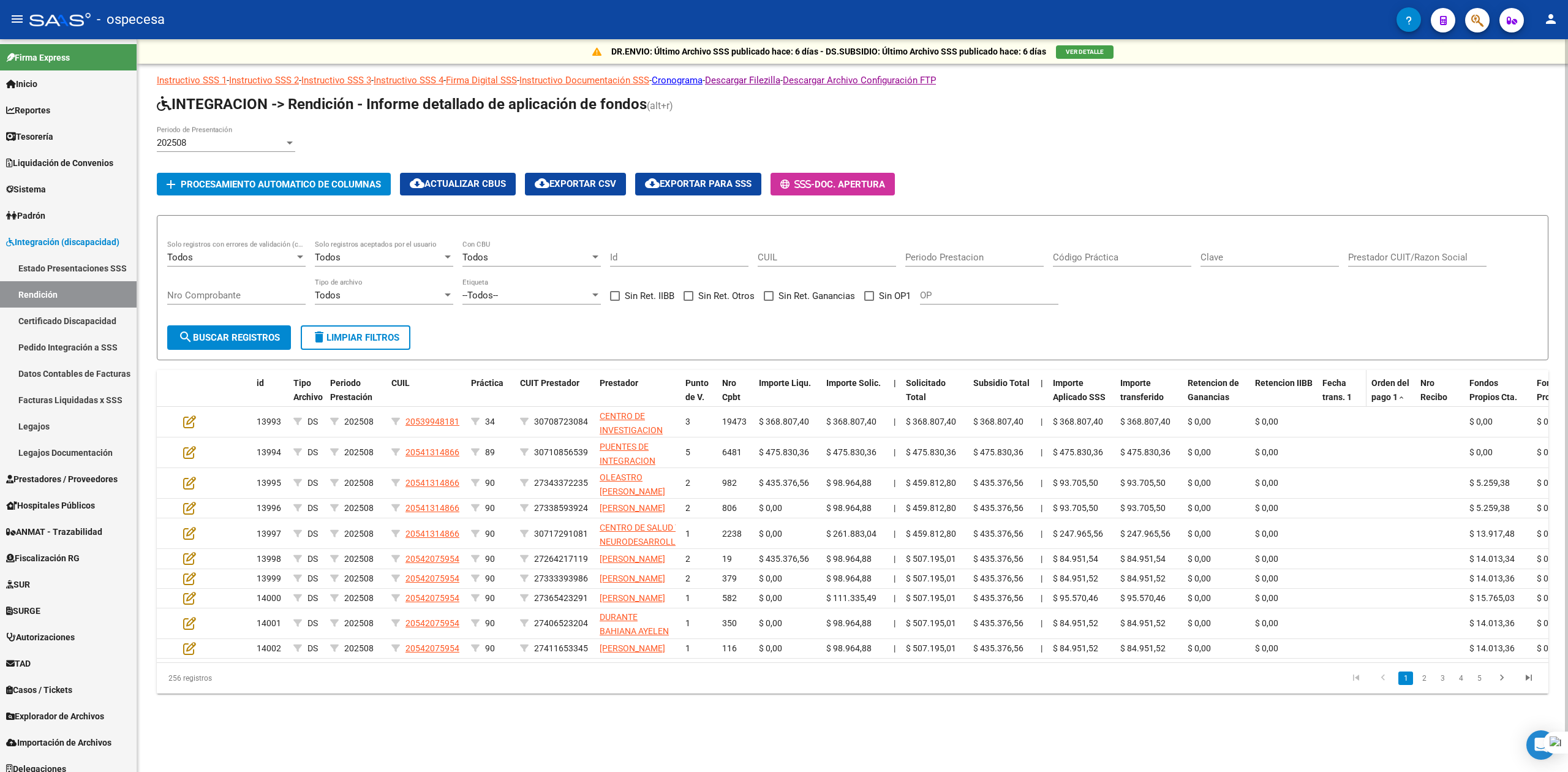
click at [1345, 387] on span "Fecha trans. 1" at bounding box center [1336, 390] width 29 height 24
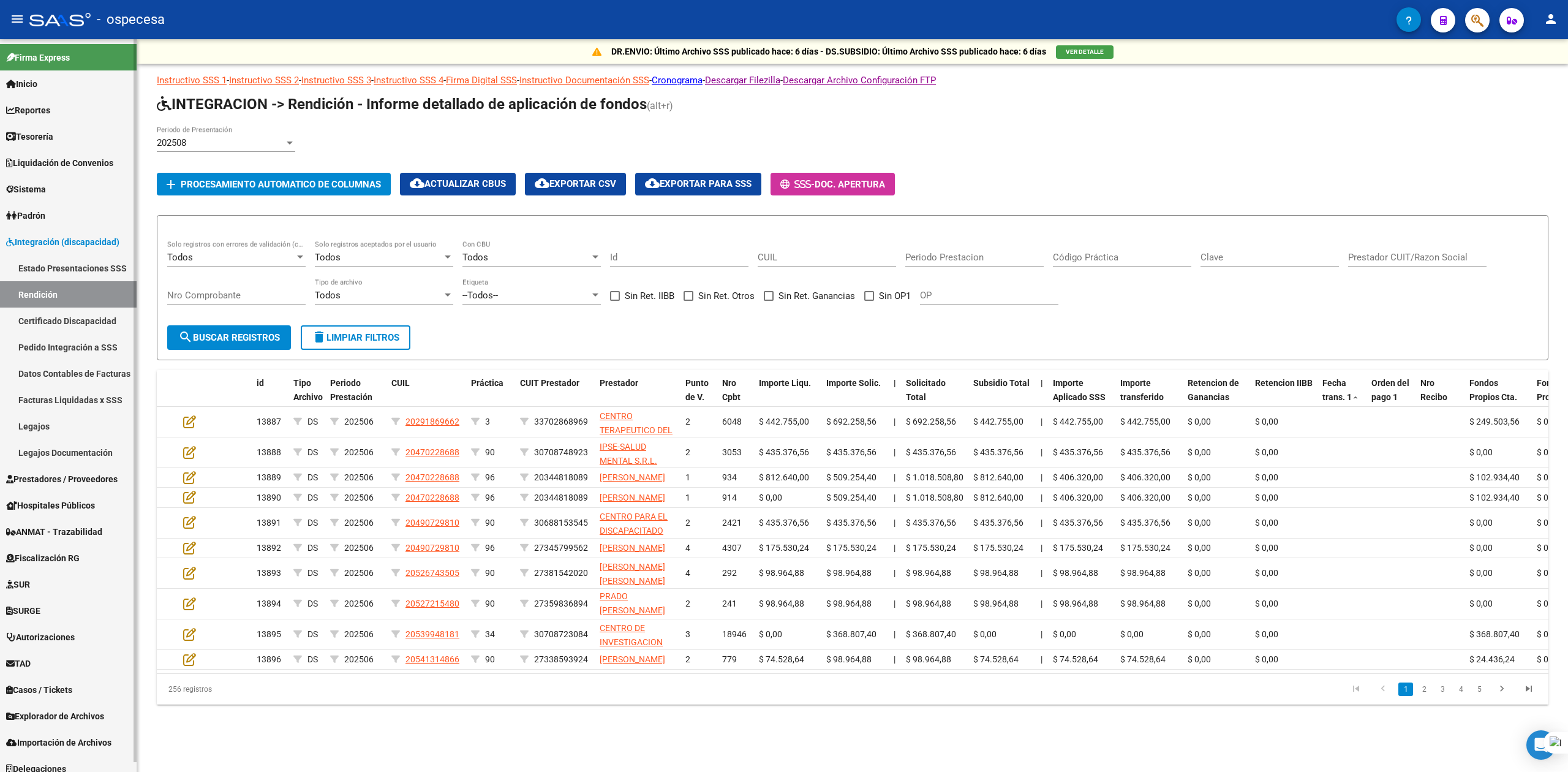
click at [47, 238] on span "Integración (discapacidad)" at bounding box center [62, 242] width 113 height 13
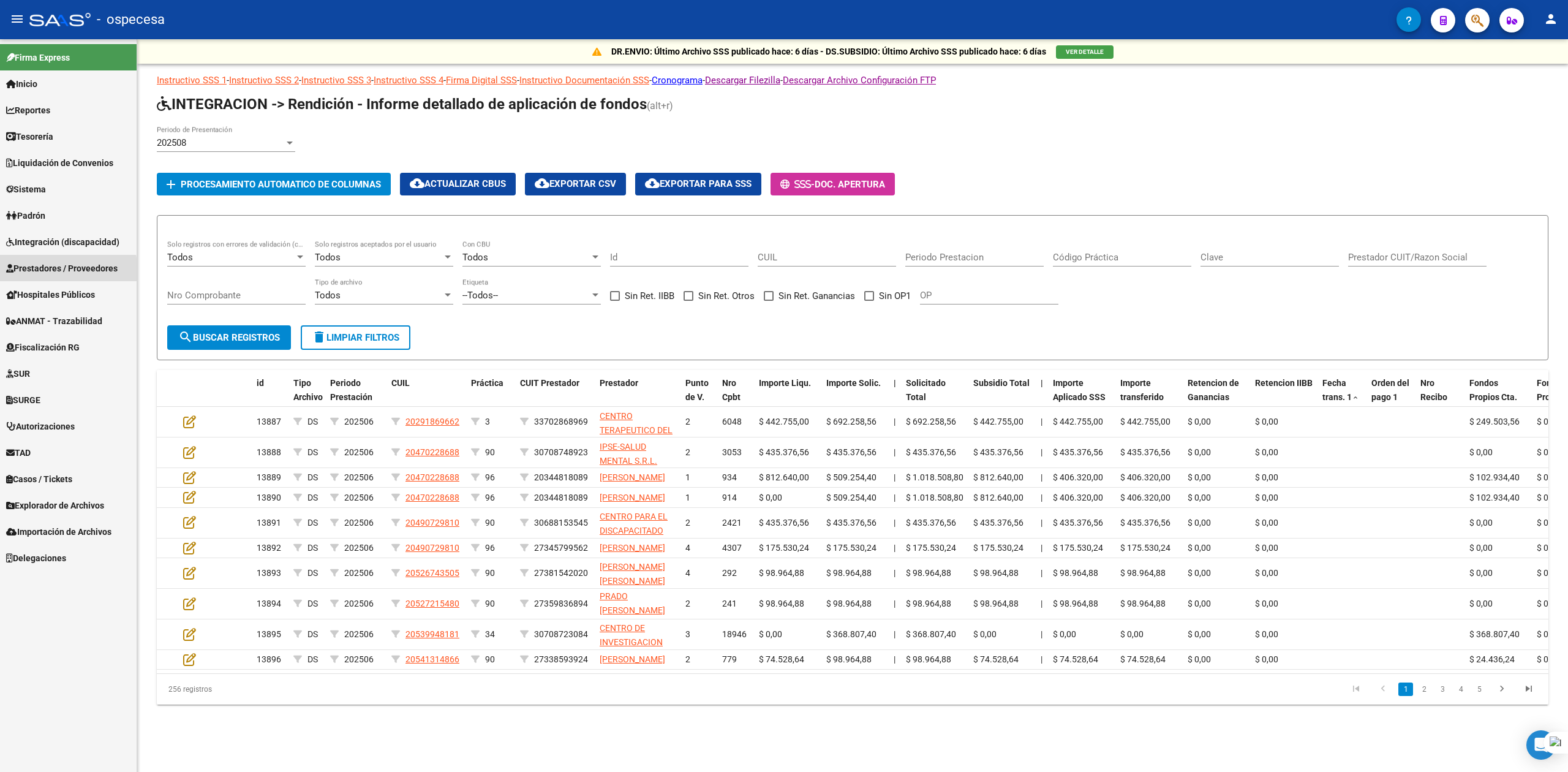
click at [42, 273] on span "Prestadores / Proveedores" at bounding box center [61, 268] width 112 height 13
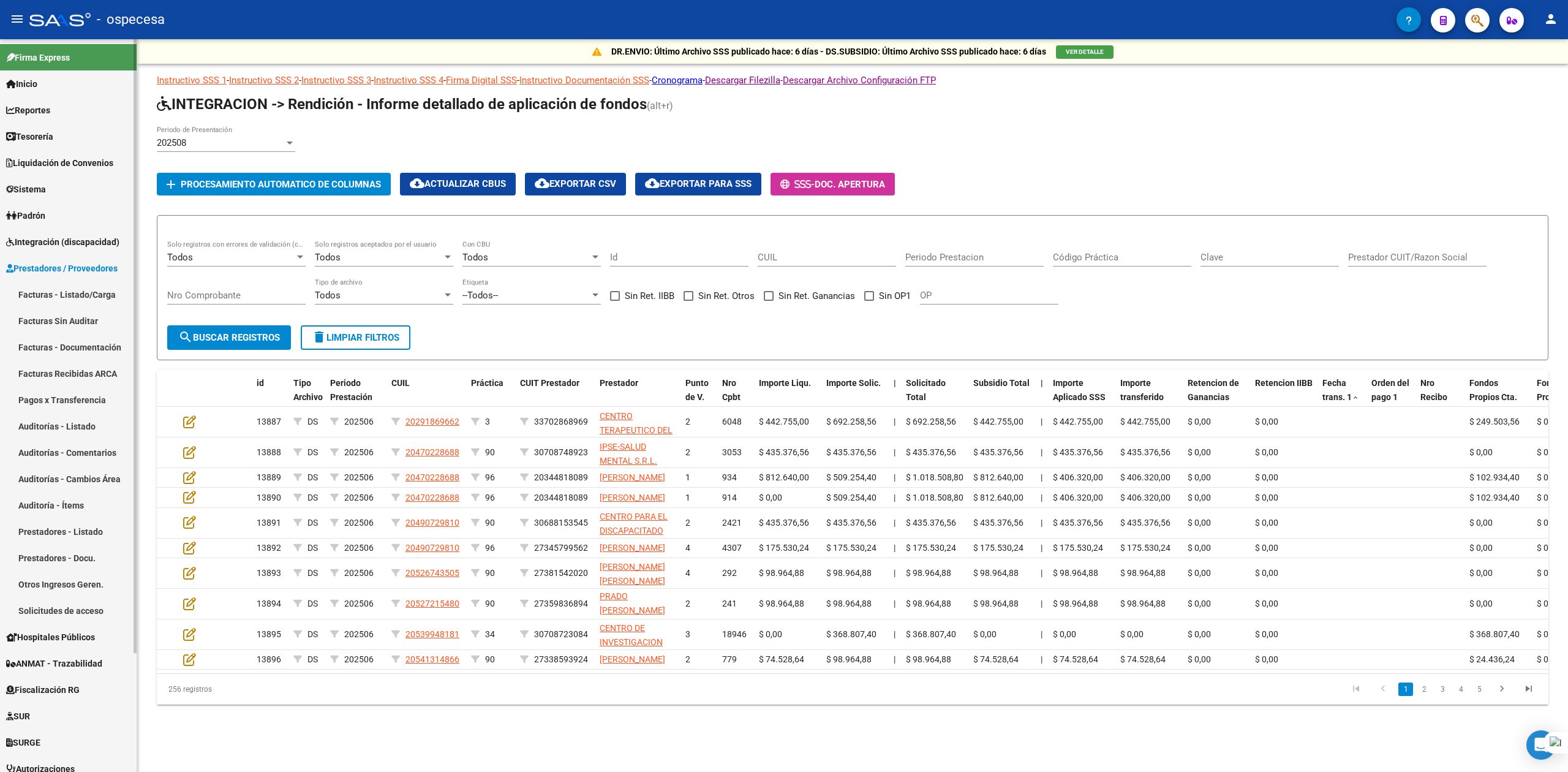
click at [46, 281] on link "Facturas - Listado/Carga" at bounding box center [68, 294] width 136 height 26
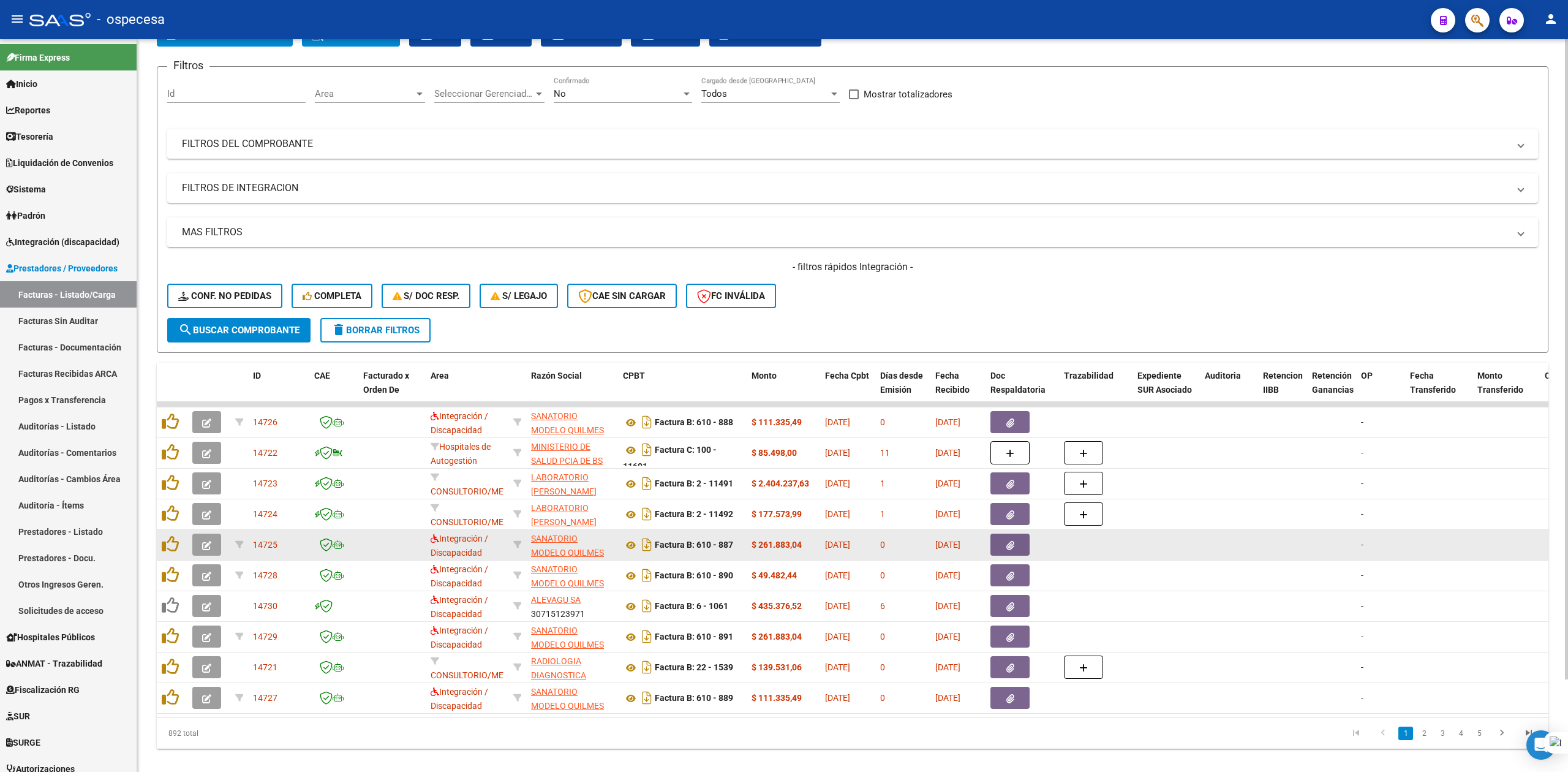
scroll to position [106, 0]
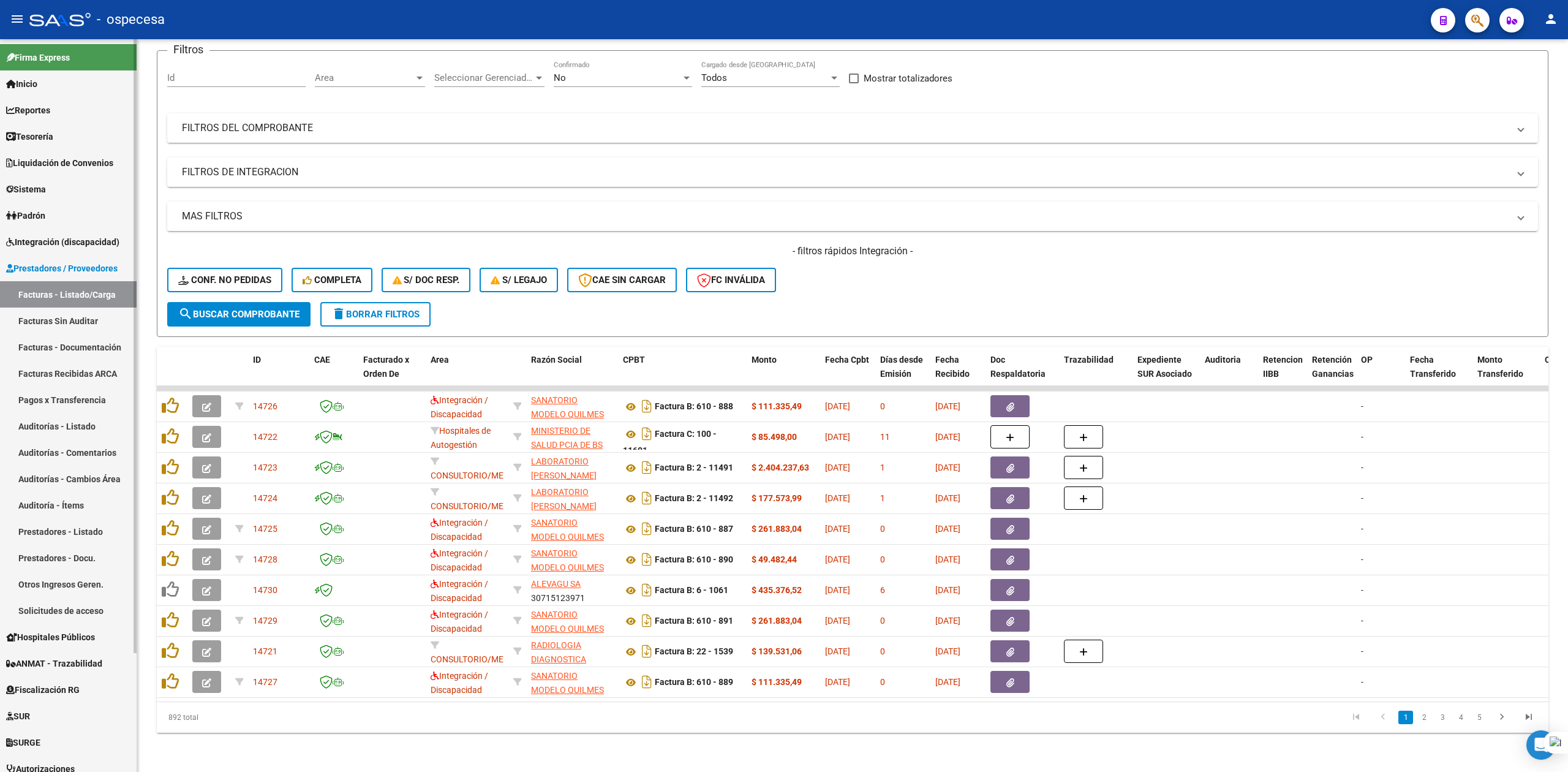
click at [59, 604] on link "Solicitudes de acceso" at bounding box center [68, 610] width 136 height 26
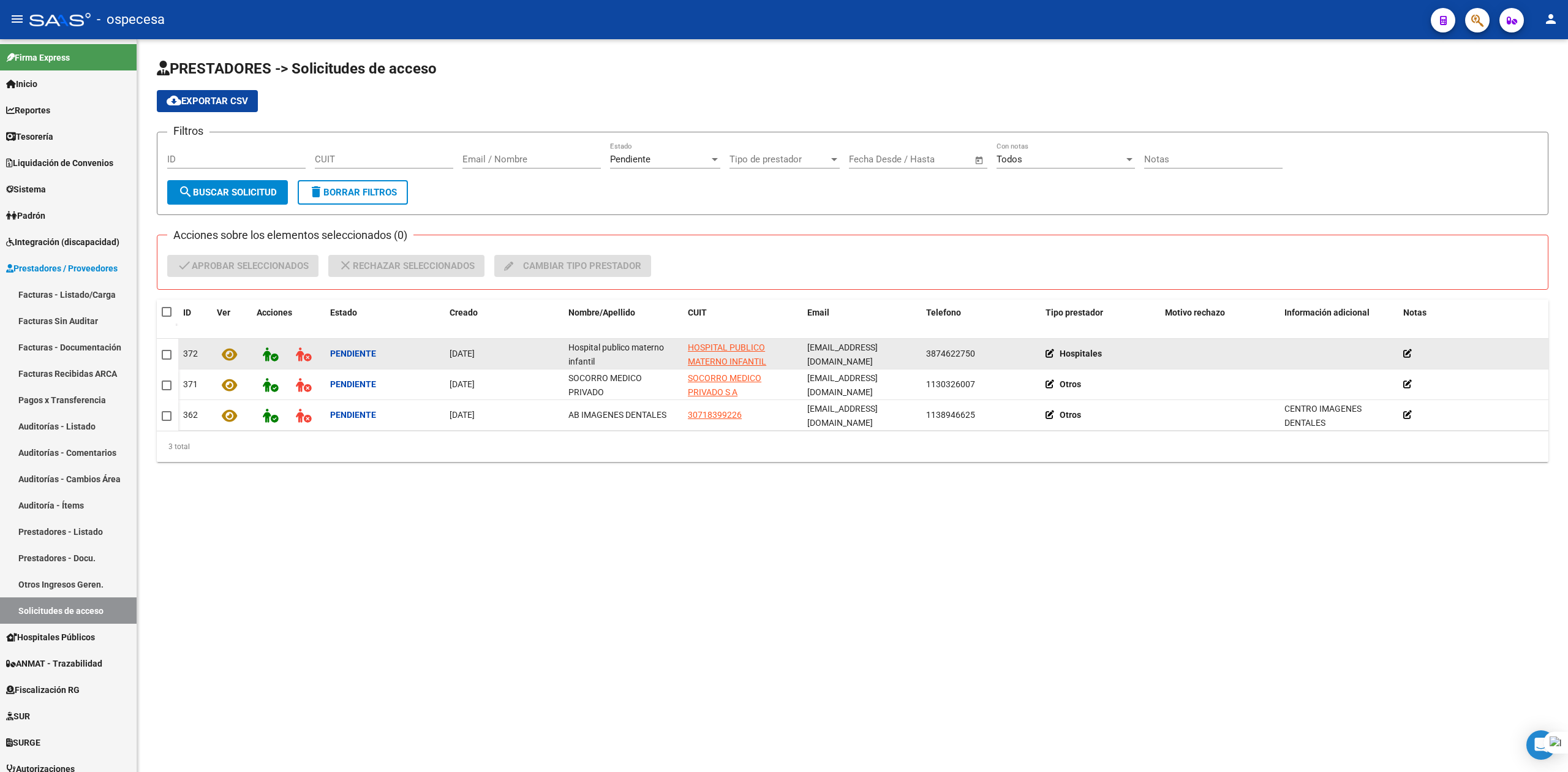
click at [170, 348] on mat-checkbox at bounding box center [166, 353] width 10 height 14
click at [169, 350] on span at bounding box center [166, 355] width 10 height 10
click at [166, 360] on input "checkbox" at bounding box center [166, 360] width 1 height 1
checkbox input "true"
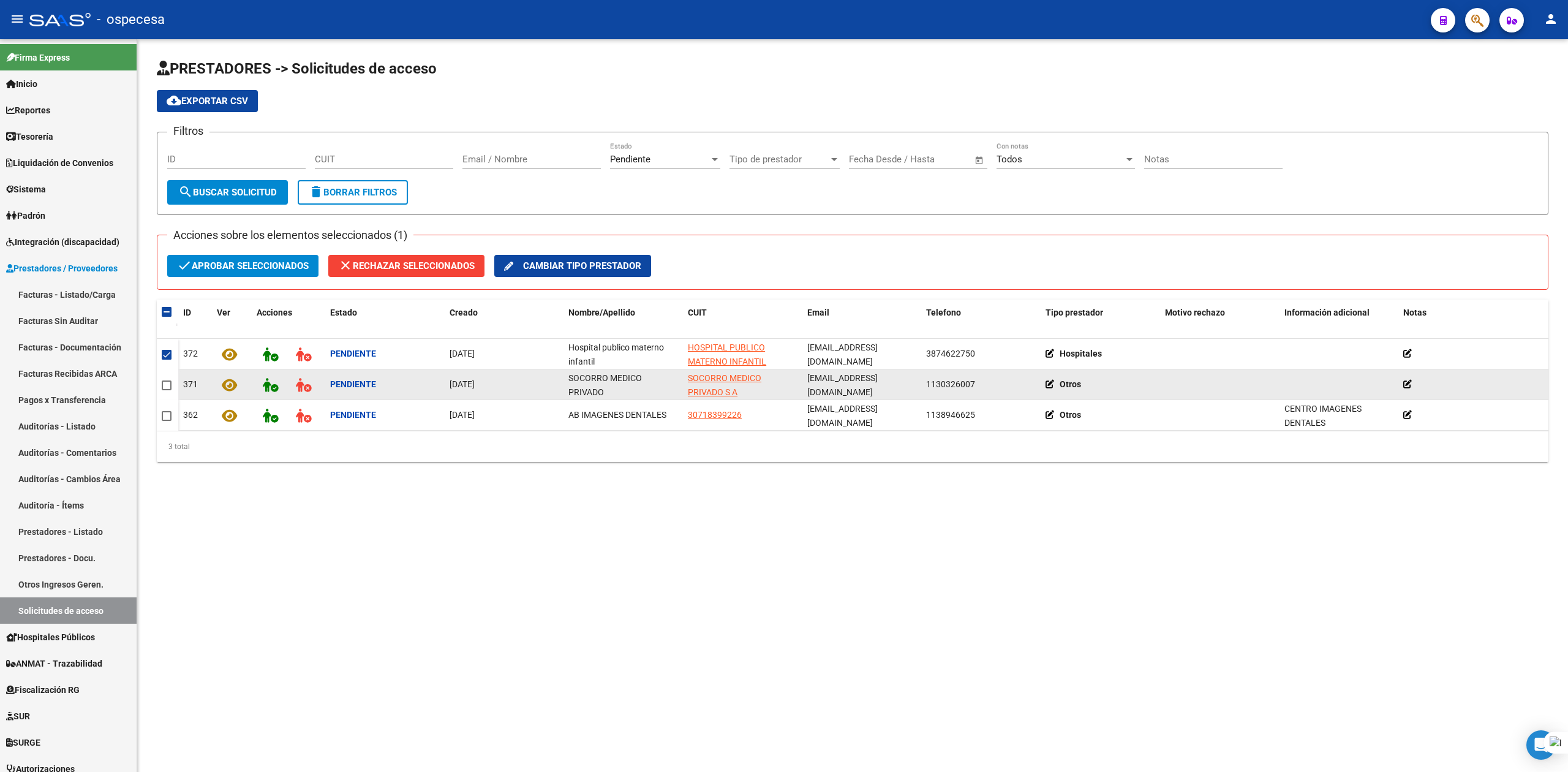
click at [163, 390] on mat-checkbox at bounding box center [166, 384] width 10 height 14
click at [166, 385] on span at bounding box center [166, 385] width 10 height 10
click at [166, 390] on input "checkbox" at bounding box center [166, 390] width 1 height 1
checkbox input "true"
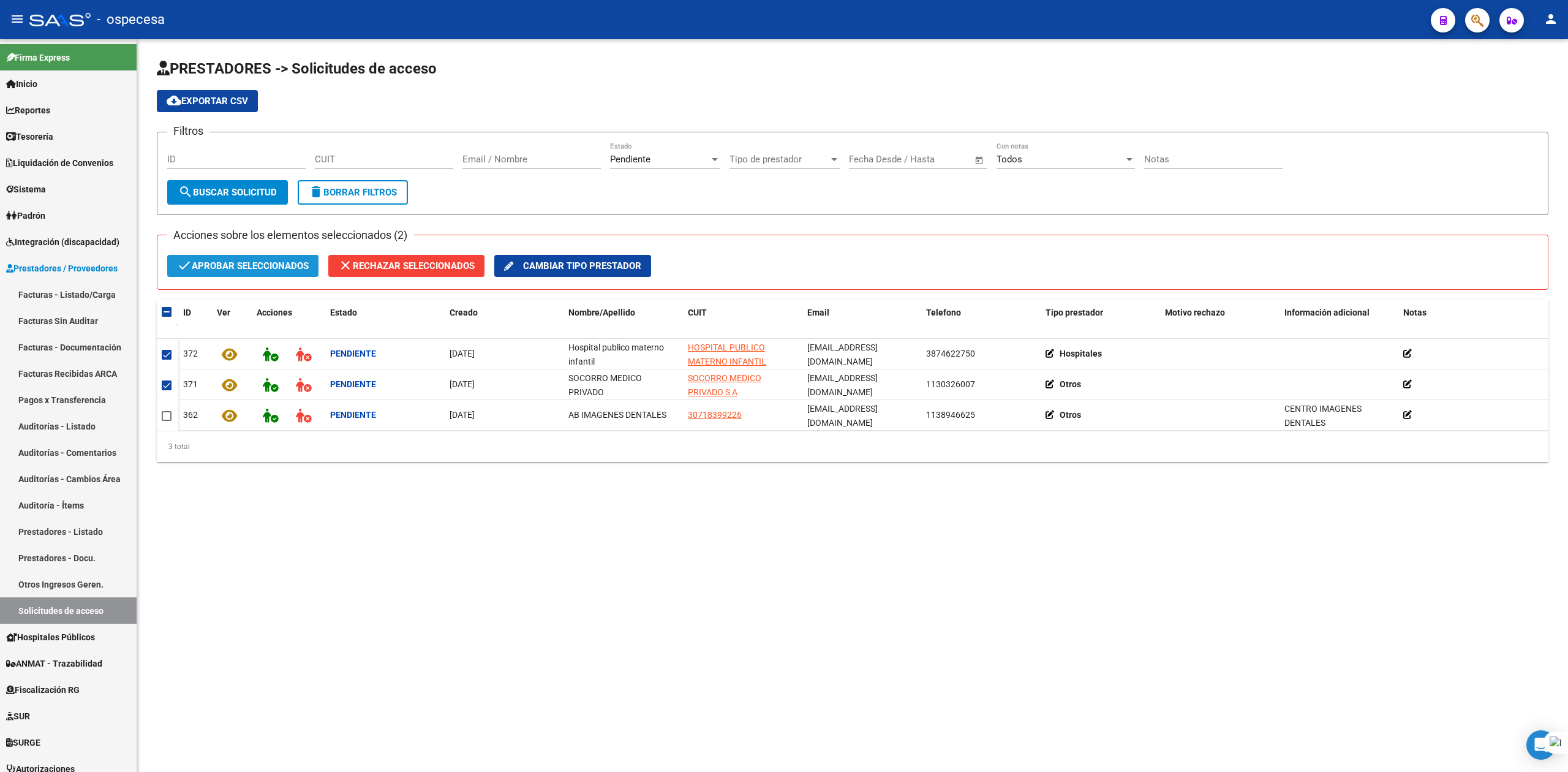
click at [228, 267] on span "check Aprobar seleccionados" at bounding box center [243, 265] width 132 height 22
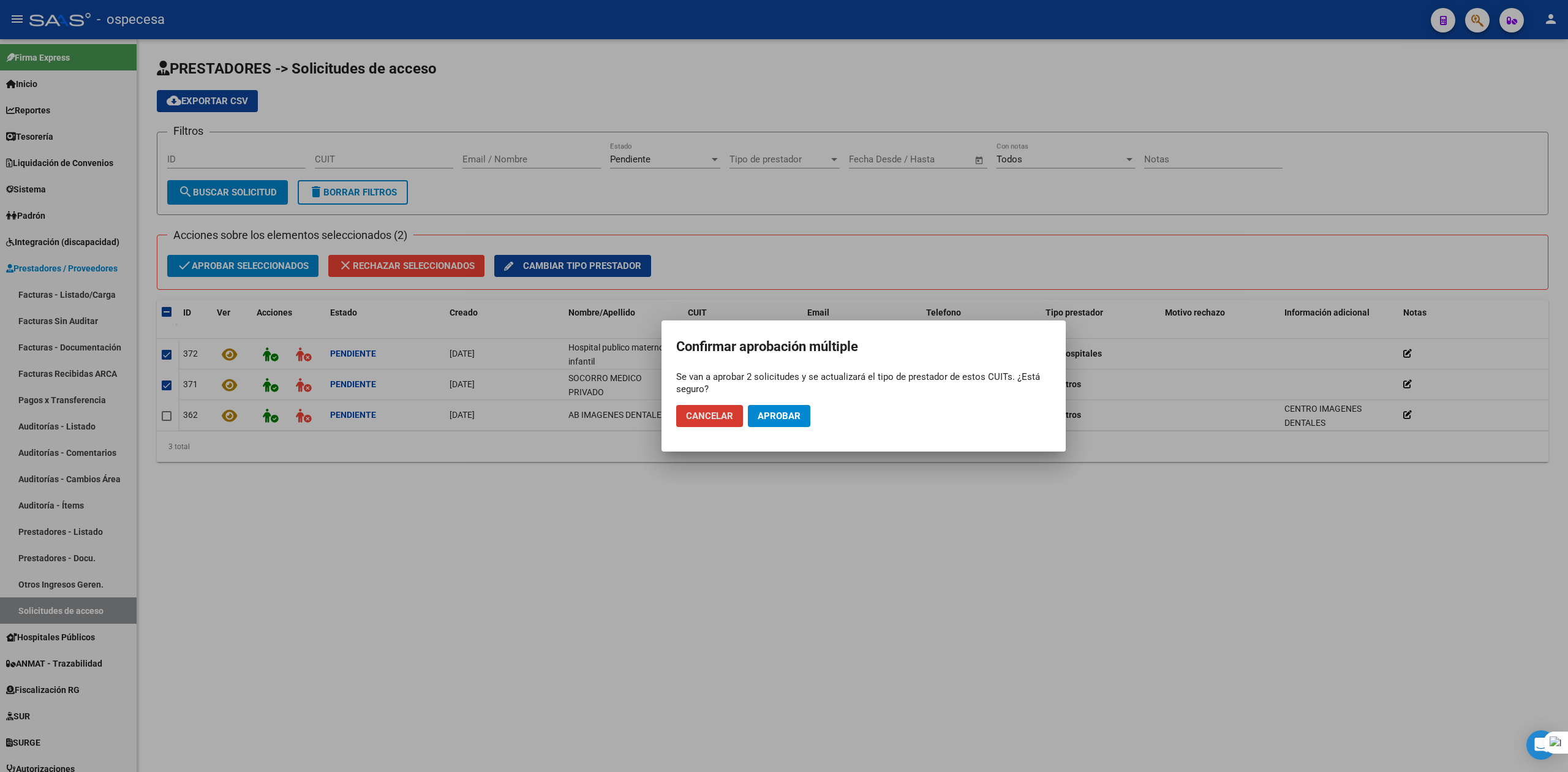
click at [792, 402] on mat-dialog-actions "Cancelar Aprobar" at bounding box center [863, 416] width 375 height 42
drag, startPoint x: 786, startPoint y: 410, endPoint x: 767, endPoint y: 407, distance: 19.2
click at [785, 410] on span "Aprobar" at bounding box center [779, 415] width 43 height 11
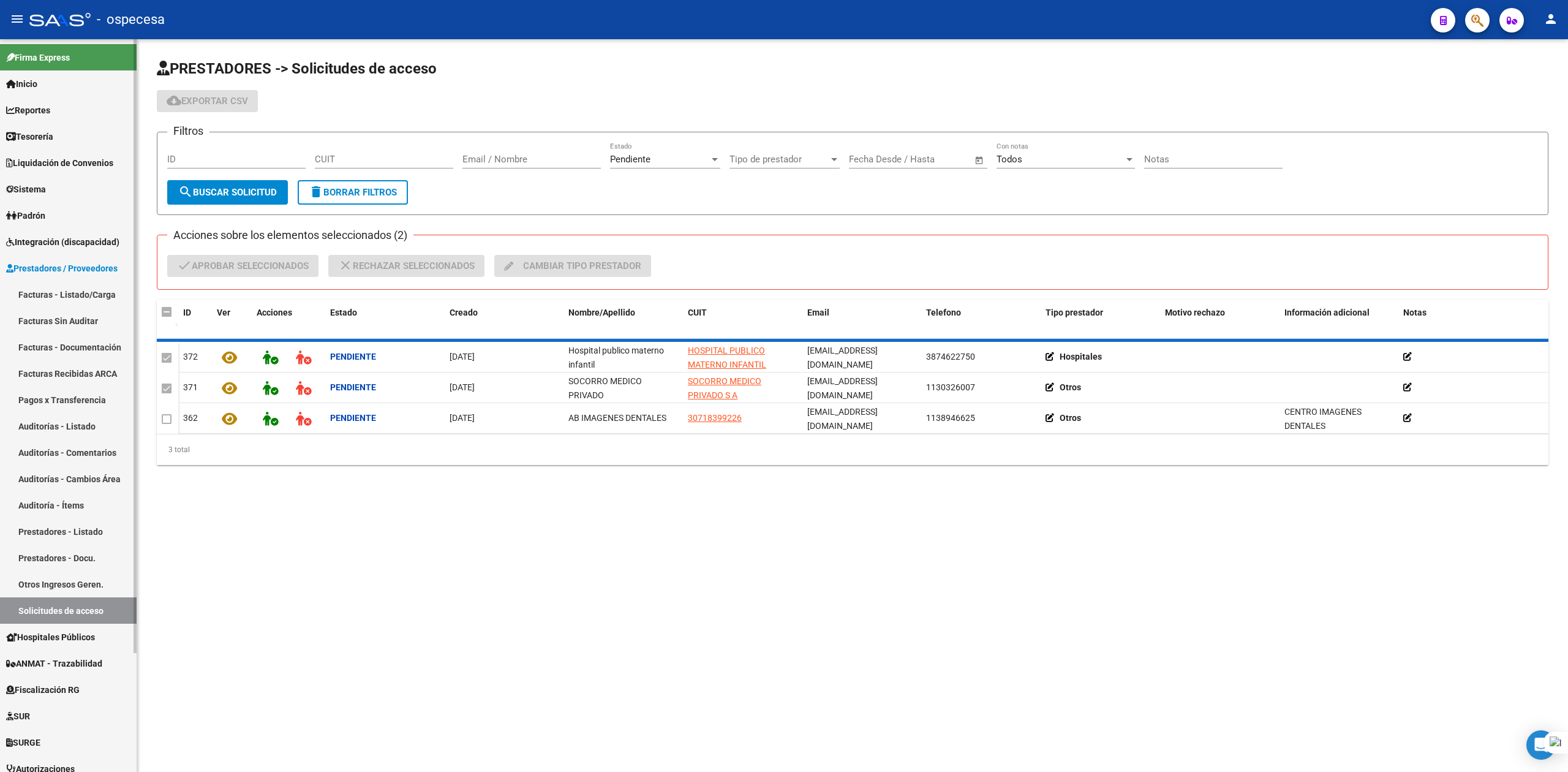
checkbox input "false"
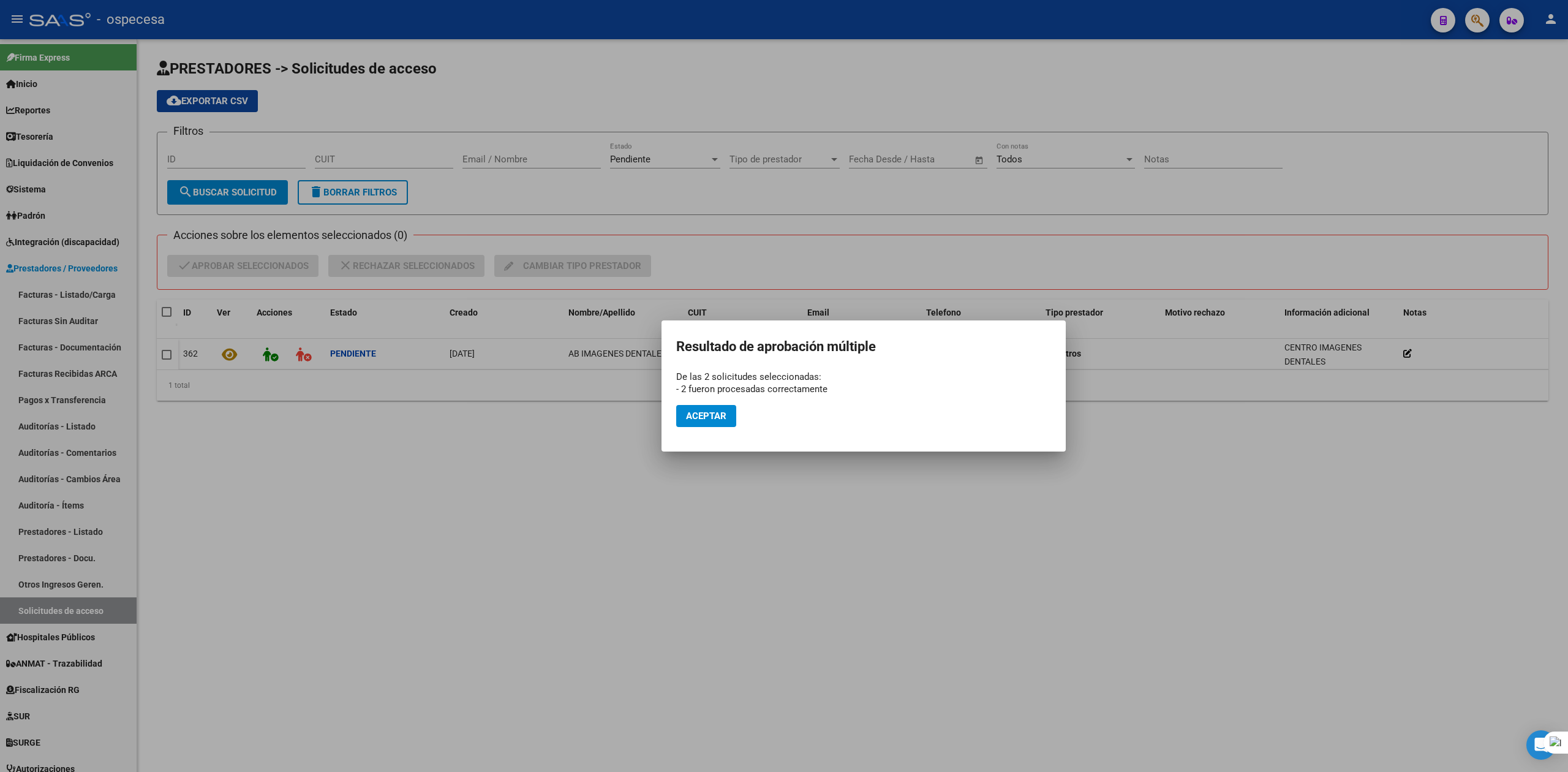
click at [54, 289] on div at bounding box center [784, 386] width 1568 height 772
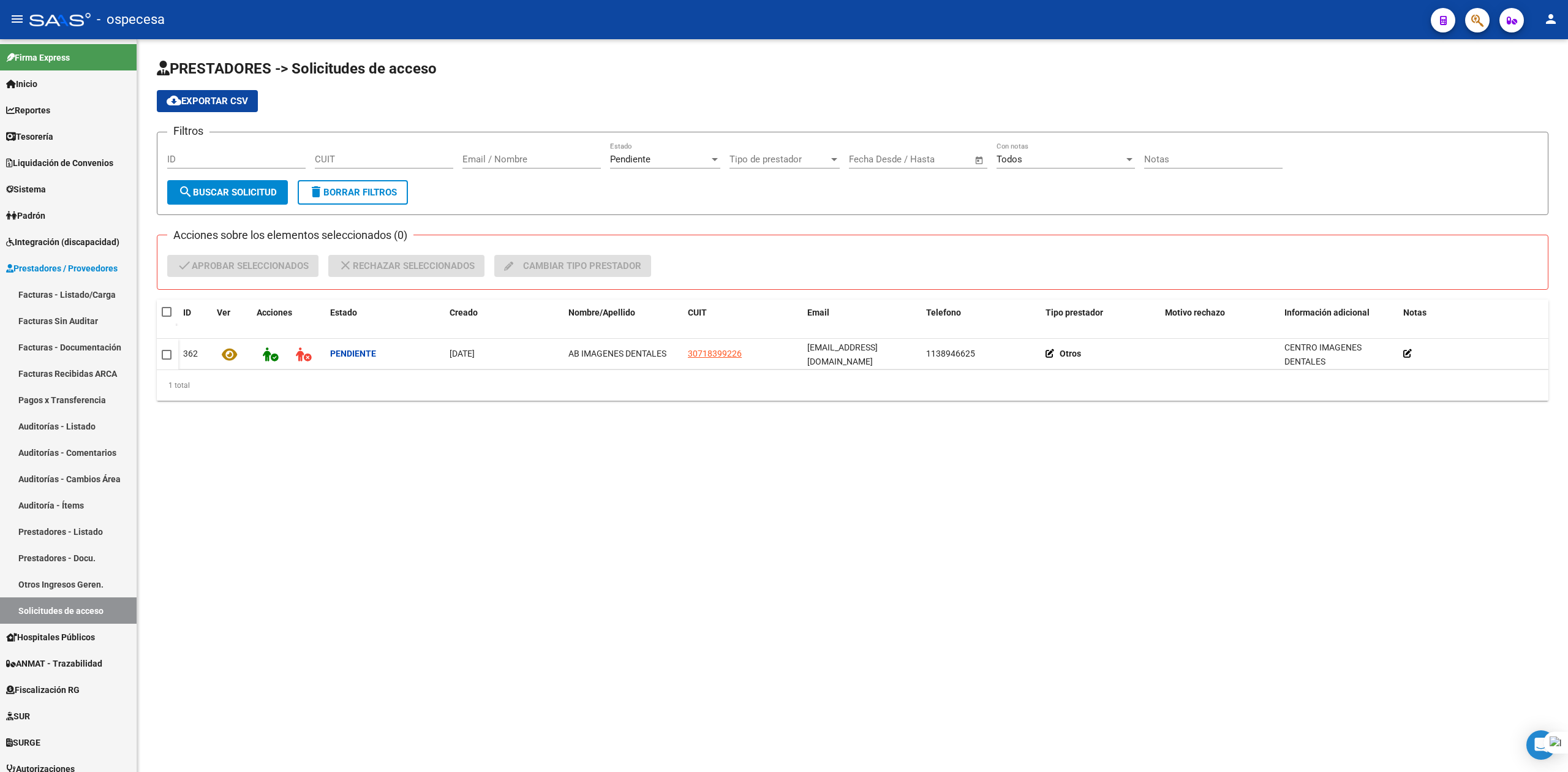
click at [54, 289] on link "Facturas - Listado/Carga" at bounding box center [68, 294] width 136 height 26
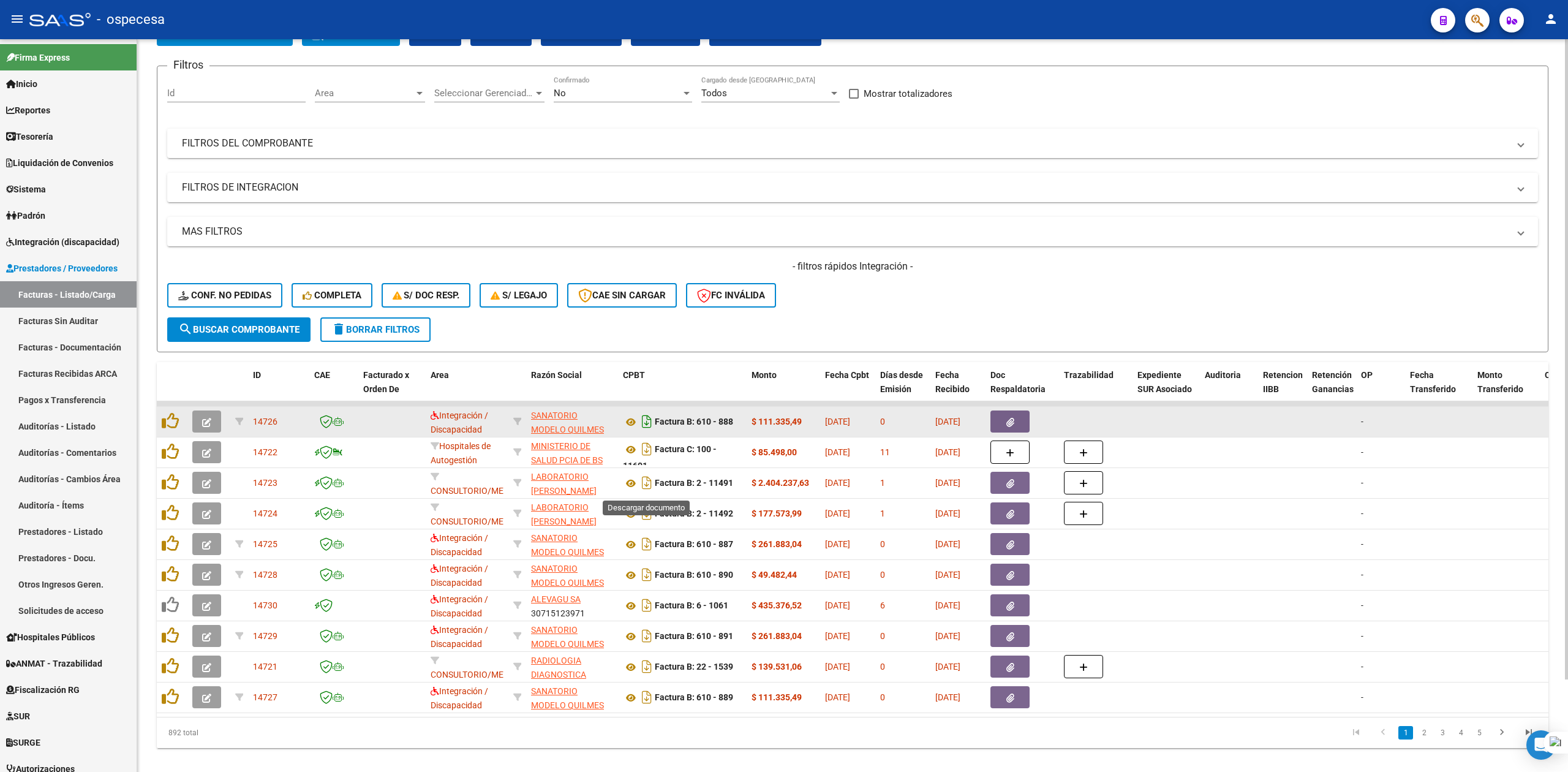
scroll to position [106, 0]
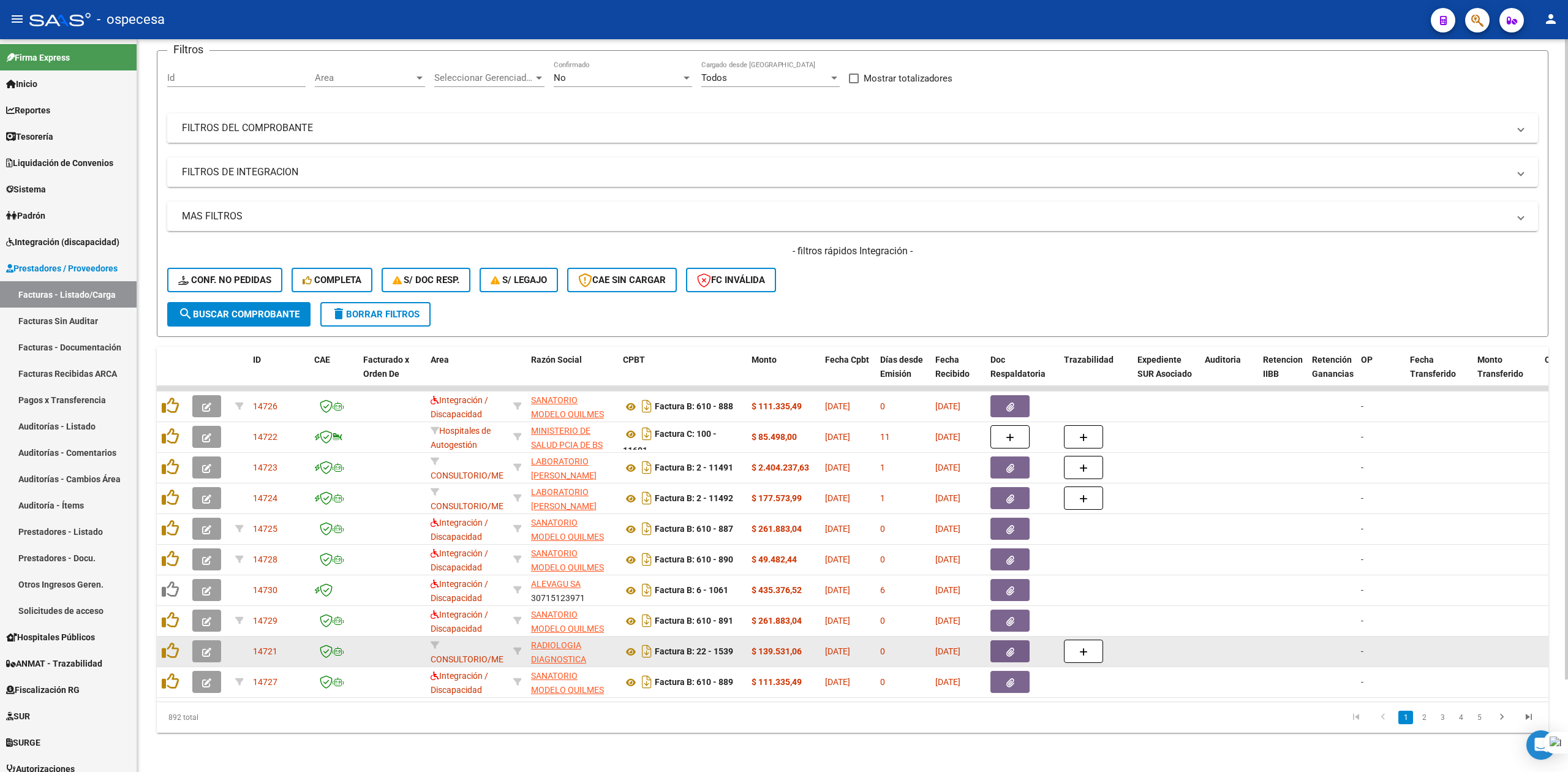
click at [1004, 642] on button "button" at bounding box center [1010, 651] width 39 height 22
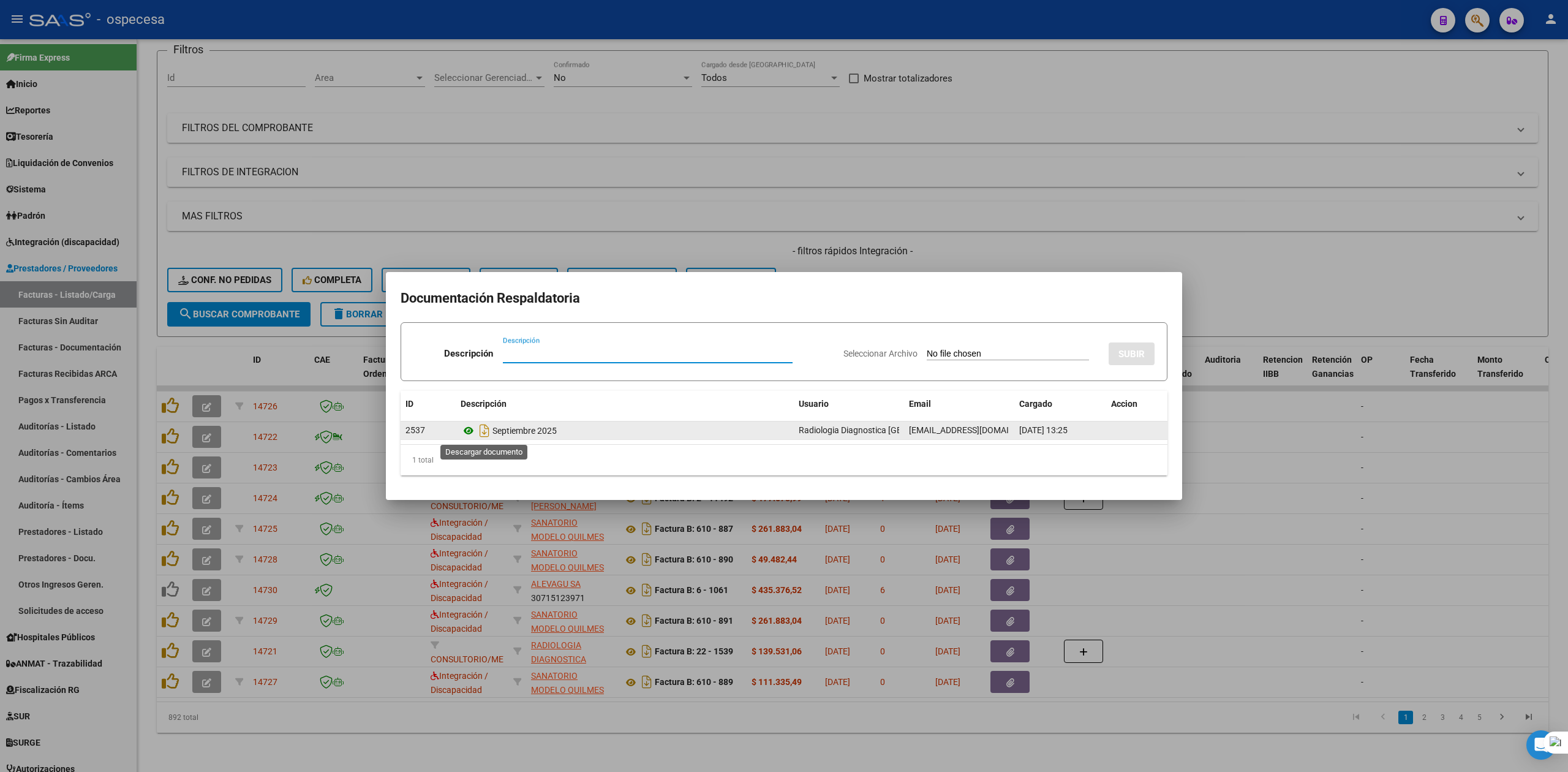
click at [474, 429] on icon at bounding box center [468, 431] width 16 height 15
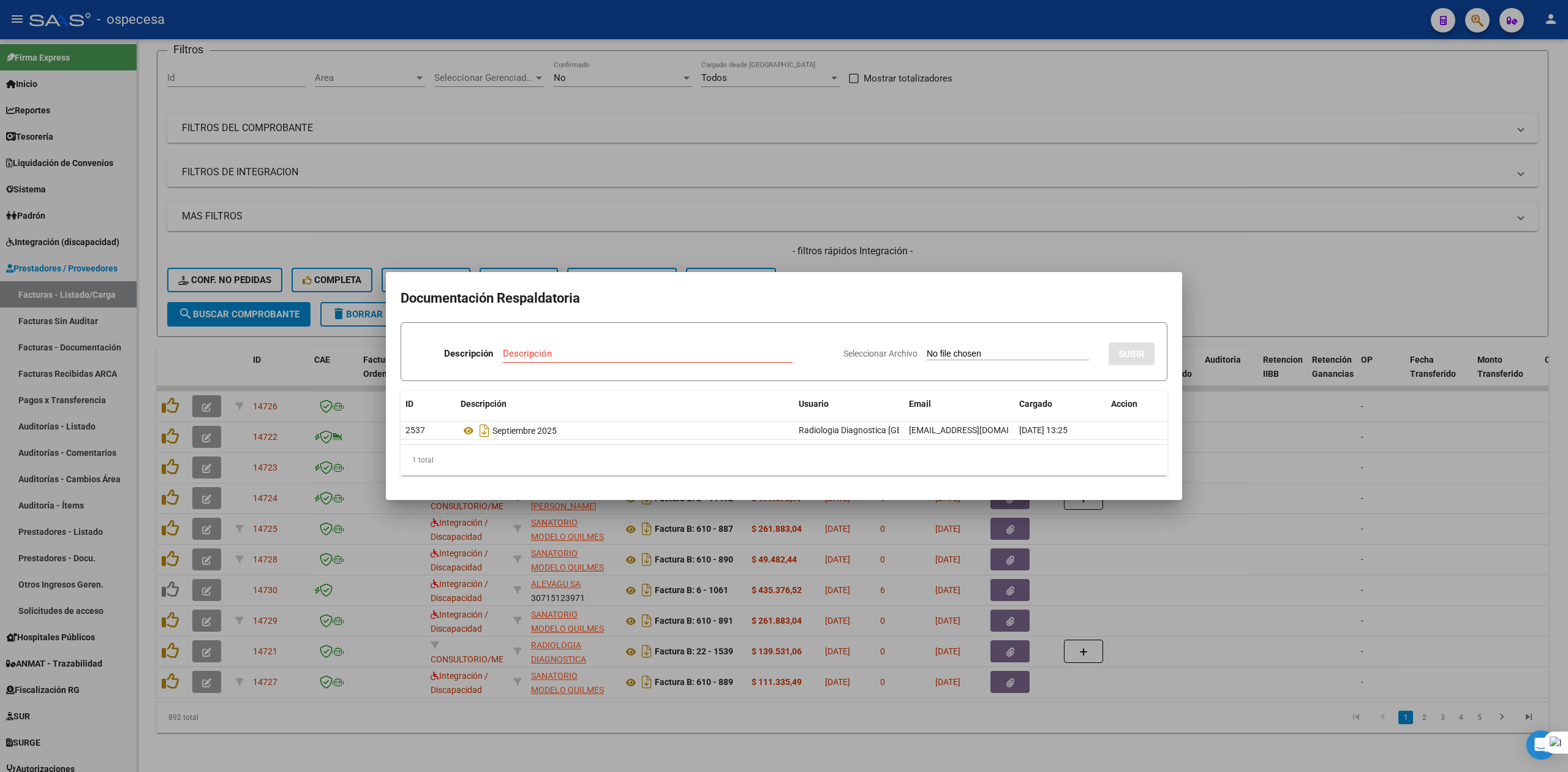
click at [1384, 234] on div at bounding box center [784, 386] width 1568 height 772
